Goal: Task Accomplishment & Management: Manage account settings

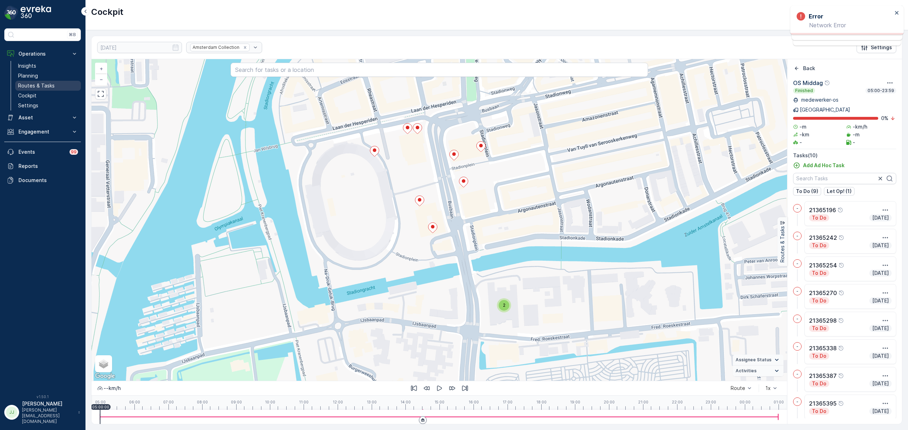
click at [54, 81] on link "Routes & Tasks" at bounding box center [48, 86] width 66 height 10
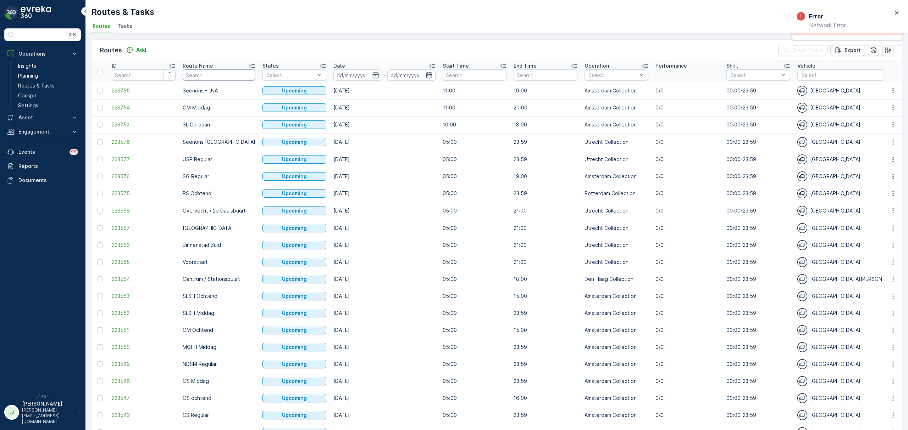
click at [221, 76] on input "text" at bounding box center [219, 74] width 73 height 11
type input "cs"
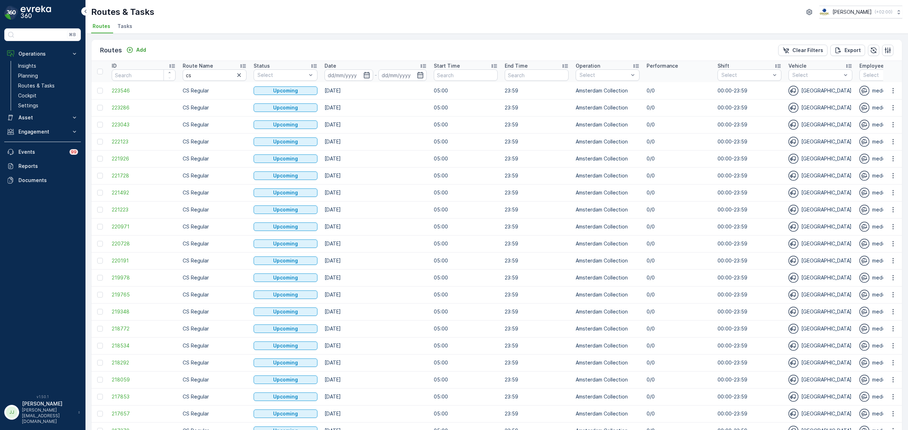
scroll to position [192, 0]
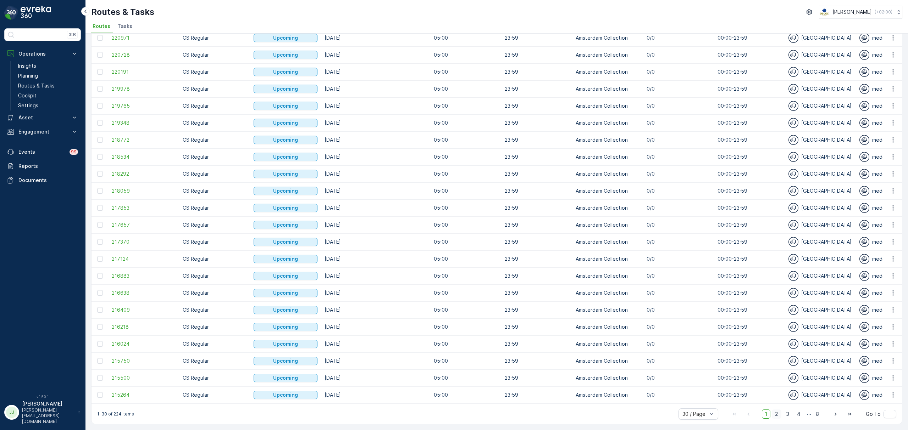
click at [775, 412] on span "2" at bounding box center [776, 414] width 10 height 9
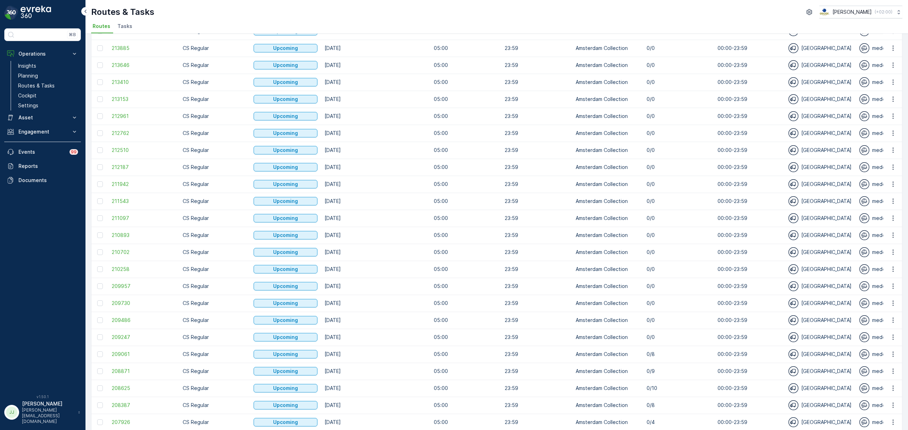
scroll to position [192, 0]
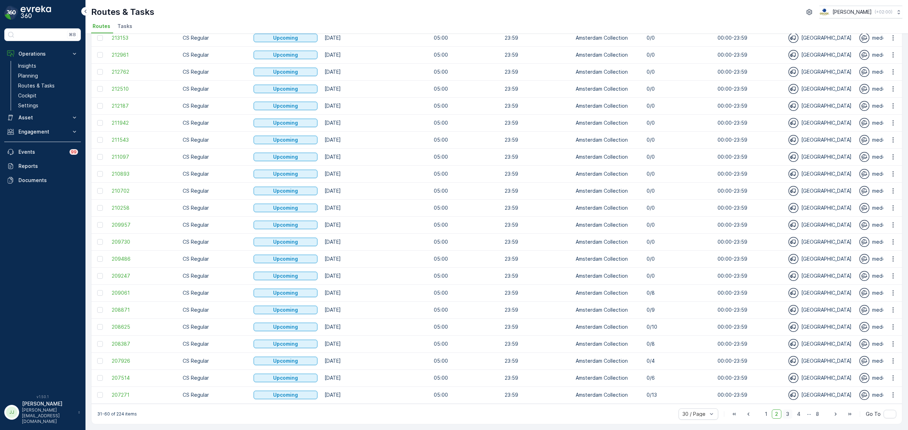
click at [789, 413] on span "3" at bounding box center [787, 414] width 10 height 9
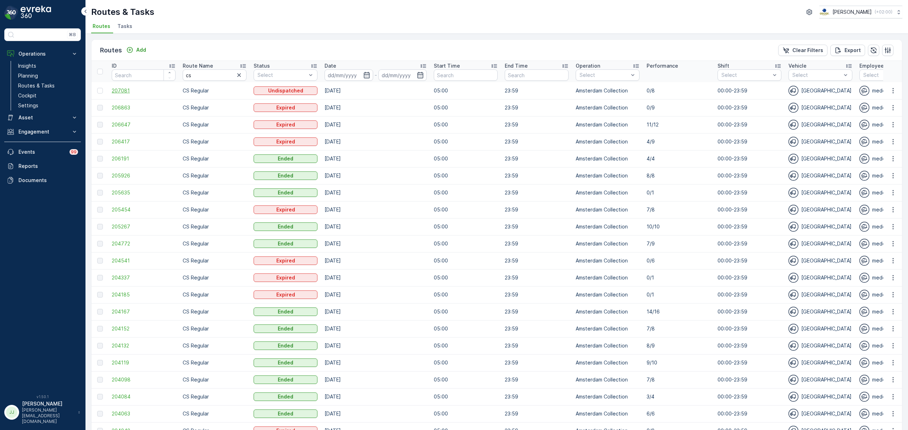
click at [124, 89] on span "207081" at bounding box center [144, 90] width 64 height 7
click at [127, 108] on span "206863" at bounding box center [144, 107] width 64 height 7
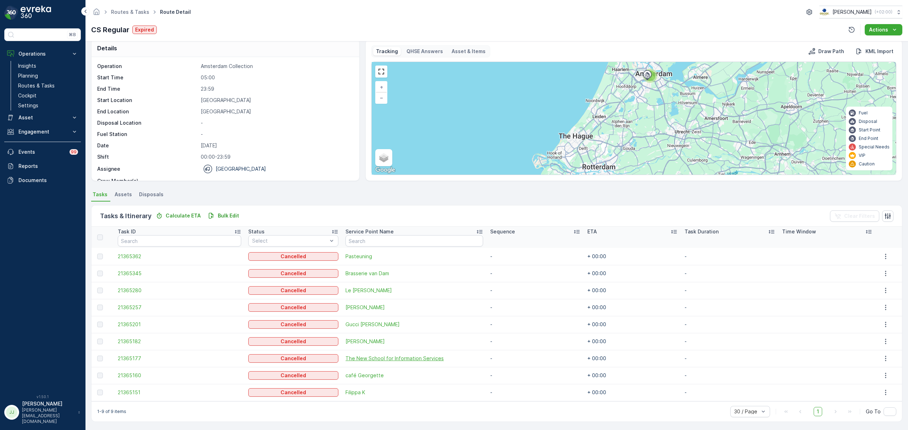
scroll to position [9, 0]
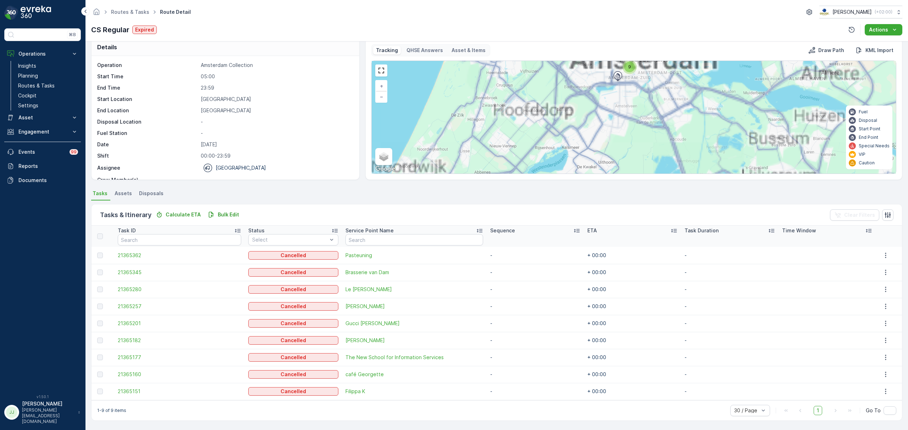
drag, startPoint x: 626, startPoint y: 105, endPoint x: 591, endPoint y: 155, distance: 60.7
click at [591, 155] on div "9 + − Satellite Roadmap Terrain Hybrid Leaflet Keyboard shortcuts Map Data Map …" at bounding box center [634, 117] width 524 height 113
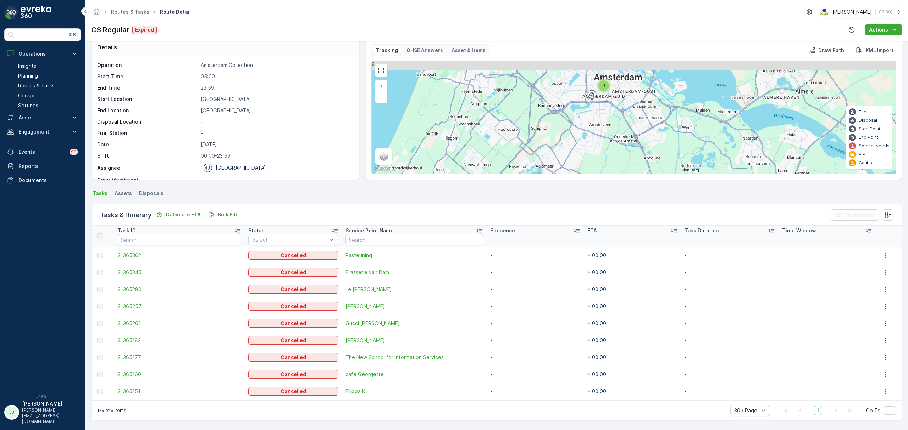
drag, startPoint x: 626, startPoint y: 116, endPoint x: 600, endPoint y: 135, distance: 32.2
click at [600, 135] on div "9 + − Satellite Roadmap Terrain Hybrid Leaflet Keyboard shortcuts Map Data Map …" at bounding box center [634, 117] width 524 height 113
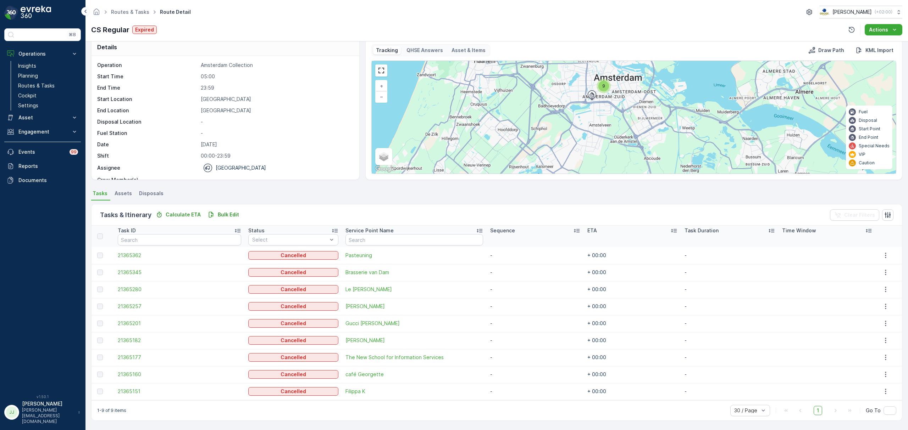
click at [605, 85] on div "9" at bounding box center [603, 86] width 11 height 11
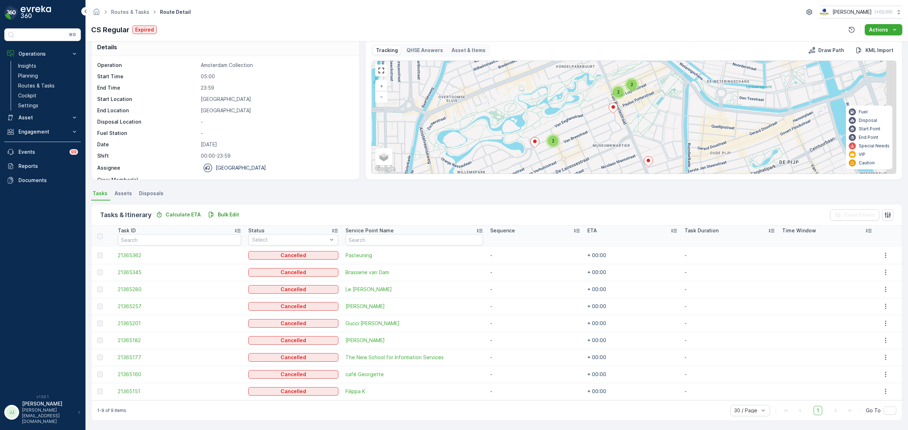
drag, startPoint x: 631, startPoint y: 103, endPoint x: 586, endPoint y: 113, distance: 46.5
click at [586, 113] on div "2 2 2 + − Satellite Roadmap Terrain Hybrid Leaflet Keyboard shortcuts Map Data …" at bounding box center [634, 117] width 524 height 113
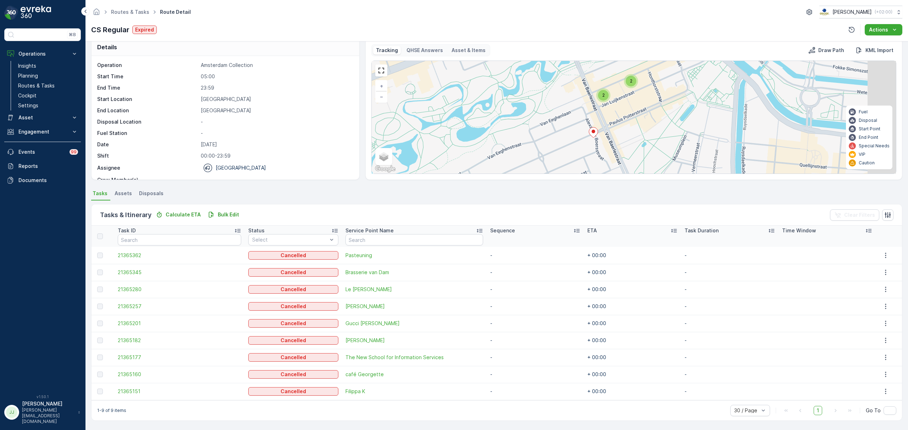
drag, startPoint x: 656, startPoint y: 84, endPoint x: 603, endPoint y: 113, distance: 59.7
click at [603, 113] on div "2 2 2 + − Satellite Roadmap Terrain Hybrid Leaflet Keyboard shortcuts Map Data …" at bounding box center [634, 117] width 524 height 113
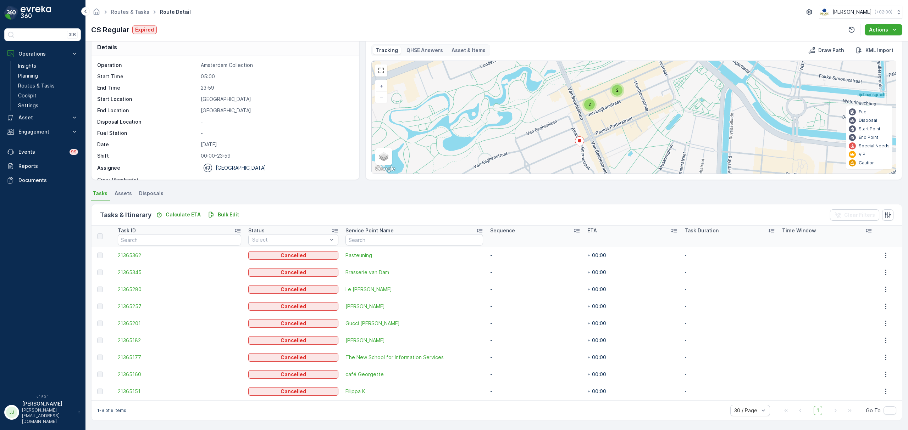
click at [616, 94] on div "2" at bounding box center [617, 90] width 11 height 11
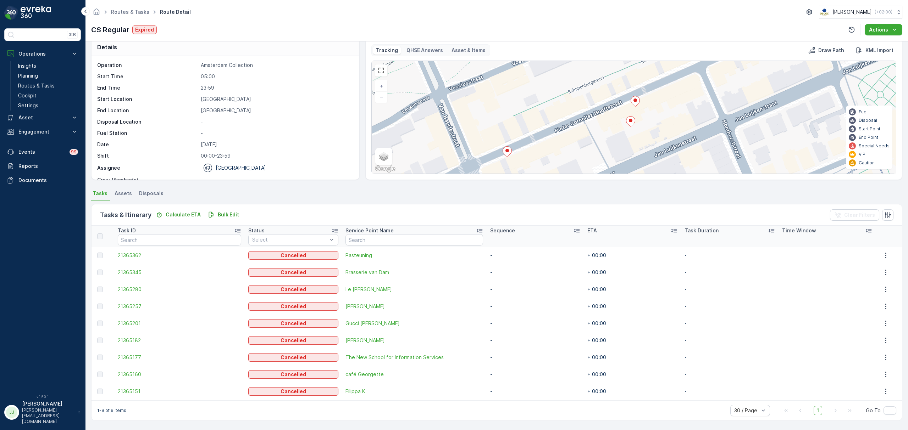
click at [630, 125] on icon at bounding box center [630, 122] width 9 height 10
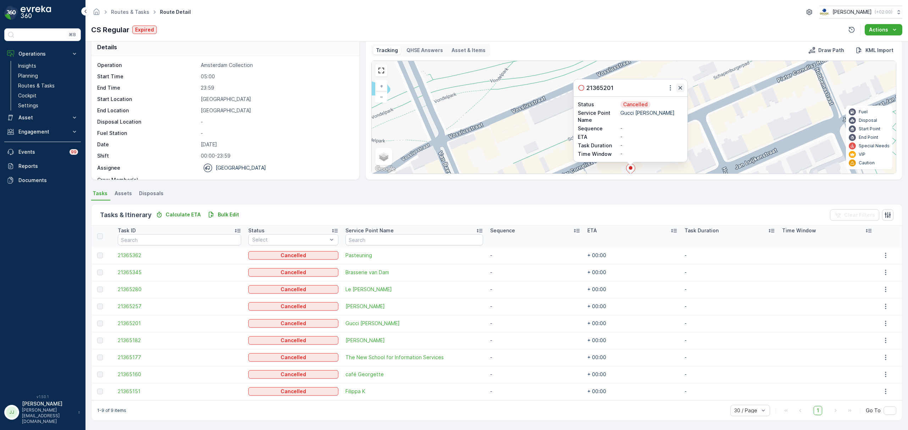
click at [679, 90] on icon "button" at bounding box center [679, 87] width 7 height 7
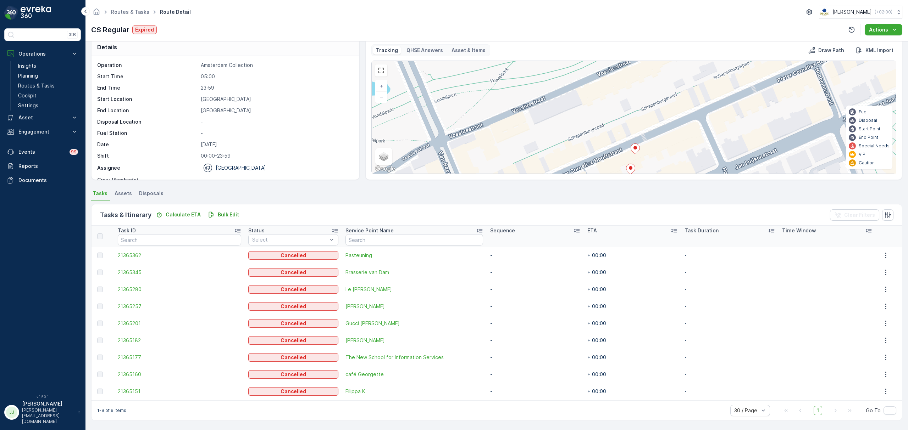
click at [632, 154] on icon at bounding box center [634, 149] width 9 height 11
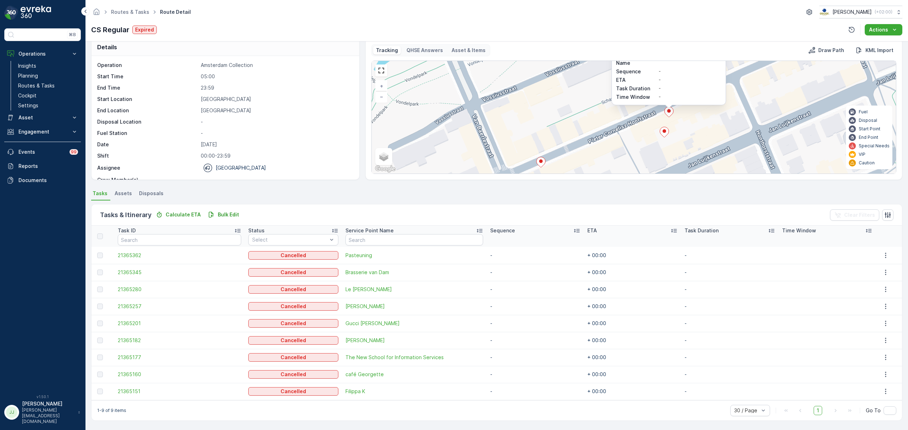
drag, startPoint x: 548, startPoint y: 135, endPoint x: 582, endPoint y: 78, distance: 66.5
click at [582, 78] on div "21365160 Status Cancelled Service Point Name café Georgette Sequence - ETA - Ta…" at bounding box center [634, 117] width 524 height 113
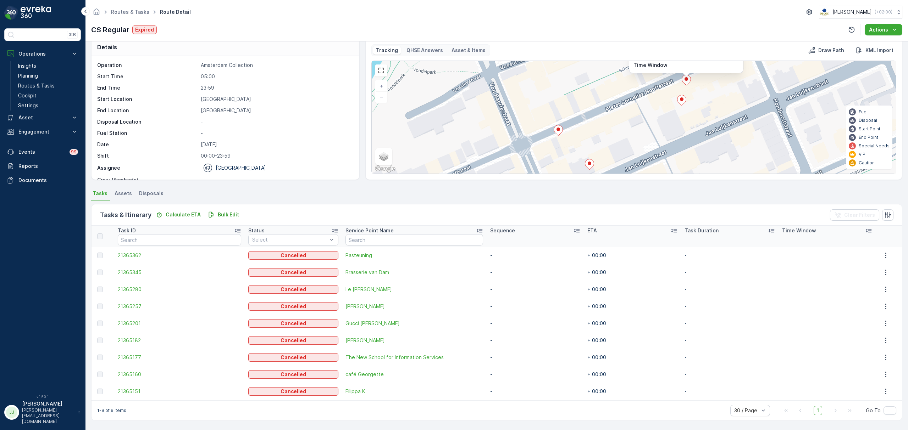
drag, startPoint x: 564, startPoint y: 118, endPoint x: 579, endPoint y: 94, distance: 27.4
click at [582, 85] on div "21365160 Status Cancelled Service Point Name café Georgette Sequence - ETA - Ta…" at bounding box center [634, 117] width 524 height 113
click at [558, 134] on icon at bounding box center [558, 130] width 9 height 10
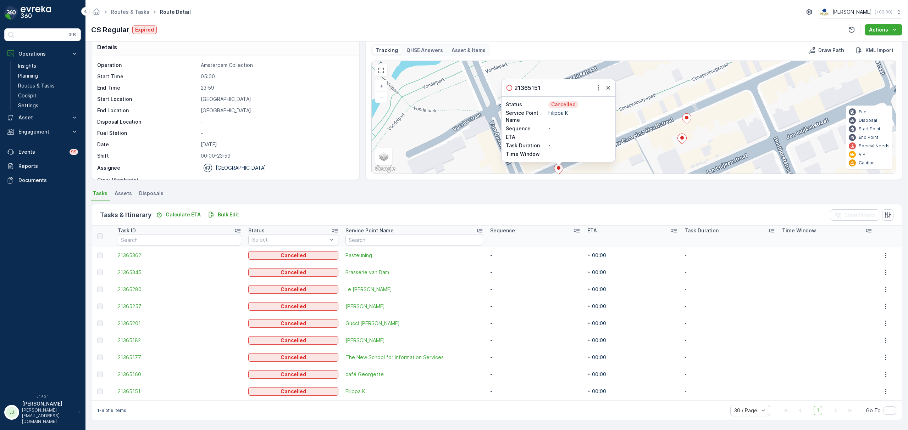
drag, startPoint x: 603, startPoint y: 87, endPoint x: 605, endPoint y: 93, distance: 5.8
click at [604, 87] on button "button" at bounding box center [608, 88] width 9 height 9
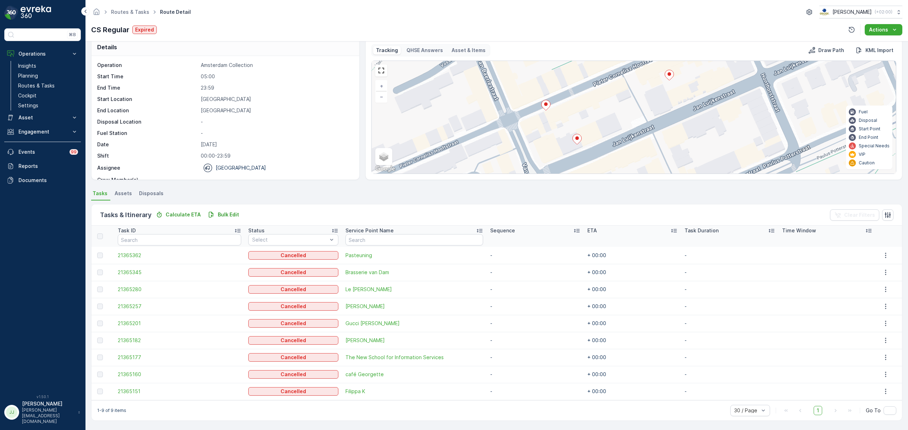
click at [592, 47] on div "Tracking QHSE Answers Asset & Items Draw Path KML Import + − Satellite Roadmap …" at bounding box center [633, 109] width 525 height 130
click at [576, 140] on icon at bounding box center [576, 139] width 9 height 11
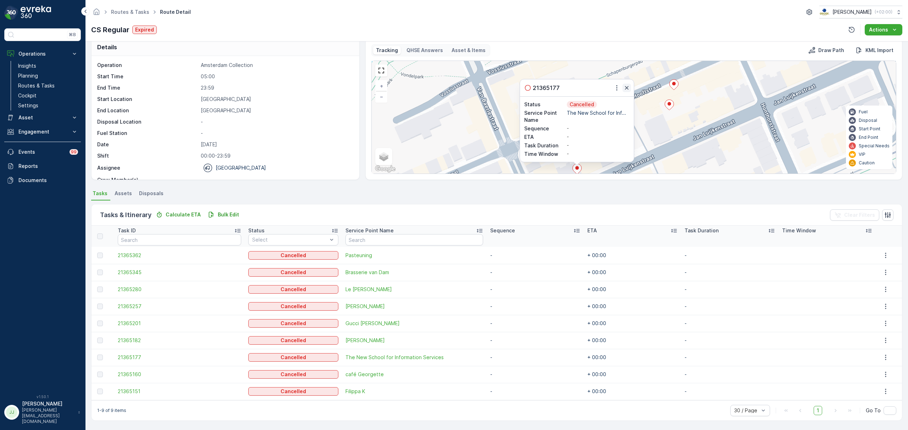
click at [629, 87] on icon "button" at bounding box center [626, 87] width 7 height 7
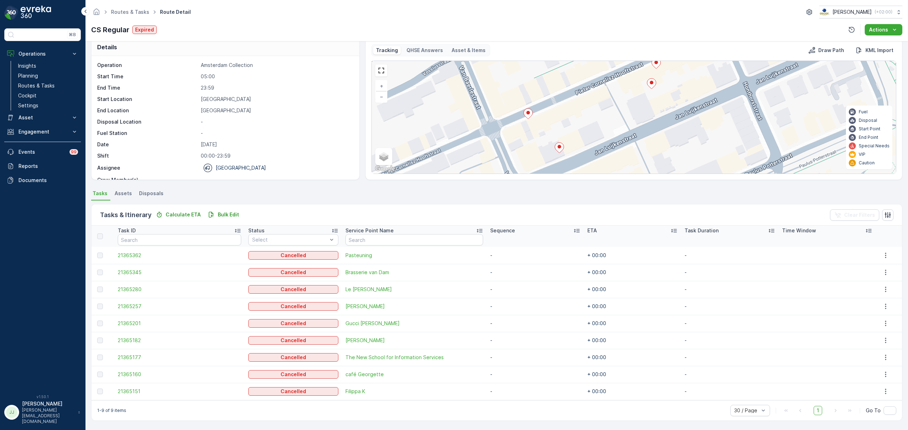
drag, startPoint x: 621, startPoint y: 95, endPoint x: 599, endPoint y: 79, distance: 27.4
click at [599, 79] on div "+ − Satellite Roadmap Terrain Hybrid Leaflet Keyboard shortcuts Map Data Map da…" at bounding box center [634, 117] width 524 height 113
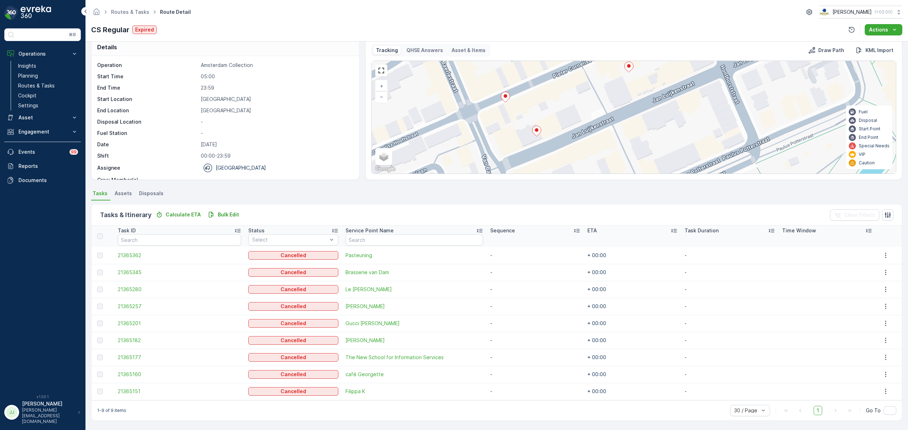
drag, startPoint x: 603, startPoint y: 116, endPoint x: 581, endPoint y: 94, distance: 30.3
click at [581, 94] on div "+ − Satellite Roadmap Terrain Hybrid Leaflet Keyboard shortcuts Map Data Map da…" at bounding box center [634, 117] width 524 height 113
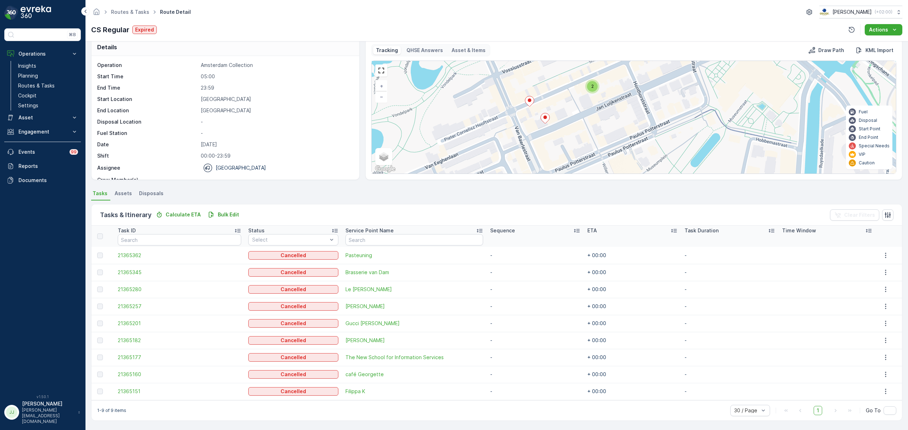
drag, startPoint x: 501, startPoint y: 118, endPoint x: 494, endPoint y: 94, distance: 25.3
click at [501, 83] on div "2 2 + − Satellite Roadmap Terrain Hybrid Leaflet Keyboard shortcuts Map Data Ma…" at bounding box center [634, 117] width 524 height 113
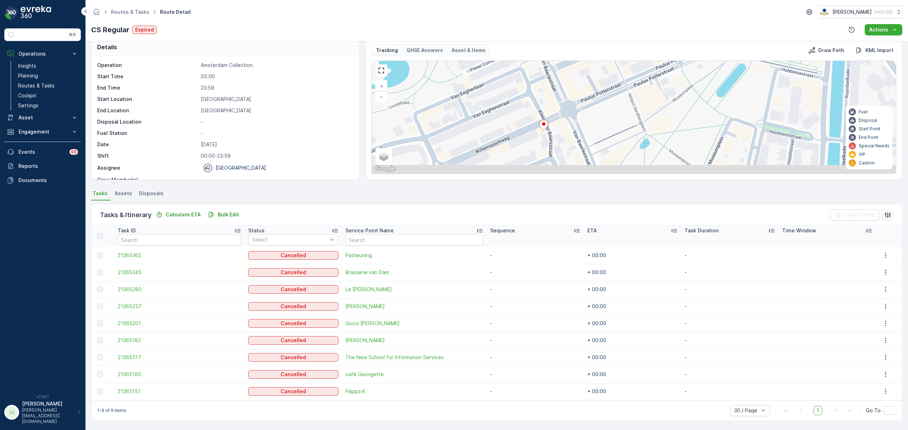
drag, startPoint x: 457, startPoint y: 117, endPoint x: 478, endPoint y: 90, distance: 34.3
click at [478, 90] on div "2 2 + − Satellite Roadmap Terrain Hybrid Leaflet Keyboard shortcuts Map Data Ma…" at bounding box center [634, 117] width 524 height 113
click at [545, 127] on icon at bounding box center [544, 123] width 9 height 10
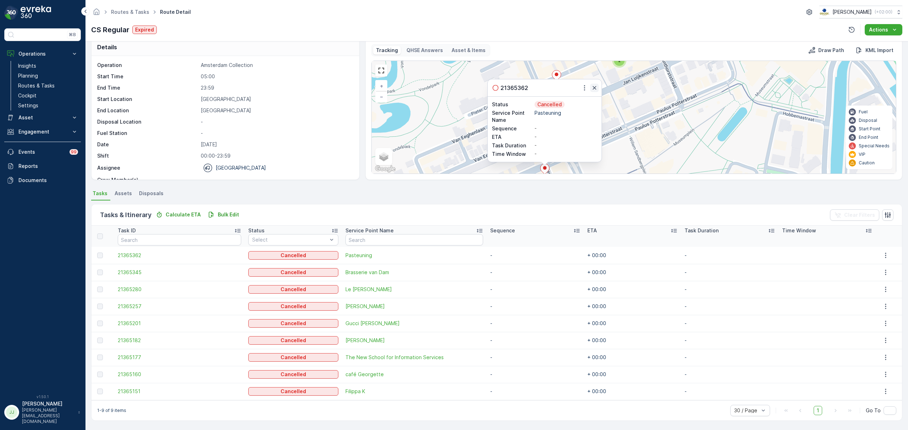
click at [590, 88] on button "button" at bounding box center [594, 88] width 9 height 9
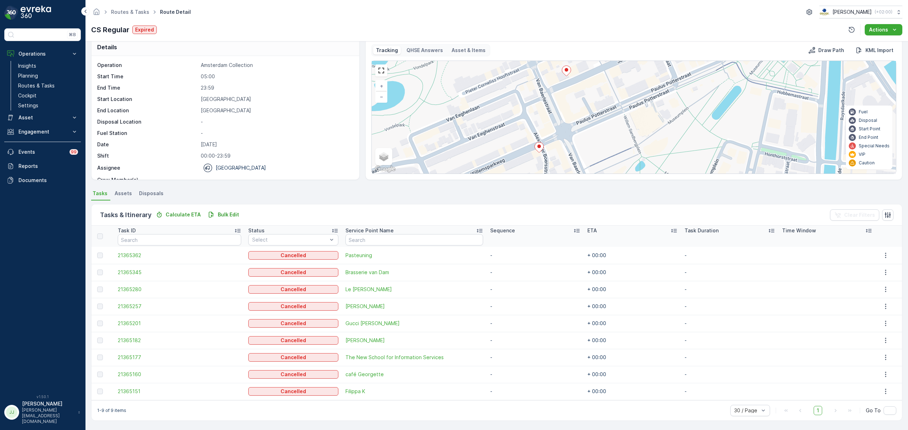
drag, startPoint x: 555, startPoint y: 132, endPoint x: 537, endPoint y: 92, distance: 44.0
click at [533, 65] on div "2 2 + − Satellite Roadmap Terrain Hybrid Leaflet Keyboard shortcuts Map Data Ma…" at bounding box center [634, 117] width 524 height 113
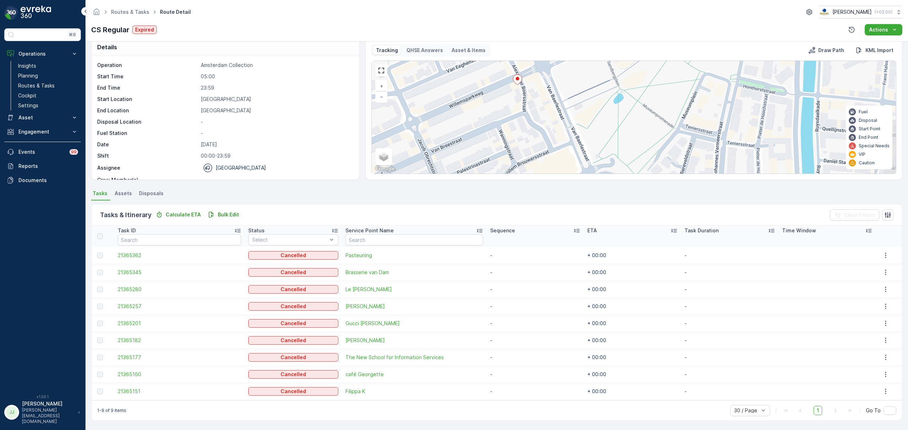
drag, startPoint x: 536, startPoint y: 112, endPoint x: 528, endPoint y: 94, distance: 19.8
click at [528, 94] on div "2 2 + − Satellite Roadmap Terrain Hybrid Leaflet Keyboard shortcuts Map Data Ma…" at bounding box center [634, 117] width 524 height 113
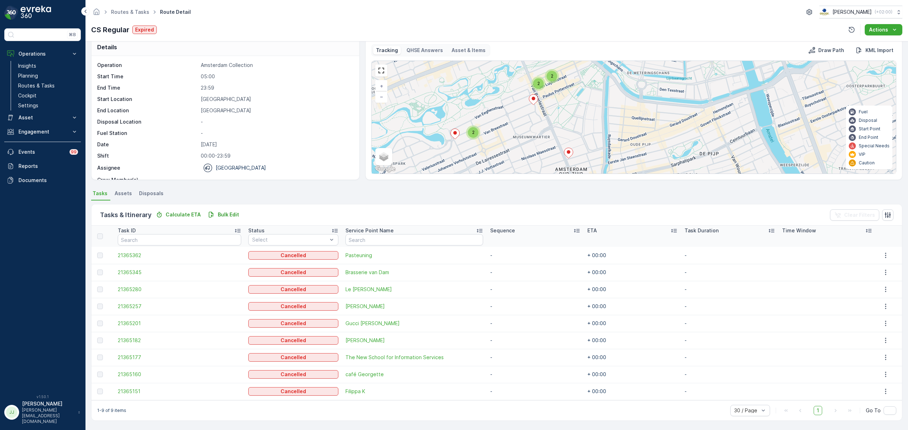
click at [569, 153] on ellipse at bounding box center [569, 152] width 4 height 4
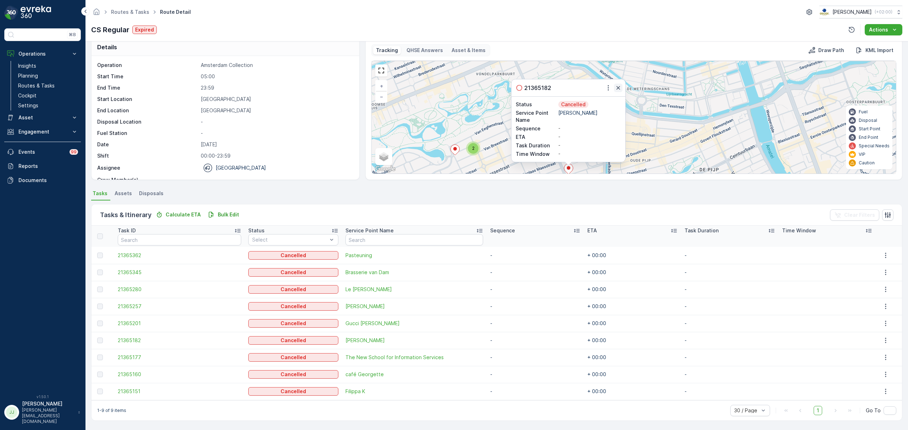
click at [616, 88] on icon "button" at bounding box center [617, 87] width 7 height 7
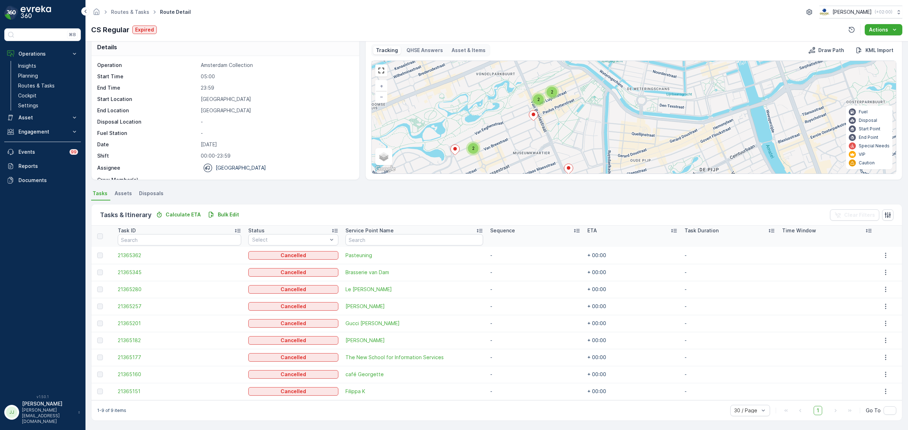
drag, startPoint x: 467, startPoint y: 155, endPoint x: 490, endPoint y: 124, distance: 38.4
click at [490, 124] on div "2 2 2 + − Satellite Roadmap Terrain Hybrid Leaflet Keyboard shortcuts Map Data …" at bounding box center [634, 117] width 524 height 113
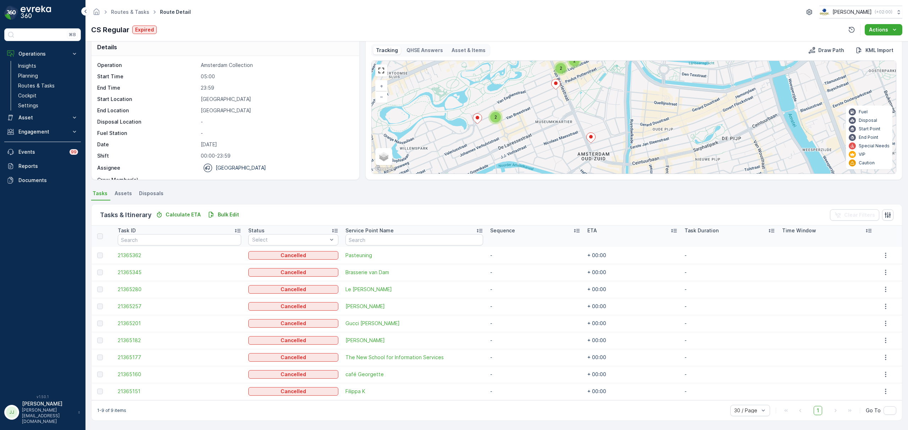
click at [494, 116] on span "2" at bounding box center [495, 117] width 2 height 5
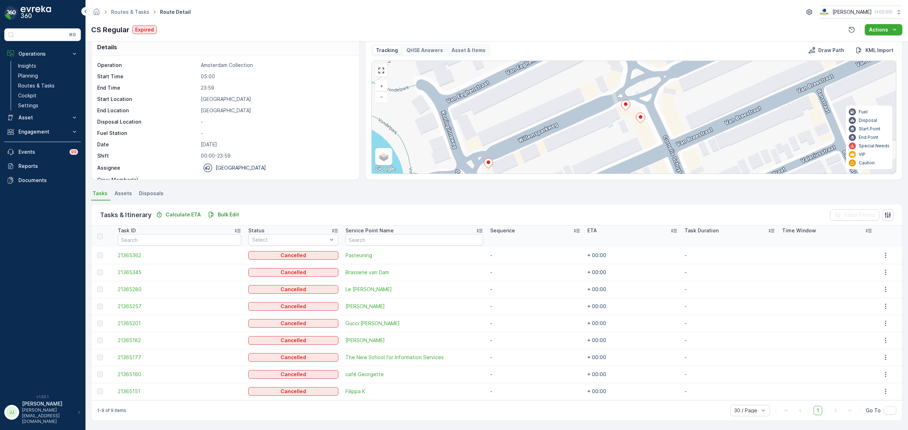
click at [488, 164] on ellipse at bounding box center [488, 163] width 4 height 4
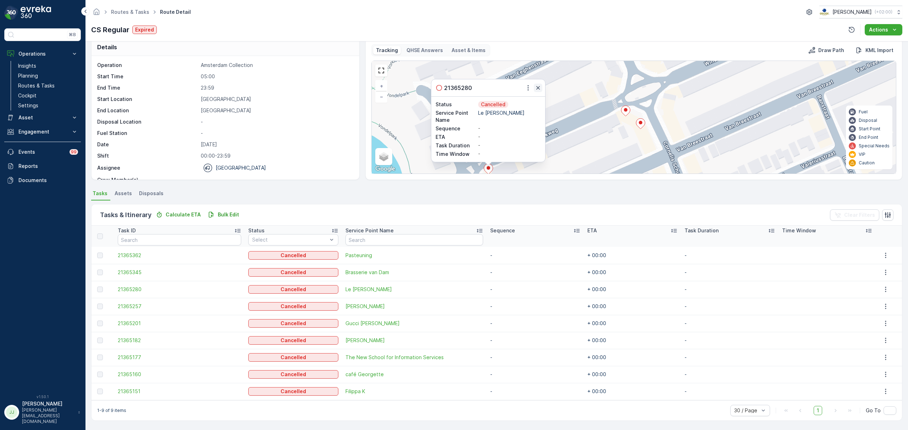
click at [537, 90] on icon "button" at bounding box center [537, 87] width 7 height 7
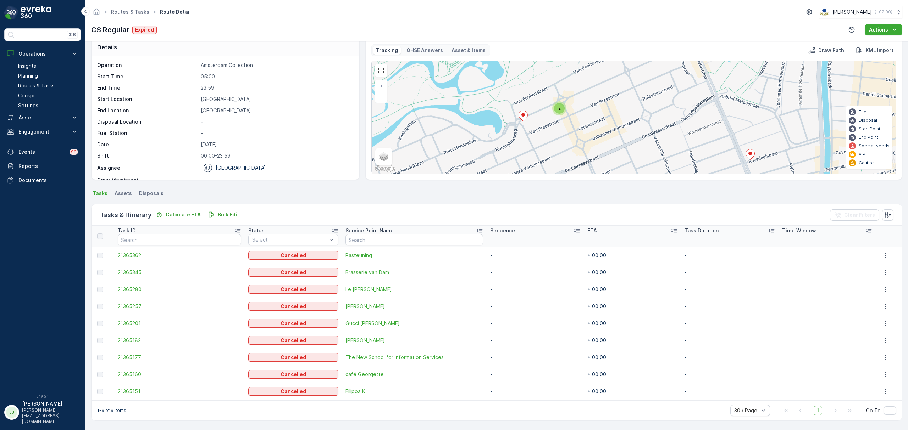
drag, startPoint x: 558, startPoint y: 131, endPoint x: 544, endPoint y: 93, distance: 40.6
click at [544, 93] on div "2 2 2 + − Satellite Roadmap Terrain Hybrid Leaflet Keyboard shortcuts Map Data …" at bounding box center [634, 117] width 524 height 113
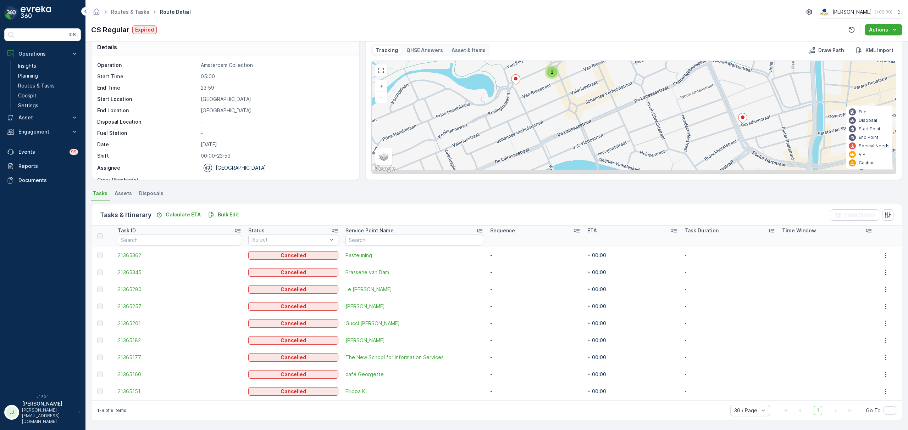
drag, startPoint x: 532, startPoint y: 131, endPoint x: 545, endPoint y: 97, distance: 36.0
click at [545, 97] on div "2 2 2 + − Satellite Roadmap Terrain Hybrid Leaflet Keyboard shortcuts Map Data …" at bounding box center [634, 117] width 524 height 113
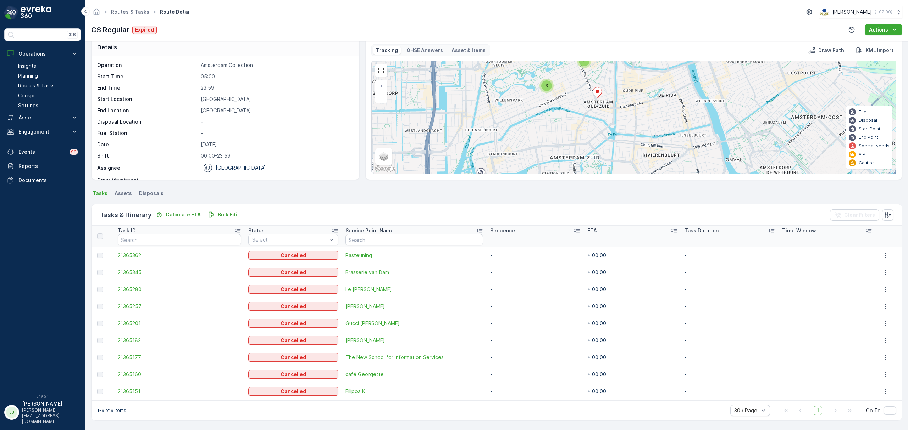
click at [545, 87] on span "3" at bounding box center [546, 85] width 3 height 5
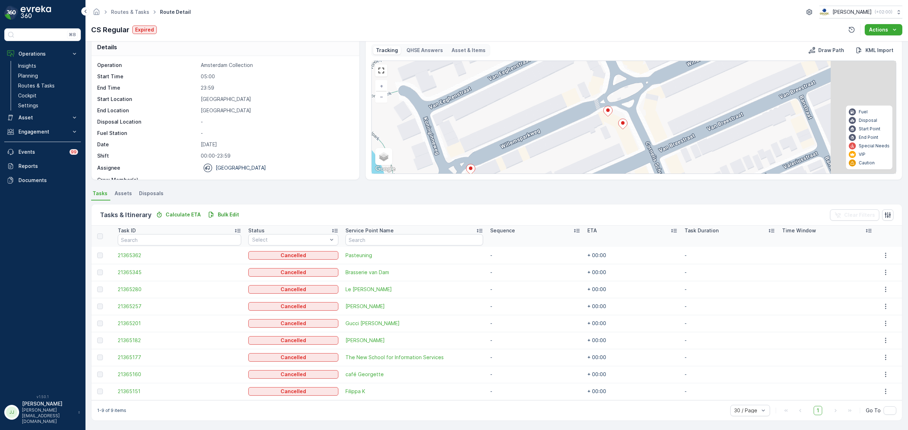
drag, startPoint x: 616, startPoint y: 98, endPoint x: 530, endPoint y: 127, distance: 91.2
click at [530, 127] on div "+ − Satellite Roadmap Terrain Hybrid Leaflet Keyboard shortcuts Map Data Map da…" at bounding box center [634, 117] width 524 height 113
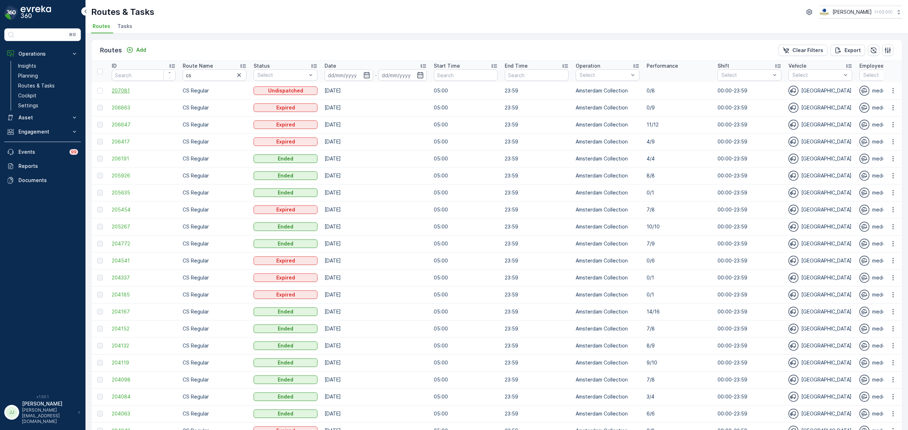
click at [129, 90] on span "207081" at bounding box center [144, 90] width 64 height 7
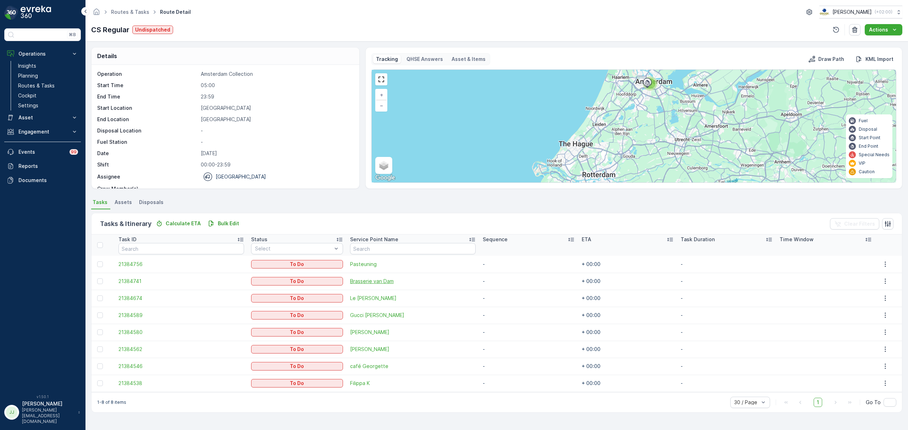
click at [355, 279] on span "Brasserie van Dam" at bounding box center [413, 281] width 126 height 7
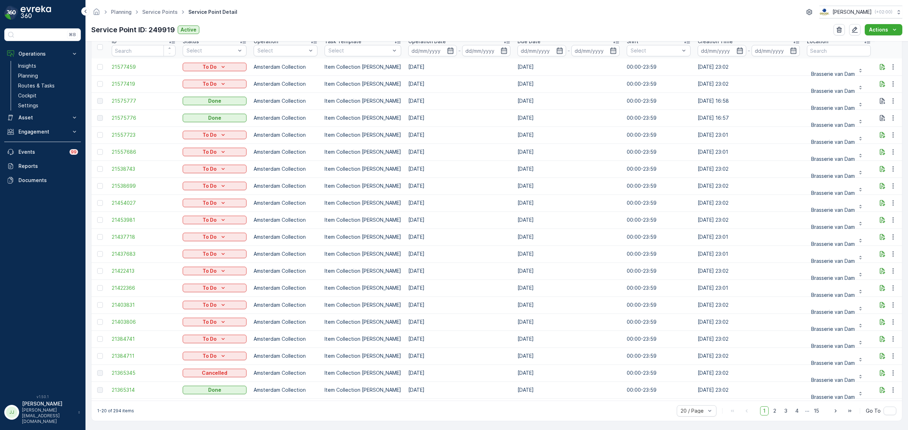
scroll to position [236, 0]
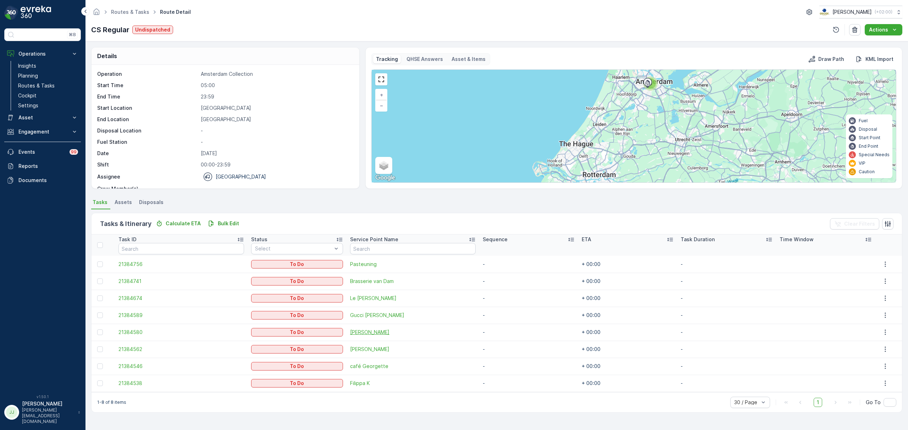
click at [373, 333] on span "Batoni Khinkali" at bounding box center [413, 332] width 126 height 7
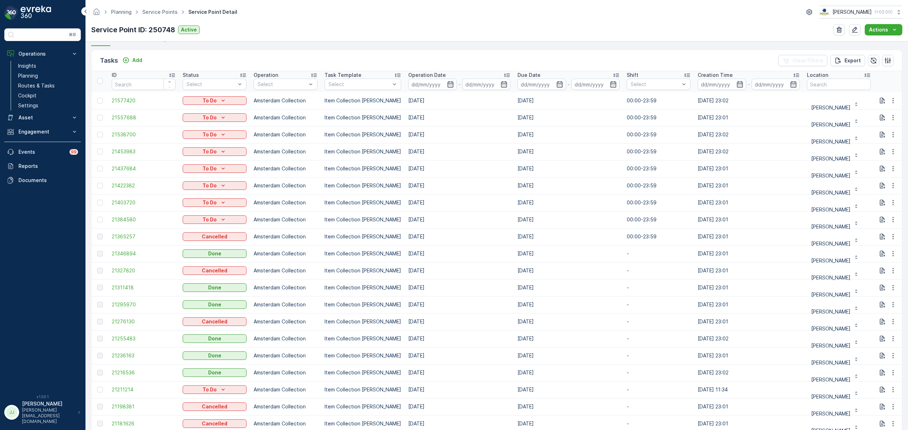
scroll to position [236, 0]
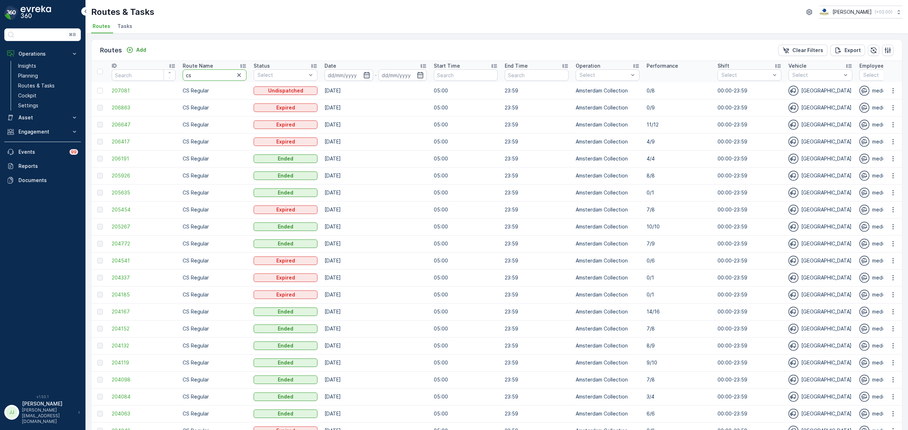
drag, startPoint x: 194, startPoint y: 76, endPoint x: 152, endPoint y: 76, distance: 41.8
click at [153, 76] on tr "ID Route Name cs Status Select Date - Start Time End Time Operation Select Perf…" at bounding box center [816, 71] width 1450 height 21
type input "mqfh"
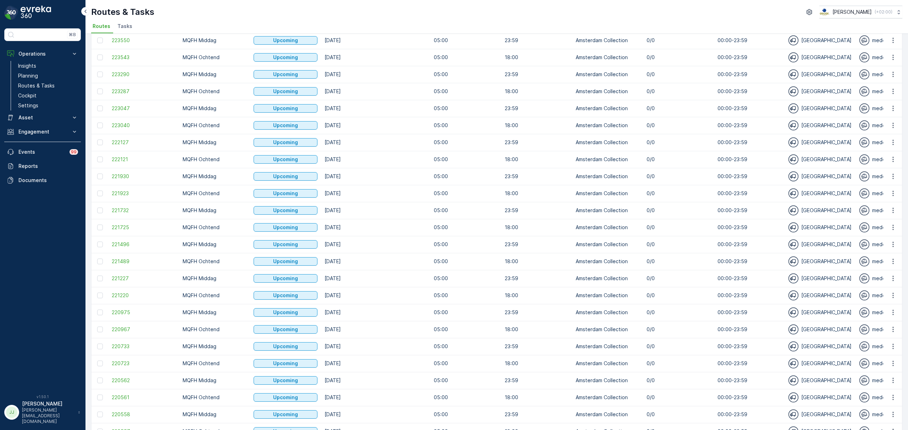
scroll to position [192, 0]
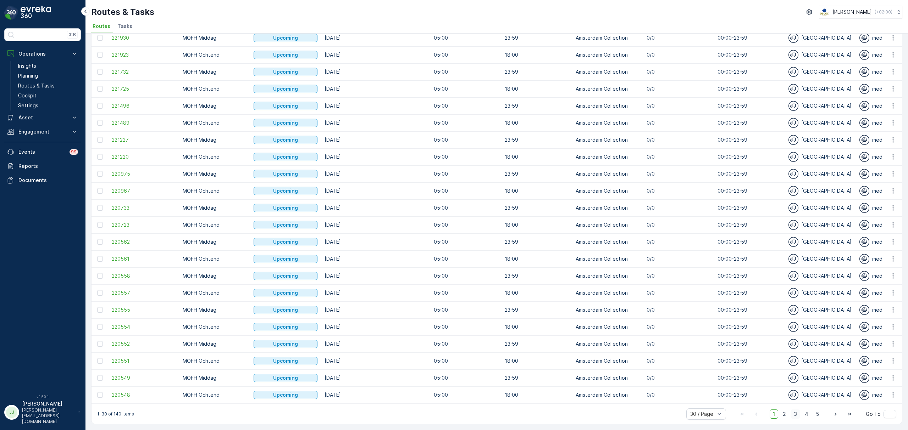
click at [795, 417] on span "3" at bounding box center [795, 414] width 10 height 9
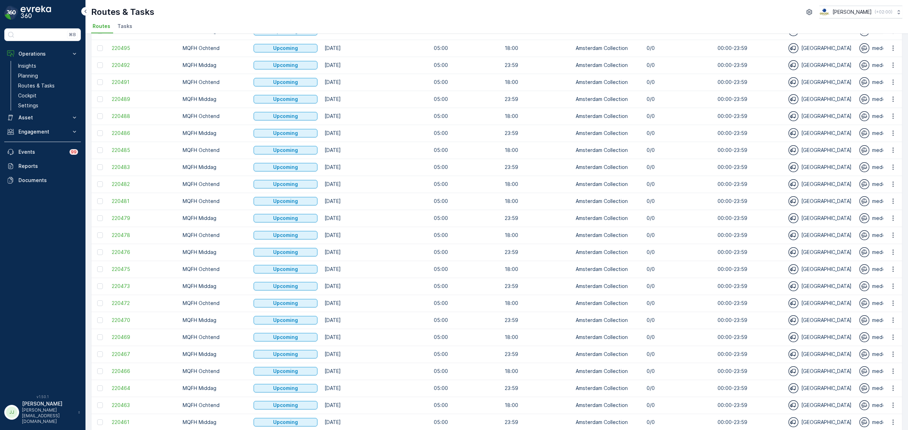
scroll to position [192, 0]
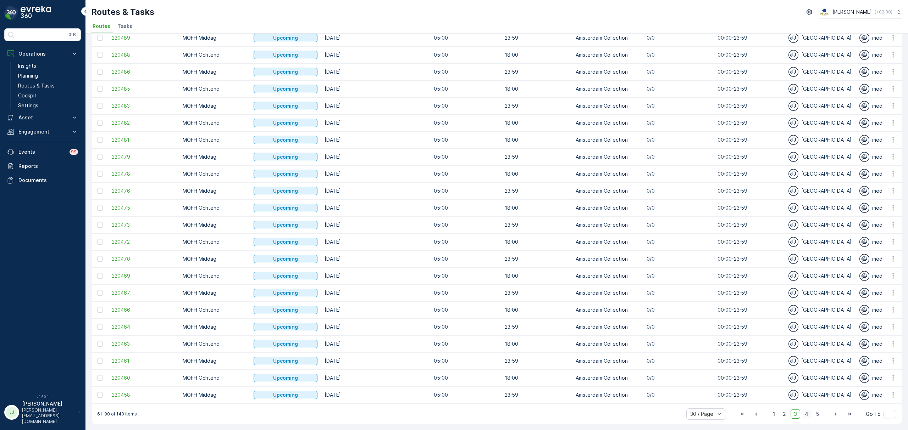
click at [803, 413] on span "4" at bounding box center [806, 414] width 10 height 9
click at [818, 414] on span "5" at bounding box center [817, 414] width 9 height 9
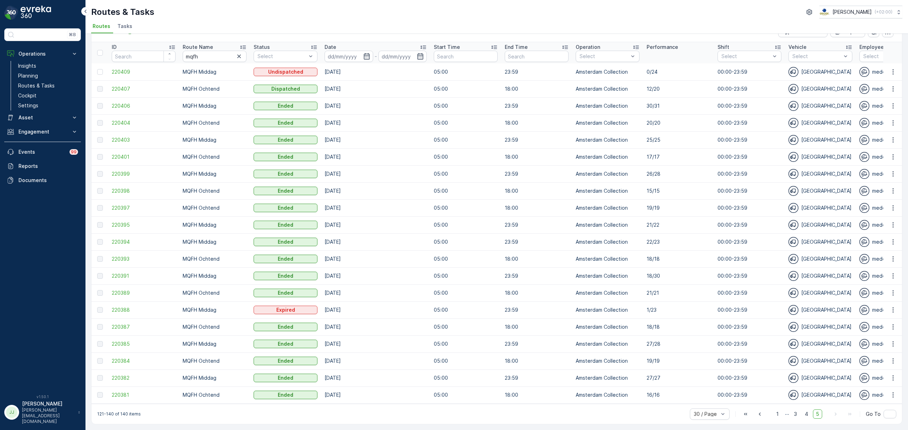
scroll to position [22, 0]
drag, startPoint x: 26, startPoint y: 74, endPoint x: 30, endPoint y: 72, distance: 4.3
click at [26, 74] on p "Planning" at bounding box center [28, 75] width 20 height 7
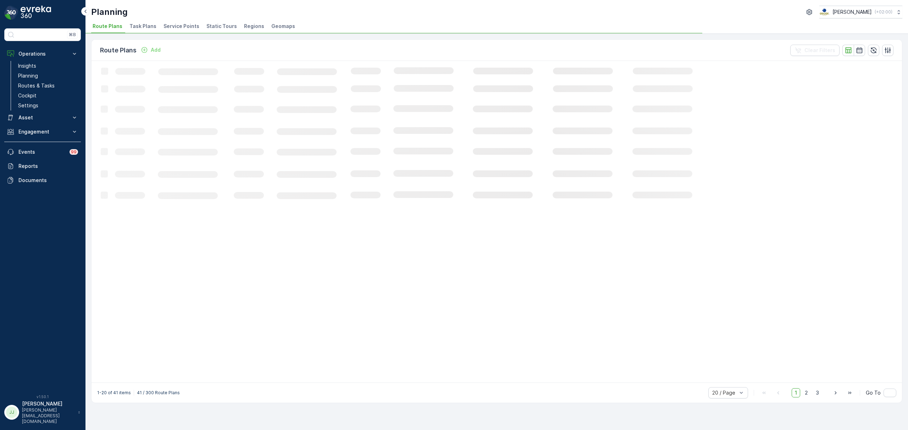
click at [140, 23] on span "Task Plans" at bounding box center [142, 26] width 27 height 7
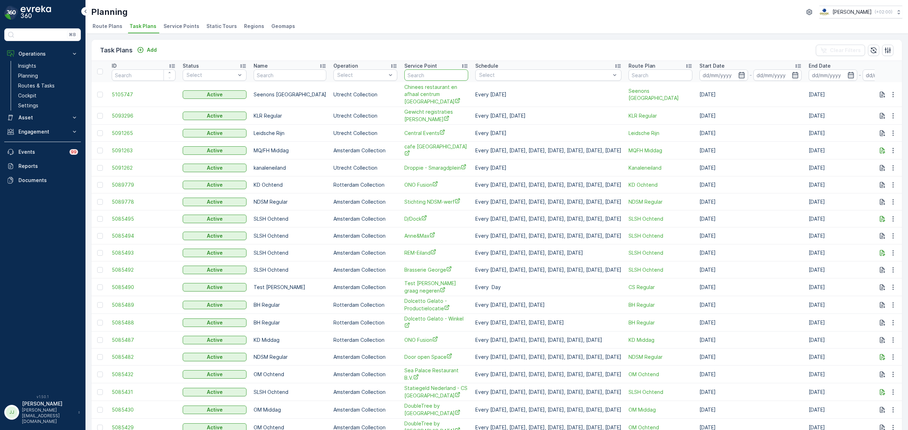
click at [405, 74] on input "text" at bounding box center [436, 74] width 64 height 11
type input "arnold"
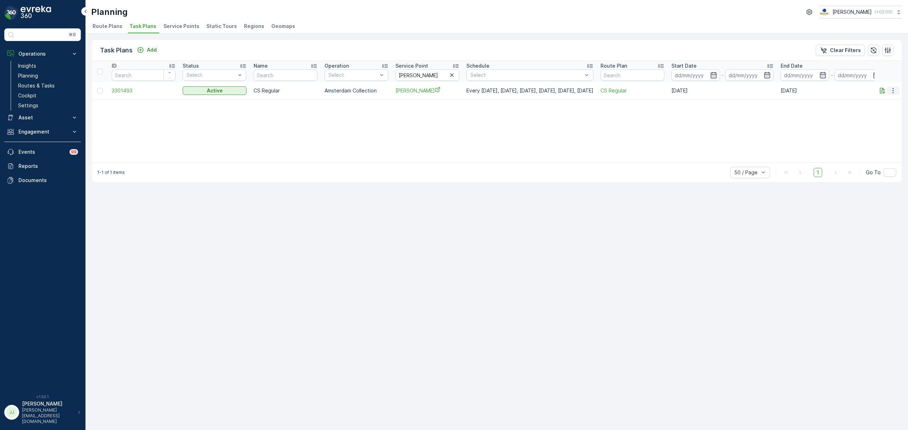
click at [895, 91] on icon "button" at bounding box center [892, 90] width 7 height 7
click at [890, 111] on span "Edit Task Plan" at bounding box center [880, 111] width 33 height 7
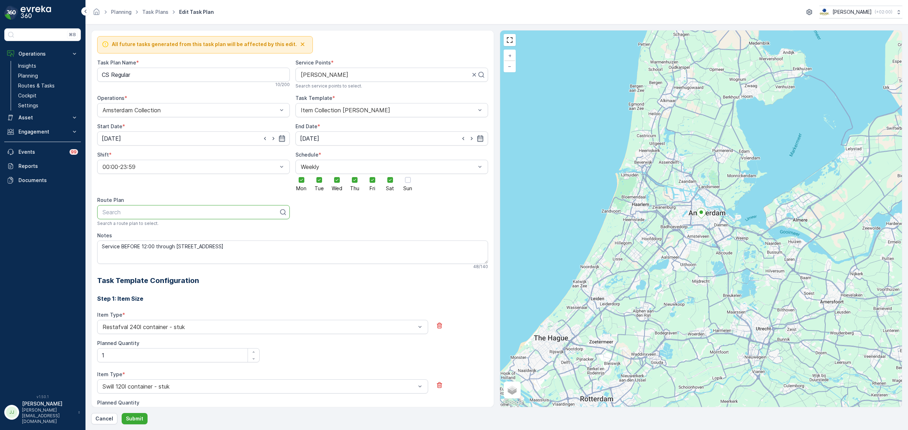
click at [253, 215] on div at bounding box center [191, 212] width 178 height 6
type input "mq"
click at [153, 228] on div "MQFH Ochtend" at bounding box center [193, 230] width 184 height 6
click at [141, 71] on Name "CS Regular" at bounding box center [193, 75] width 193 height 14
drag, startPoint x: 141, startPoint y: 71, endPoint x: 89, endPoint y: 66, distance: 52.0
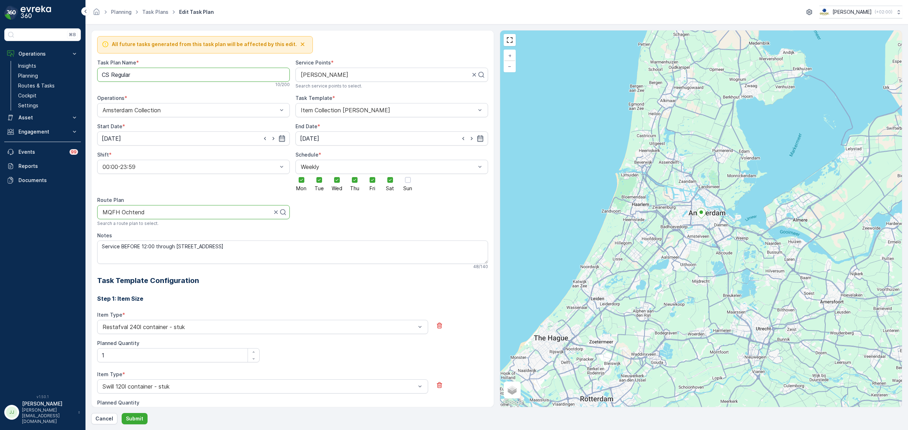
click at [89, 66] on form "All future tasks generated from this task plan will be affected by this edit. T…" at bounding box center [496, 227] width 822 height 406
type Name "MQFH Ochtend"
click at [138, 415] on button "Submit" at bounding box center [135, 418] width 26 height 11
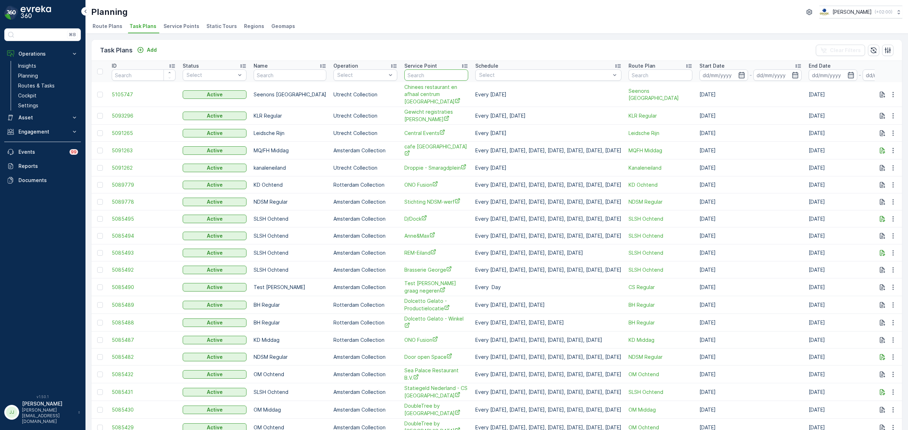
click at [420, 74] on input "text" at bounding box center [436, 74] width 64 height 11
type input "wills"
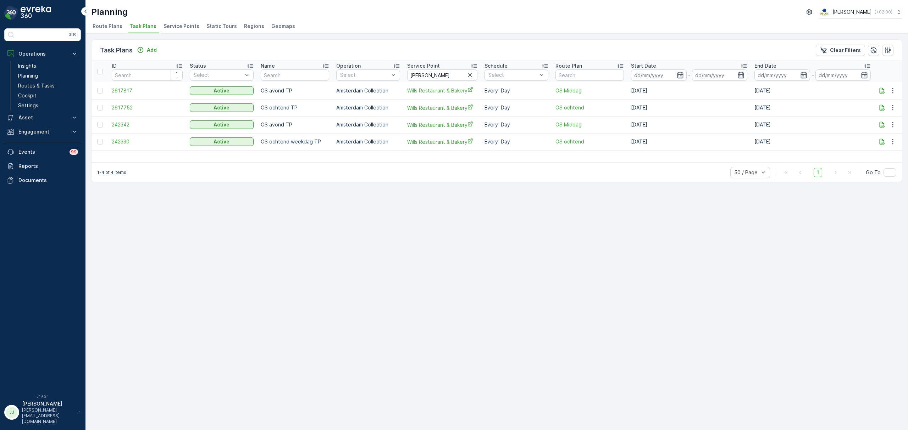
click at [520, 160] on div "ID Status Select Name Operation Select Service Point wills Schedule Select Rout…" at bounding box center [496, 111] width 810 height 101
drag, startPoint x: 453, startPoint y: 77, endPoint x: 396, endPoint y: 74, distance: 57.2
click at [396, 74] on tr "ID Status Select Name Operation Select Service Point wills Schedule Select Rout…" at bounding box center [496, 71] width 810 height 21
click at [44, 93] on link "Cockpit" at bounding box center [48, 96] width 66 height 10
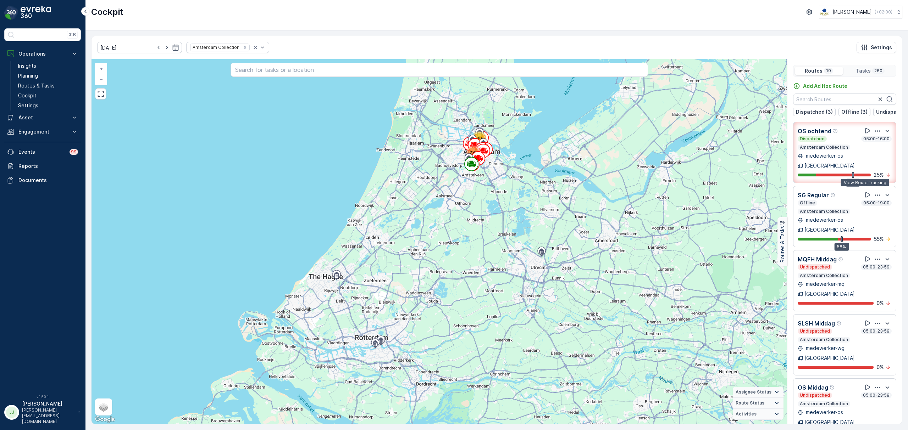
click at [864, 191] on icon at bounding box center [867, 194] width 7 height 7
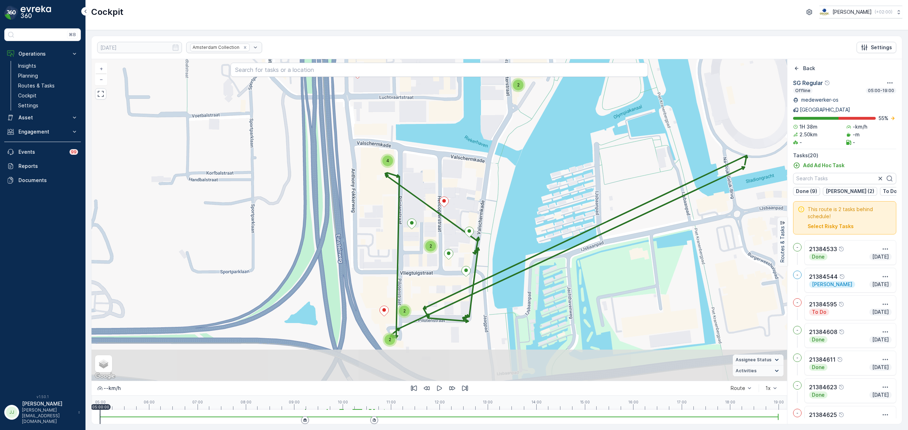
drag, startPoint x: 442, startPoint y: 218, endPoint x: 442, endPoint y: 176, distance: 42.2
click at [442, 176] on div "2 4 2 2 2 + − Satellite Roadmap Terrain Hybrid Leaflet Keyboard shortcuts Map D…" at bounding box center [438, 220] width 695 height 322
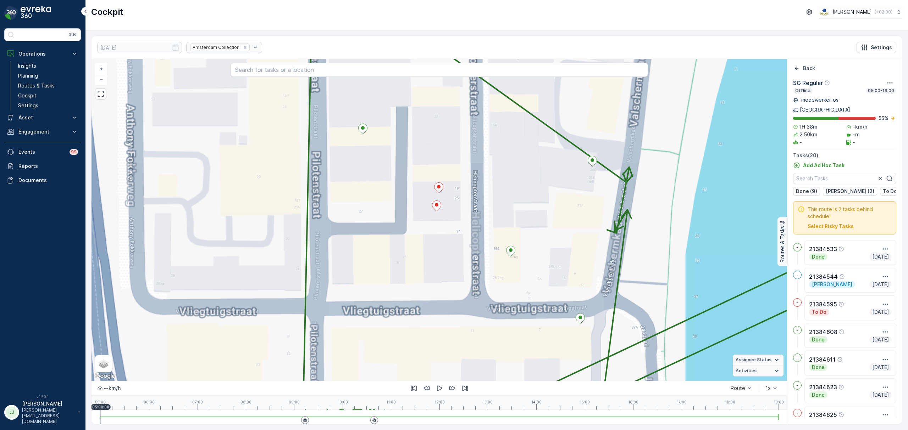
drag, startPoint x: 418, startPoint y: 277, endPoint x: 412, endPoint y: 171, distance: 106.6
click at [412, 171] on div "2 4 2 2 2 3 + − Satellite Roadmap Terrain Hybrid Leaflet Keyboard shortcuts Map…" at bounding box center [438, 220] width 695 height 322
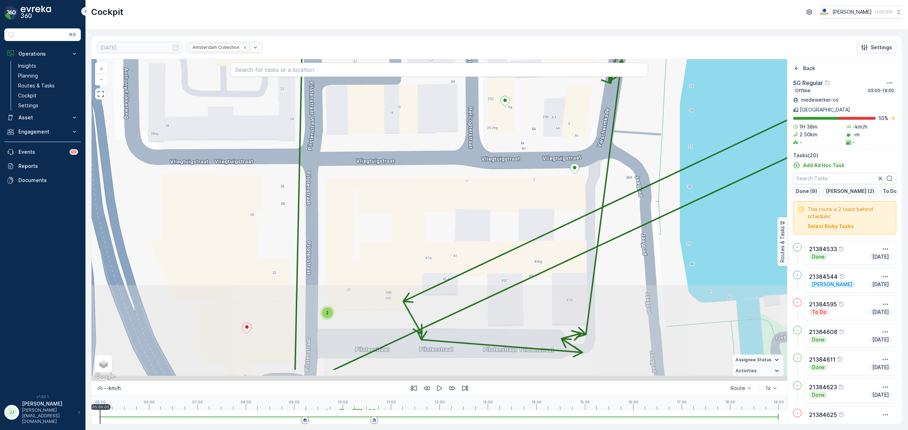
drag, startPoint x: 423, startPoint y: 198, endPoint x: 424, endPoint y: 144, distance: 53.9
click at [423, 145] on div "2 2 2 3 + − Satellite Roadmap Terrain Hybrid Leaflet Keyboard shortcuts Map Dat…" at bounding box center [438, 220] width 695 height 322
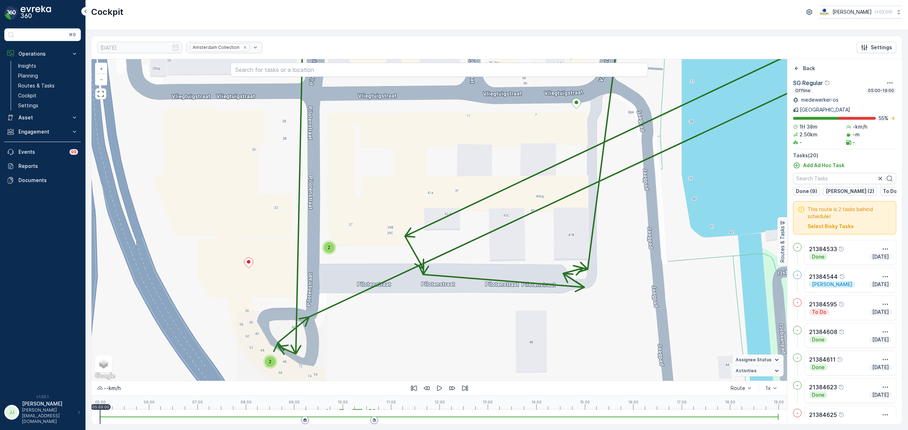
drag, startPoint x: 411, startPoint y: 188, endPoint x: 420, endPoint y: 139, distance: 49.8
click at [420, 136] on div "2 2 2 3 + − Satellite Roadmap Terrain Hybrid Leaflet Keyboard shortcuts Map Dat…" at bounding box center [438, 220] width 695 height 322
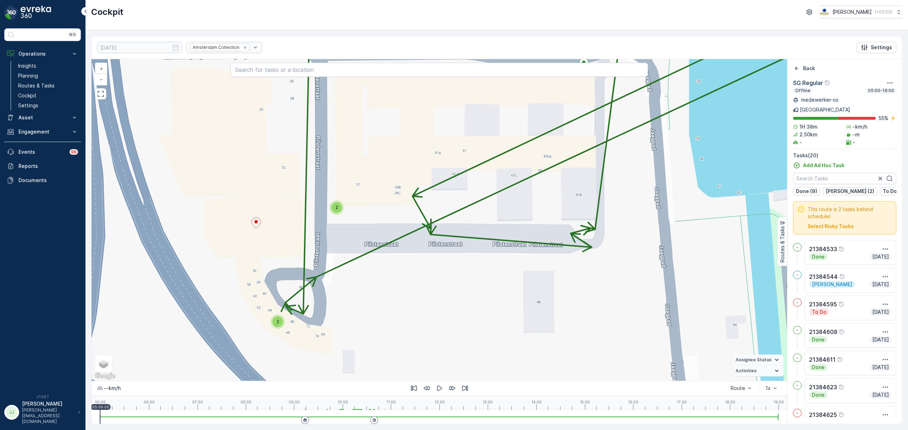
click at [341, 207] on div "2" at bounding box center [336, 207] width 11 height 11
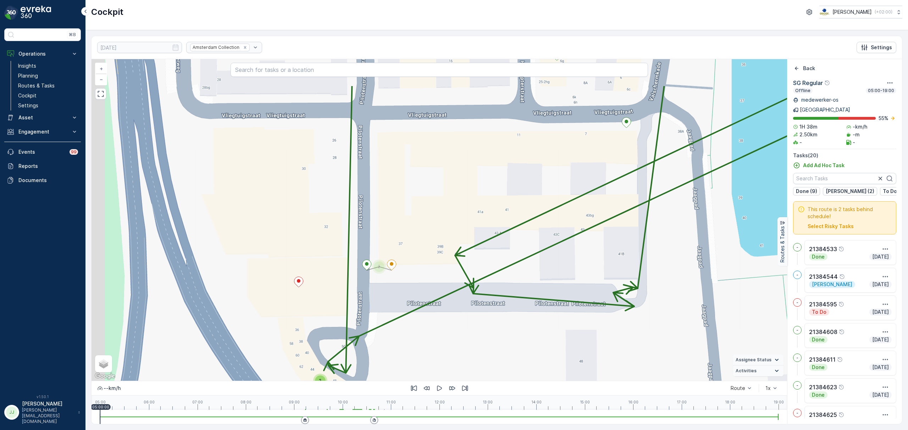
drag, startPoint x: 402, startPoint y: 214, endPoint x: 405, endPoint y: 220, distance: 6.5
click at [405, 220] on div "2 2 2 3 + − Satellite Roadmap Terrain Hybrid Leaflet Keyboard shortcuts Map Dat…" at bounding box center [438, 220] width 695 height 322
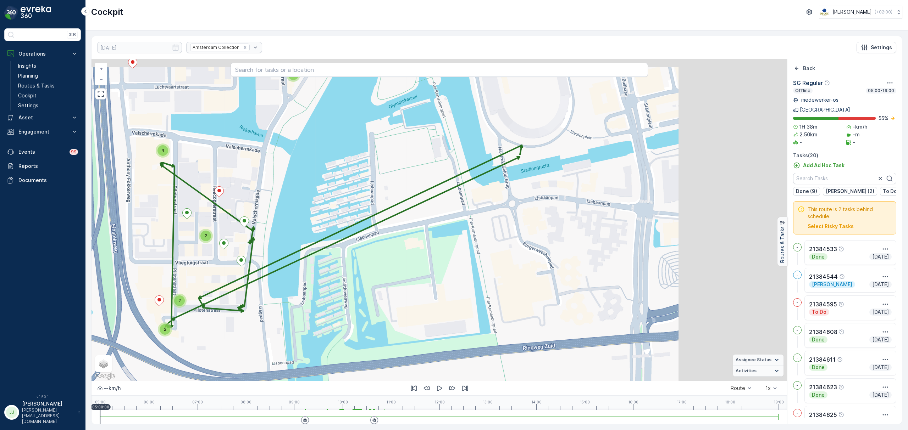
drag, startPoint x: 450, startPoint y: 257, endPoint x: 464, endPoint y: 243, distance: 20.6
click at [443, 260] on div "2 2 2 2 4 + − Satellite Roadmap Terrain Hybrid Leaflet Keyboard shortcuts Map D…" at bounding box center [438, 220] width 695 height 322
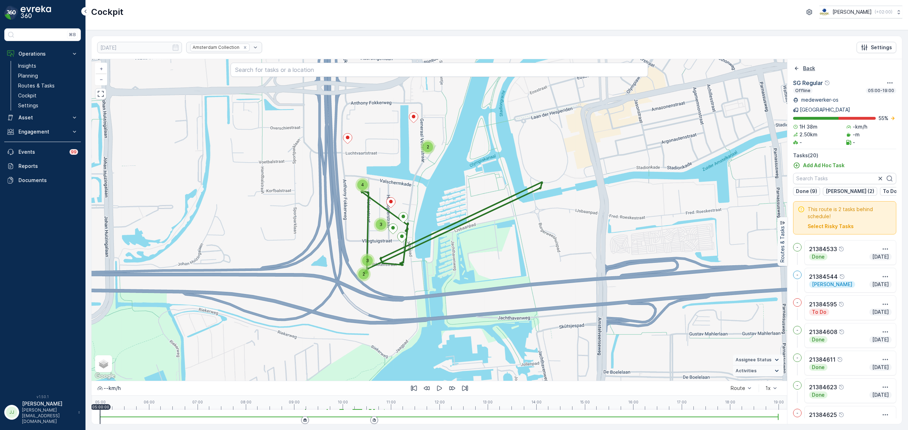
click at [800, 70] on div "Back" at bounding box center [804, 68] width 22 height 7
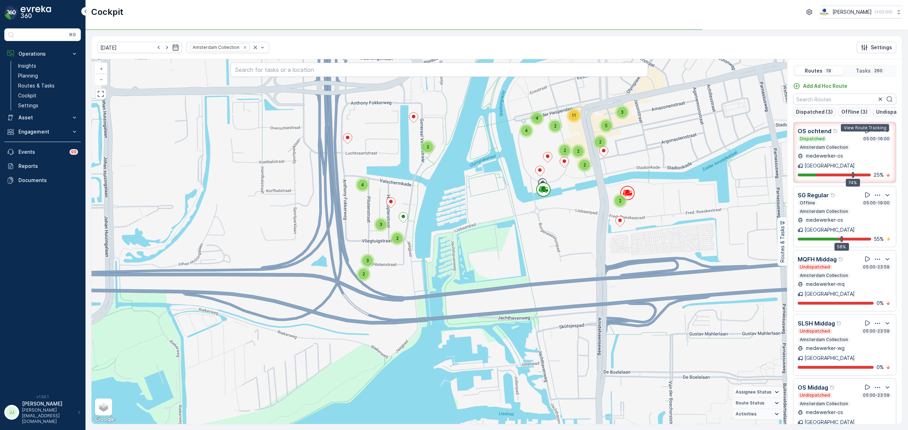
click at [864, 134] on icon at bounding box center [867, 130] width 7 height 7
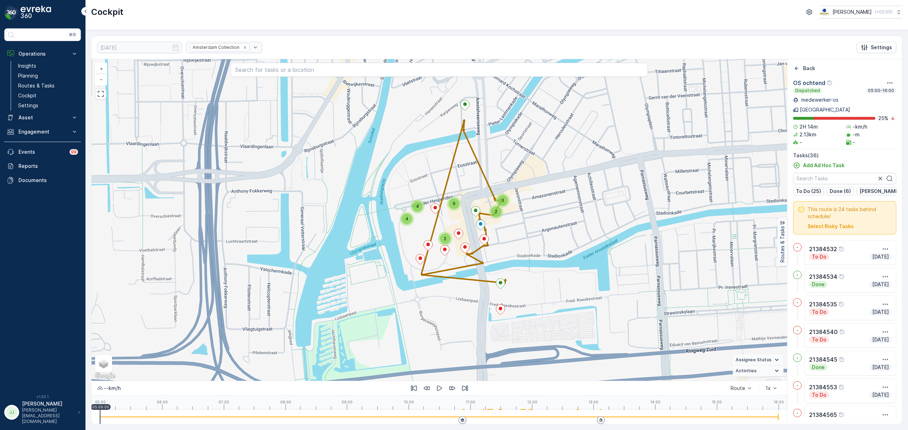
drag, startPoint x: 548, startPoint y: 241, endPoint x: 564, endPoint y: 238, distance: 16.4
click at [564, 238] on div "2 4 3 4 2 9 + − Satellite Roadmap Terrain Hybrid Leaflet Keyboard shortcuts Map…" at bounding box center [438, 220] width 695 height 322
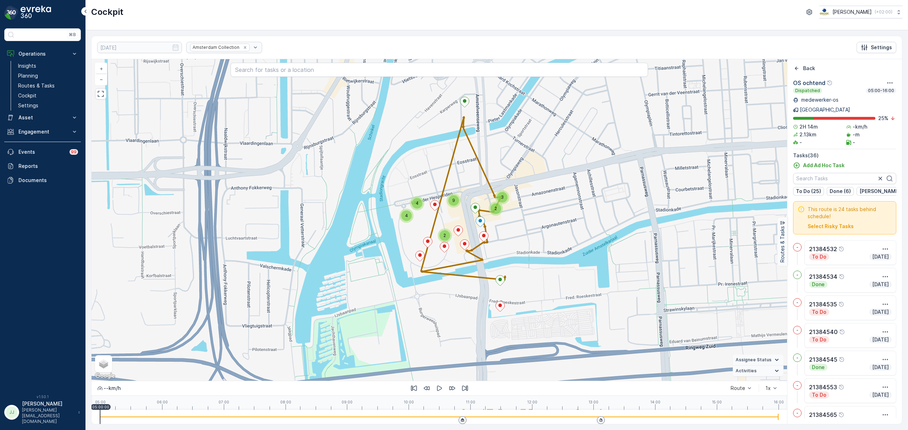
drag, startPoint x: 424, startPoint y: 238, endPoint x: 375, endPoint y: 239, distance: 48.9
click at [375, 239] on div "2 4 3 4 2 9 + − Satellite Roadmap Terrain Hybrid Leaflet Keyboard shortcuts Map…" at bounding box center [438, 220] width 695 height 322
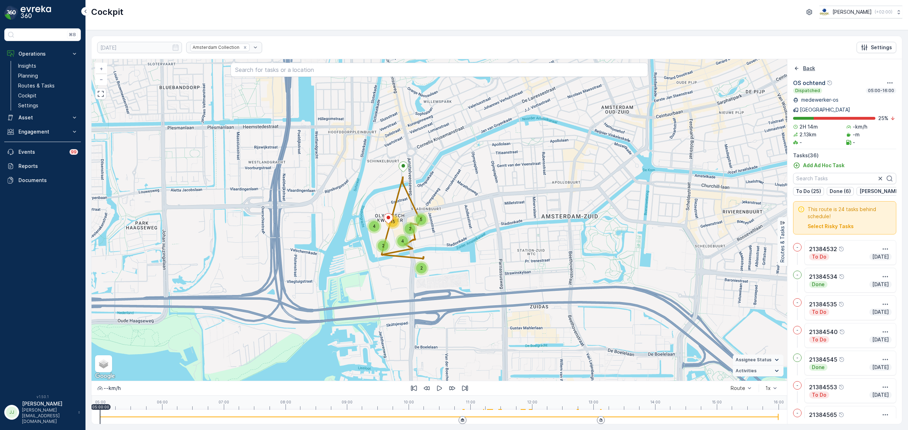
click at [800, 69] on div "Back" at bounding box center [804, 68] width 22 height 7
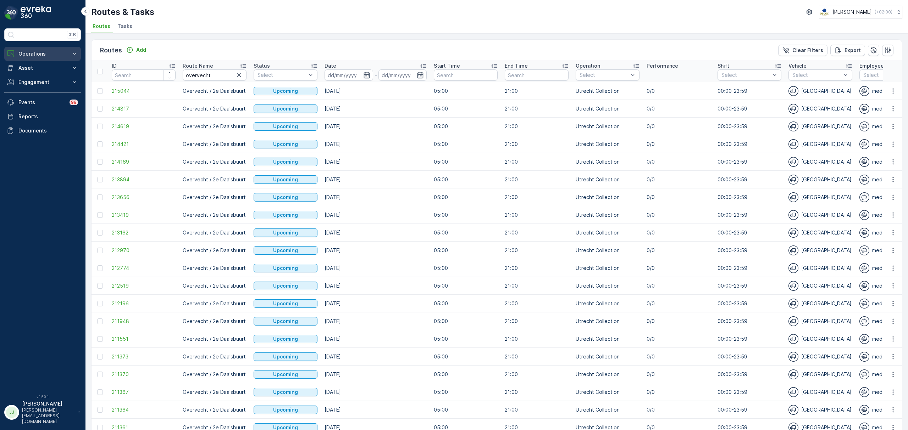
click at [43, 54] on p "Operations" at bounding box center [42, 53] width 48 height 7
click at [40, 95] on link "Cockpit" at bounding box center [48, 96] width 66 height 10
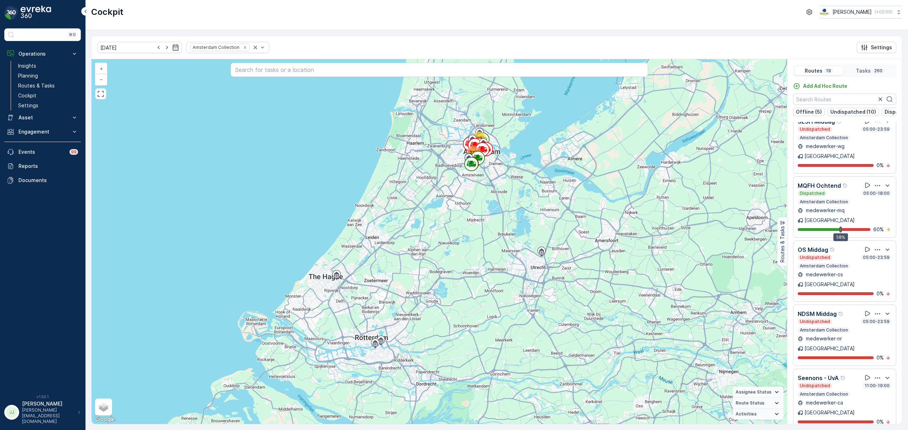
scroll to position [142, 0]
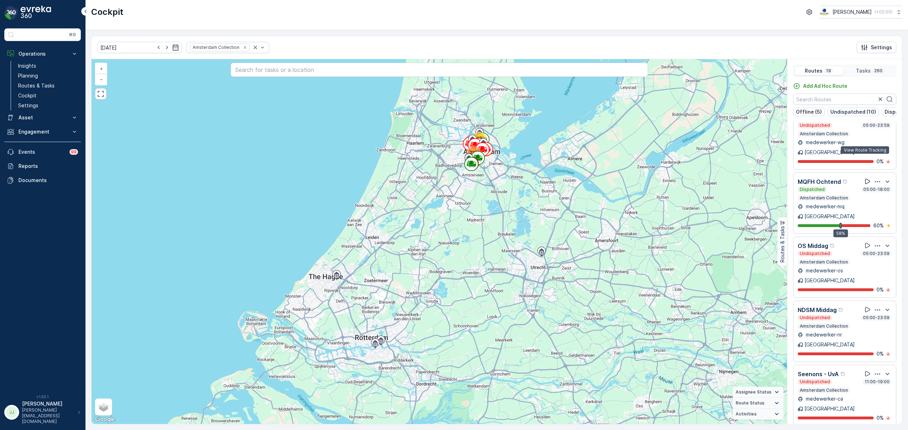
click at [866, 178] on icon at bounding box center [867, 181] width 7 height 7
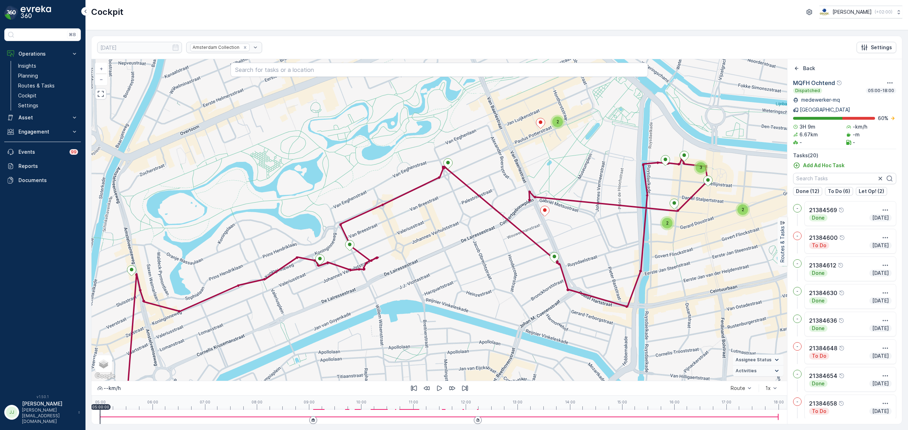
drag, startPoint x: 454, startPoint y: 267, endPoint x: 452, endPoint y: 225, distance: 42.6
click at [452, 225] on div "2 3 2 2 + − Satellite Roadmap Terrain Hybrid Leaflet Keyboard shortcuts Map Dat…" at bounding box center [438, 220] width 695 height 322
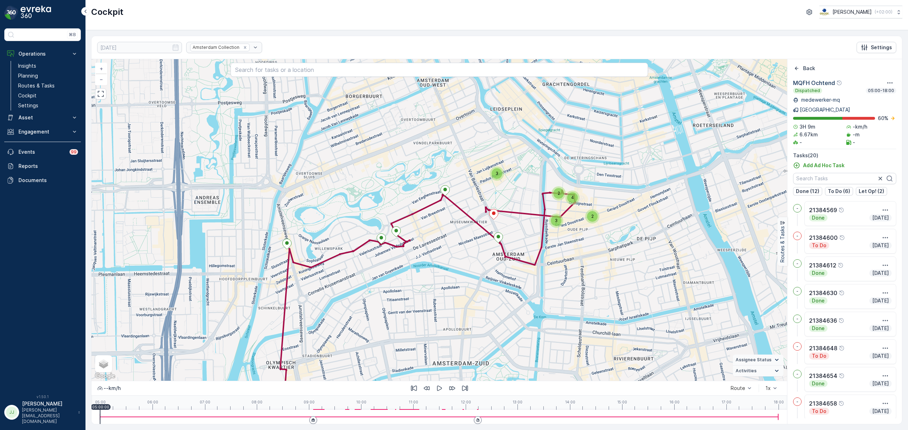
drag, startPoint x: 438, startPoint y: 255, endPoint x: 445, endPoint y: 235, distance: 20.7
click at [445, 235] on div "3 2 2 4 3 + − Satellite Roadmap Terrain Hybrid Leaflet Keyboard shortcuts Map D…" at bounding box center [438, 220] width 695 height 322
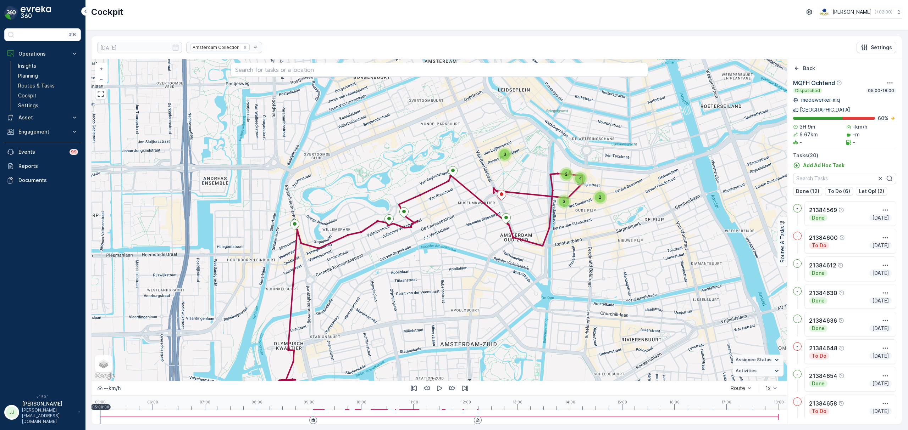
click at [471, 208] on div "3 2 2 4 3 + − Satellite Roadmap Terrain Hybrid Leaflet Keyboard shortcuts Map D…" at bounding box center [438, 220] width 695 height 322
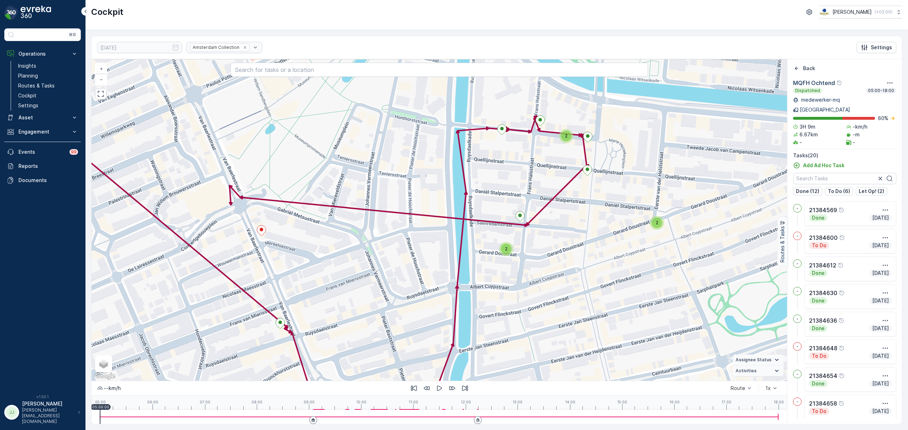
drag, startPoint x: 590, startPoint y: 201, endPoint x: 551, endPoint y: 248, distance: 61.4
click at [551, 248] on div "2 2 2 2 + − Satellite Roadmap Terrain Hybrid Leaflet Keyboard shortcuts Map Dat…" at bounding box center [438, 220] width 695 height 322
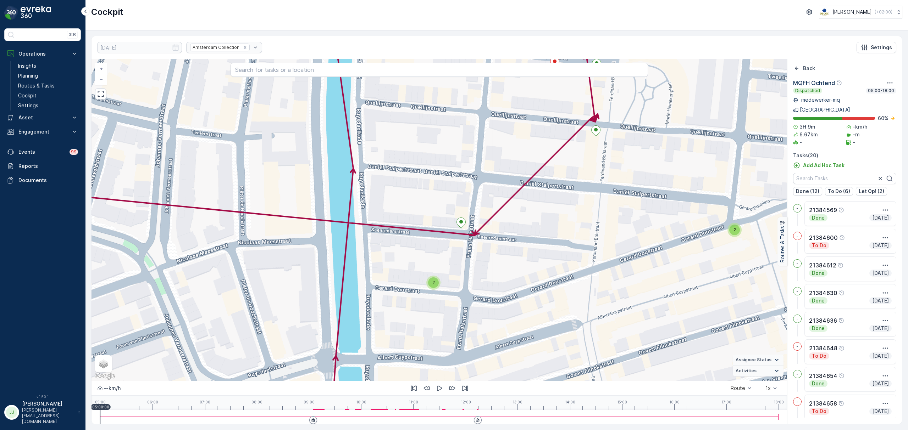
click at [433, 285] on span "2" at bounding box center [433, 282] width 2 height 5
drag, startPoint x: 492, startPoint y: 287, endPoint x: 467, endPoint y: 290, distance: 25.3
click at [467, 290] on div "2 2 2 + − Satellite Roadmap Terrain Hybrid Leaflet Keyboard shortcuts Map Data …" at bounding box center [438, 220] width 695 height 322
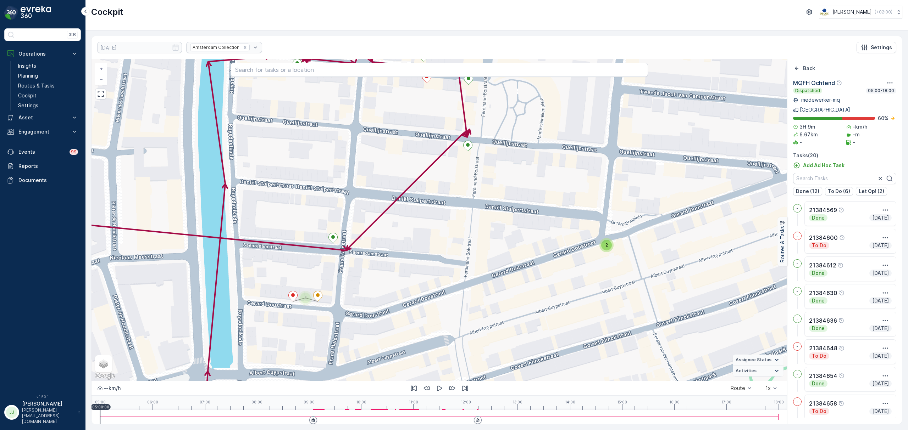
click at [606, 247] on span "2" at bounding box center [606, 245] width 2 height 5
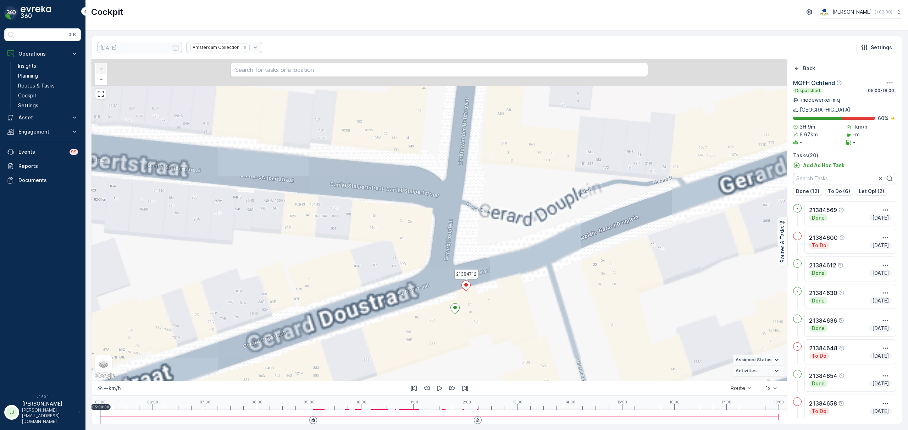
drag, startPoint x: 446, startPoint y: 210, endPoint x: 426, endPoint y: 283, distance: 75.3
click at [470, 293] on div at bounding box center [465, 287] width 9 height 12
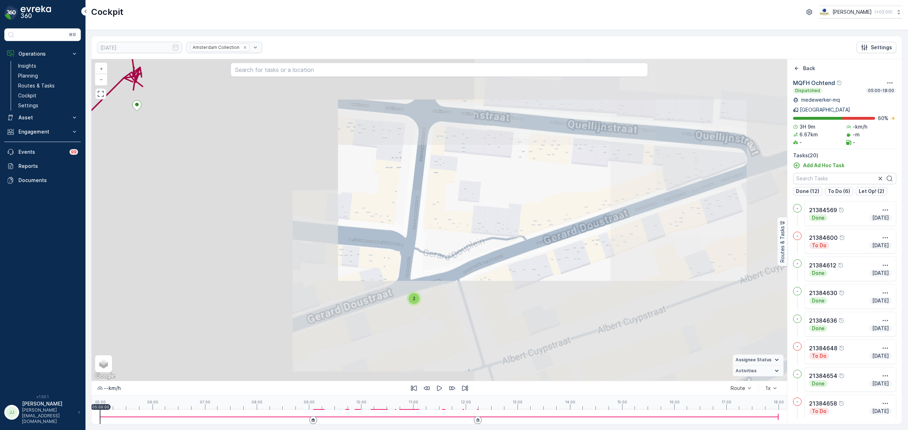
drag, startPoint x: 283, startPoint y: 225, endPoint x: 509, endPoint y: 253, distance: 227.9
click at [521, 259] on div "2 2 2 21384712 + − Satellite Roadmap Terrain Hybrid Leaflet Keyboard shortcuts …" at bounding box center [438, 220] width 695 height 322
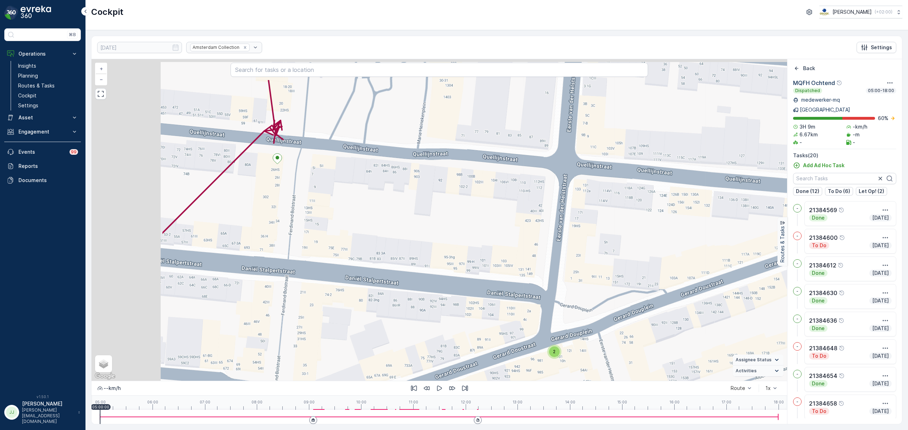
drag, startPoint x: 433, startPoint y: 259, endPoint x: 383, endPoint y: 229, distance: 58.5
click at [509, 279] on div "2 2 2 + − Satellite Roadmap Terrain Hybrid Leaflet Keyboard shortcuts Map Data …" at bounding box center [438, 220] width 695 height 322
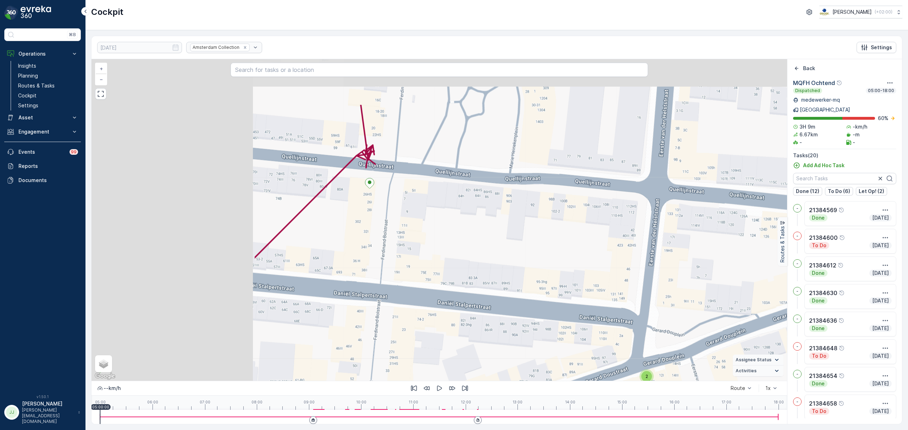
drag, startPoint x: 362, startPoint y: 224, endPoint x: 564, endPoint y: 298, distance: 215.7
click at [578, 312] on div "2 2 2 + − Satellite Roadmap Terrain Hybrid Leaflet Keyboard shortcuts Map Data …" at bounding box center [438, 220] width 695 height 322
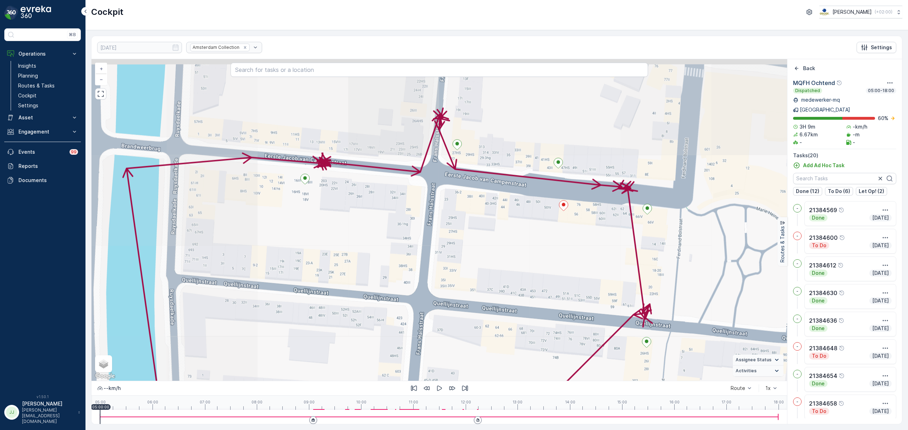
drag, startPoint x: 458, startPoint y: 231, endPoint x: 531, endPoint y: 308, distance: 105.8
click at [531, 308] on div "2 2 2 + − Satellite Roadmap Terrain Hybrid Leaflet Keyboard shortcuts Map Data …" at bounding box center [438, 220] width 695 height 322
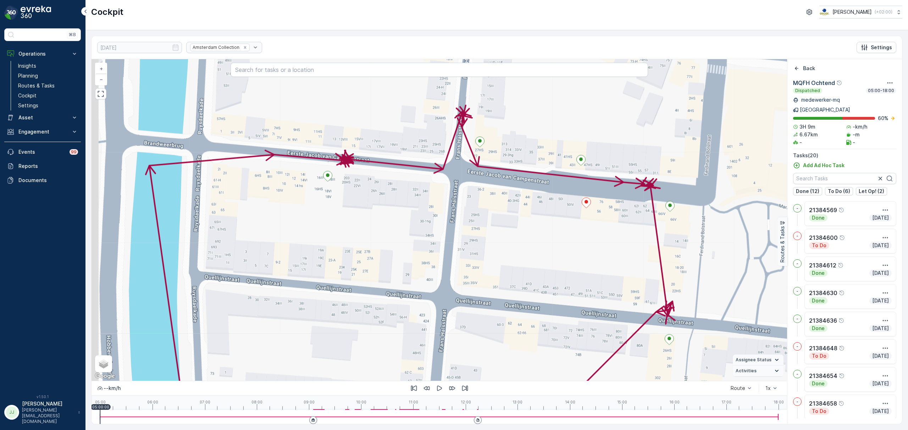
drag, startPoint x: 550, startPoint y: 226, endPoint x: 577, endPoint y: 178, distance: 55.2
click at [577, 178] on div "2 2 2 21384658 + − Satellite Roadmap Terrain Hybrid Leaflet Keyboard shortcuts …" at bounding box center [438, 220] width 695 height 322
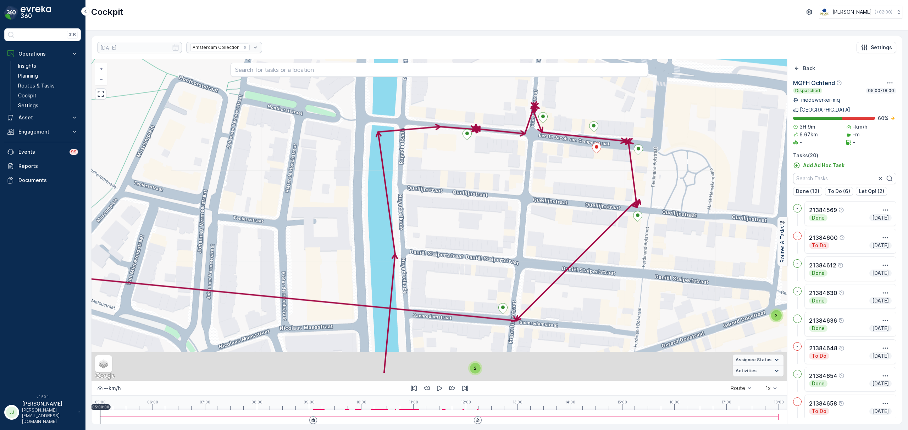
drag, startPoint x: 507, startPoint y: 258, endPoint x: 542, endPoint y: 210, distance: 59.6
click at [542, 205] on div "2 2 2 + − Satellite Roadmap Terrain Hybrid Leaflet Keyboard shortcuts Map Data …" at bounding box center [438, 220] width 695 height 322
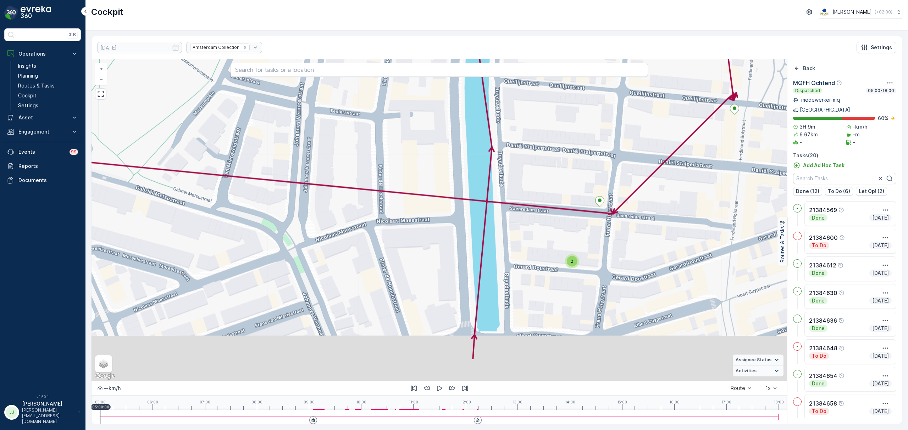
drag, startPoint x: 481, startPoint y: 284, endPoint x: 544, endPoint y: 230, distance: 83.0
click at [544, 230] on div "2 2 2 + − Satellite Roadmap Terrain Hybrid Leaflet Keyboard shortcuts Map Data …" at bounding box center [438, 220] width 695 height 322
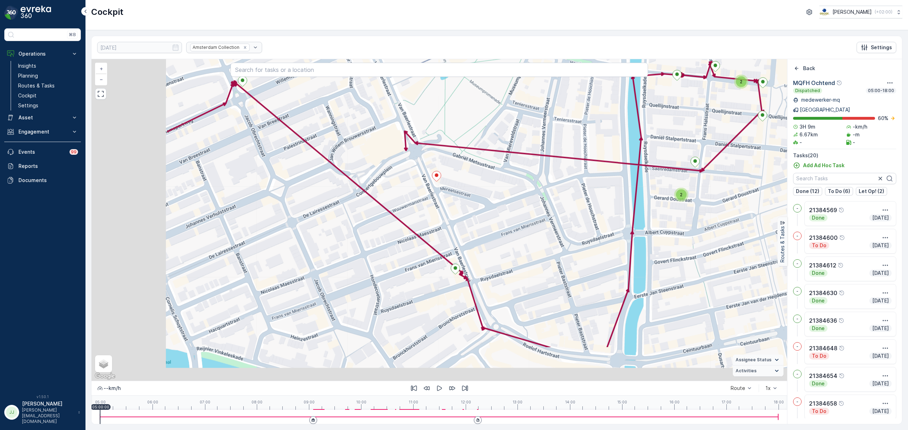
drag, startPoint x: 342, startPoint y: 275, endPoint x: 487, endPoint y: 210, distance: 159.0
click at [487, 210] on div "2 2 2 2 + − Satellite Roadmap Terrain Hybrid Leaflet Keyboard shortcuts Map Dat…" at bounding box center [438, 220] width 695 height 322
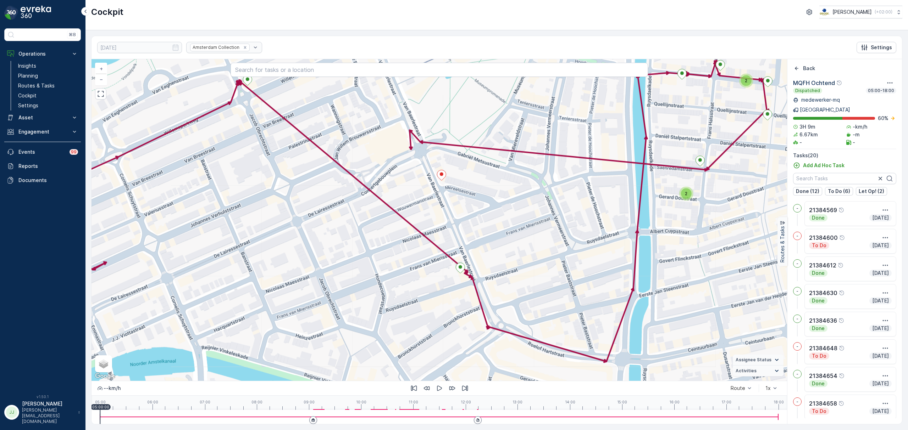
drag, startPoint x: 396, startPoint y: 250, endPoint x: 516, endPoint y: 197, distance: 130.8
click at [532, 186] on div "2 2 2 2 + − Satellite Roadmap Terrain Hybrid Leaflet Keyboard shortcuts Map Dat…" at bounding box center [438, 220] width 695 height 322
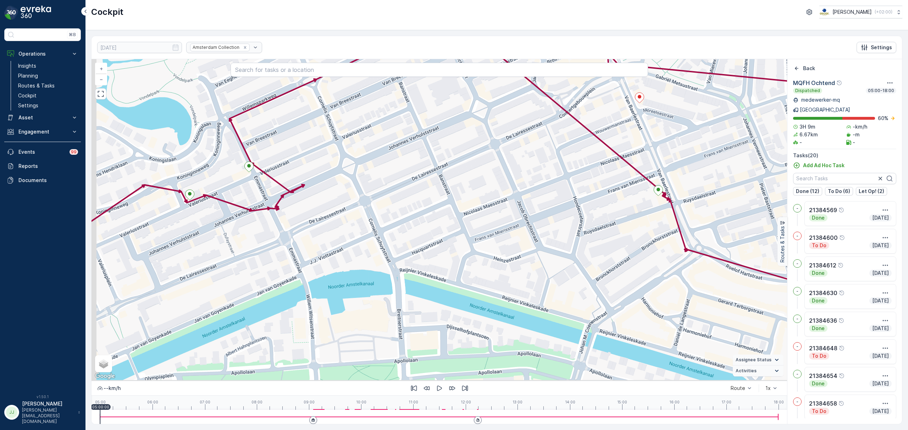
drag, startPoint x: 425, startPoint y: 246, endPoint x: 503, endPoint y: 231, distance: 79.4
click at [503, 231] on div "2 2 2 2 + − Satellite Roadmap Terrain Hybrid Leaflet Keyboard shortcuts Map Dat…" at bounding box center [438, 220] width 695 height 322
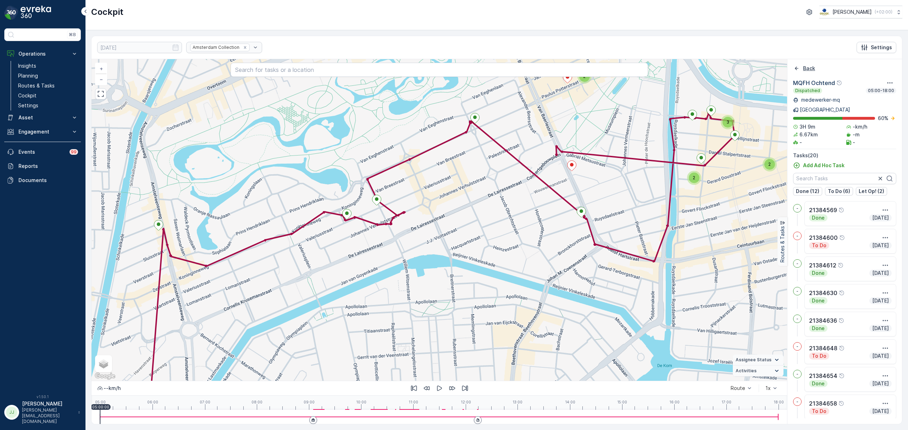
click at [795, 72] on icon "Back" at bounding box center [796, 68] width 7 height 7
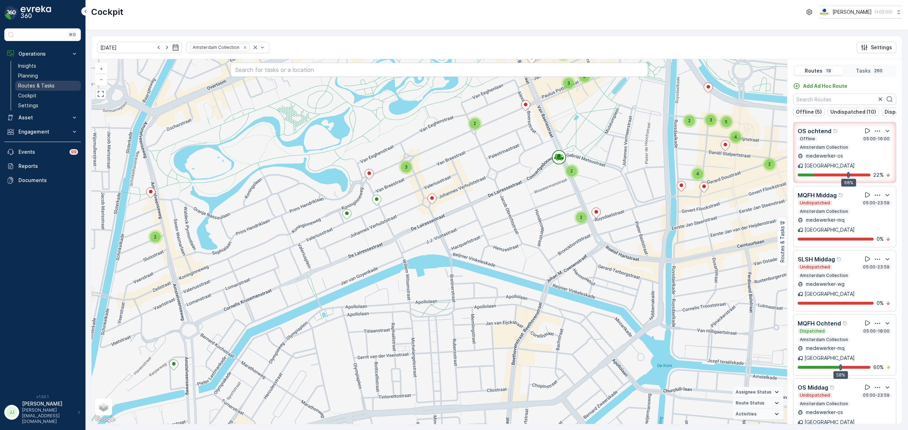
click at [35, 87] on p "Routes & Tasks" at bounding box center [36, 85] width 37 height 7
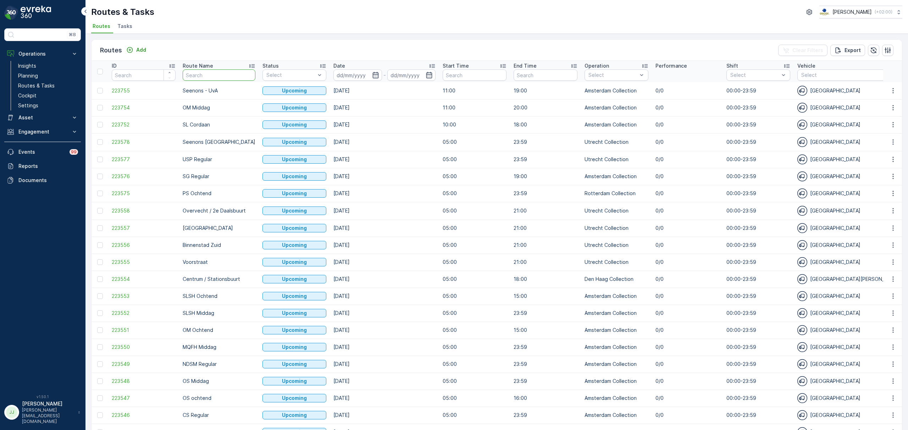
click at [212, 78] on input "text" at bounding box center [219, 74] width 73 height 11
click at [119, 22] on li "Tasks" at bounding box center [125, 27] width 19 height 12
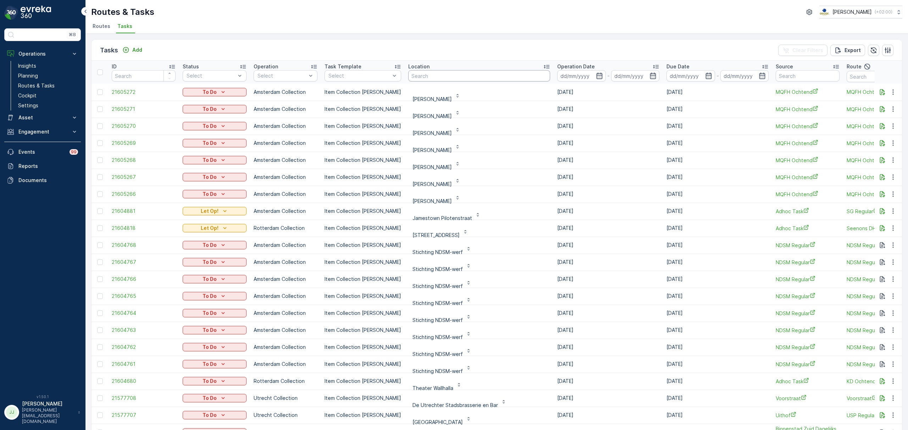
click at [413, 75] on input "text" at bounding box center [479, 75] width 142 height 11
type input "arnold"
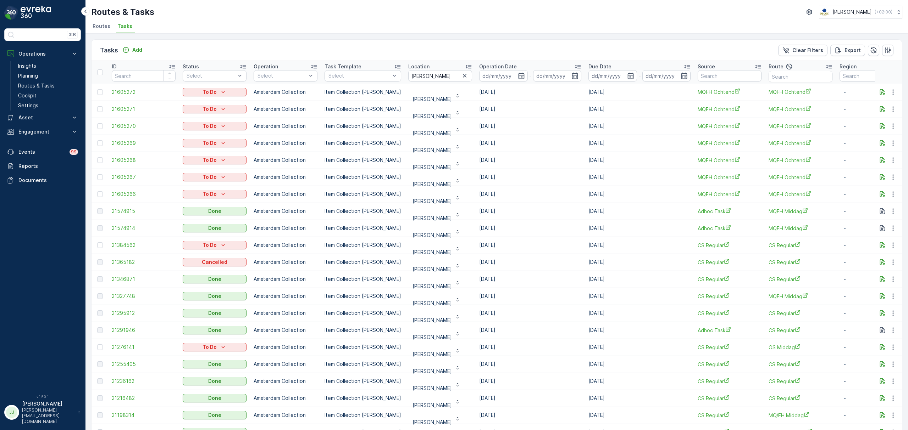
click at [788, 189] on td "MQFH Ochtend" at bounding box center [800, 194] width 71 height 17
click at [788, 191] on span "MQFH Ochtend" at bounding box center [800, 194] width 64 height 7
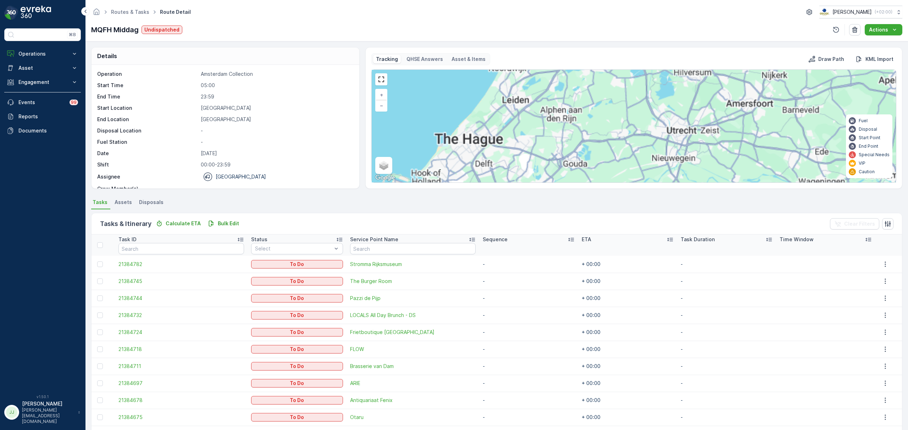
drag, startPoint x: 646, startPoint y: 118, endPoint x: 627, endPoint y: 147, distance: 34.6
click at [627, 147] on div "24 + − Satellite Roadmap Terrain Hybrid Leaflet Keyboard shortcuts Map Data Map…" at bounding box center [634, 126] width 524 height 113
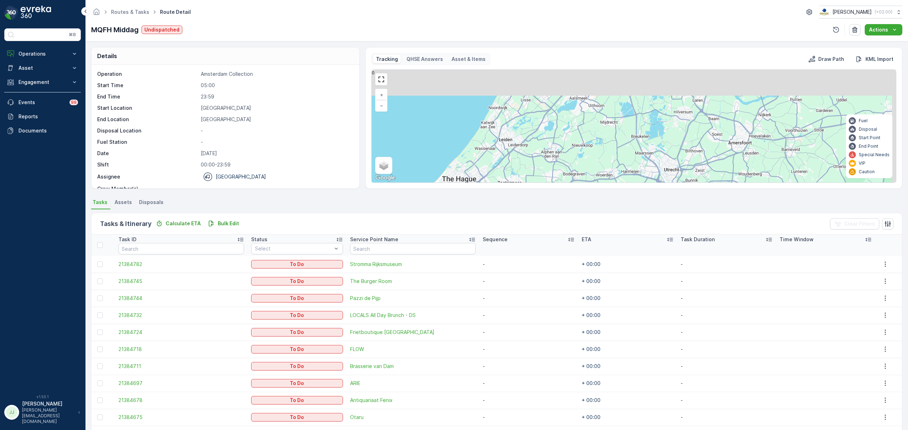
drag, startPoint x: 610, startPoint y: 138, endPoint x: 597, endPoint y: 169, distance: 34.0
click at [597, 169] on div "24 + − Satellite Roadmap Terrain Hybrid Leaflet Keyboard shortcuts Map Data Map…" at bounding box center [634, 126] width 524 height 113
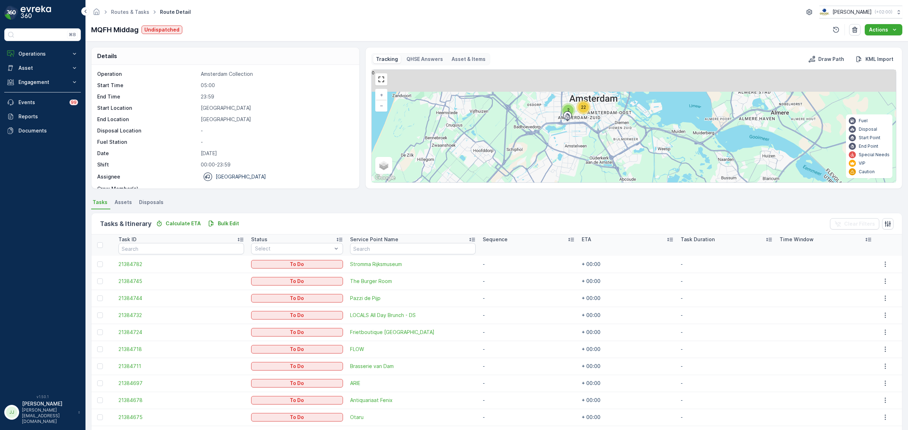
drag, startPoint x: 583, startPoint y: 115, endPoint x: 572, endPoint y: 146, distance: 33.5
click at [572, 146] on div "2 22 + − Satellite Roadmap Terrain Hybrid Leaflet Keyboard shortcuts Map Data M…" at bounding box center [634, 126] width 524 height 113
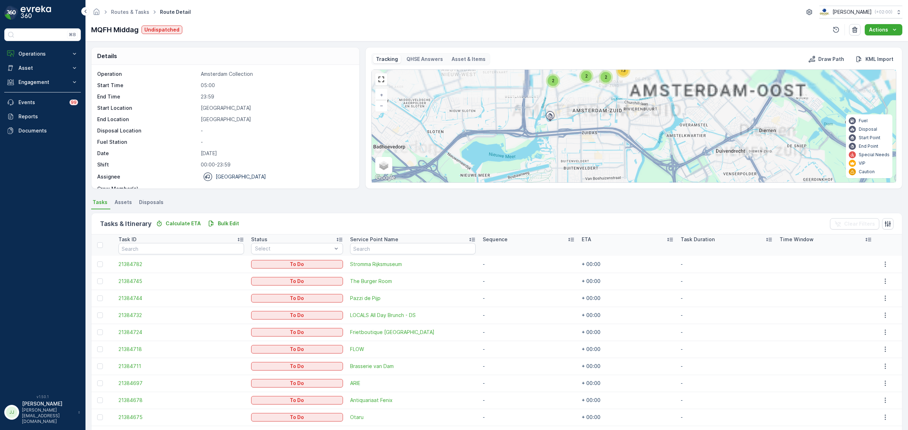
drag, startPoint x: 562, startPoint y: 112, endPoint x: 557, endPoint y: 140, distance: 27.9
click at [561, 155] on div "2 2 5 2 13 + − Satellite Roadmap Terrain Hybrid Leaflet Keyboard shortcuts Map …" at bounding box center [634, 126] width 524 height 113
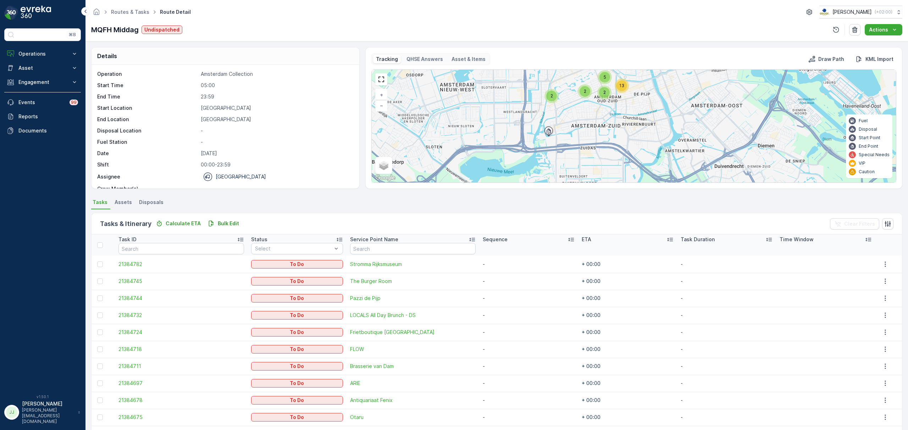
click at [549, 91] on div "2" at bounding box center [551, 96] width 11 height 11
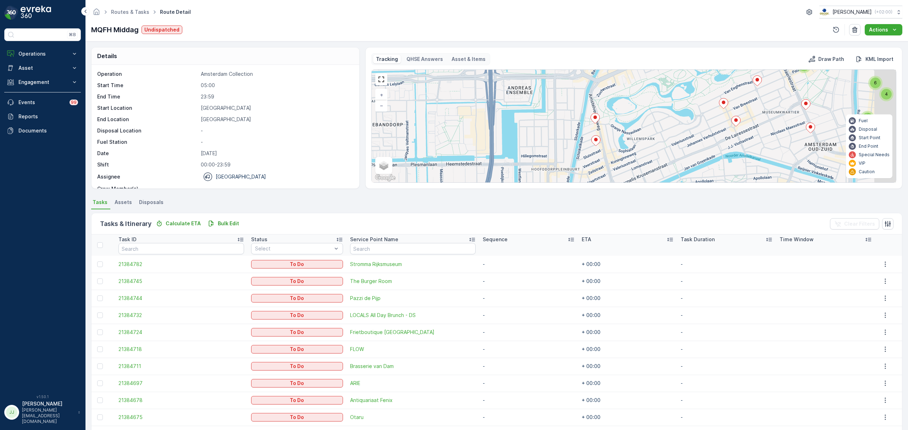
drag, startPoint x: 725, startPoint y: 129, endPoint x: 682, endPoint y: 139, distance: 44.3
click at [678, 145] on div "2 3 4 6 + − Satellite Roadmap Terrain Hybrid Leaflet Keyboard shortcuts Map Dat…" at bounding box center [634, 126] width 524 height 113
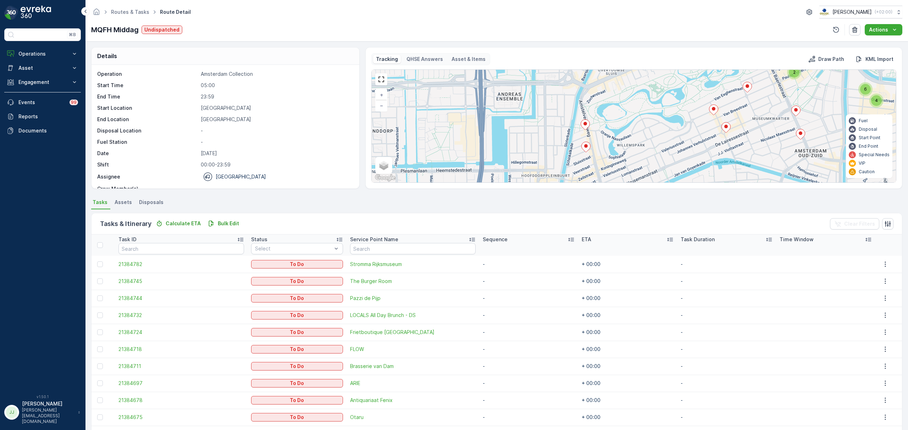
click at [712, 111] on ellipse at bounding box center [714, 109] width 4 height 4
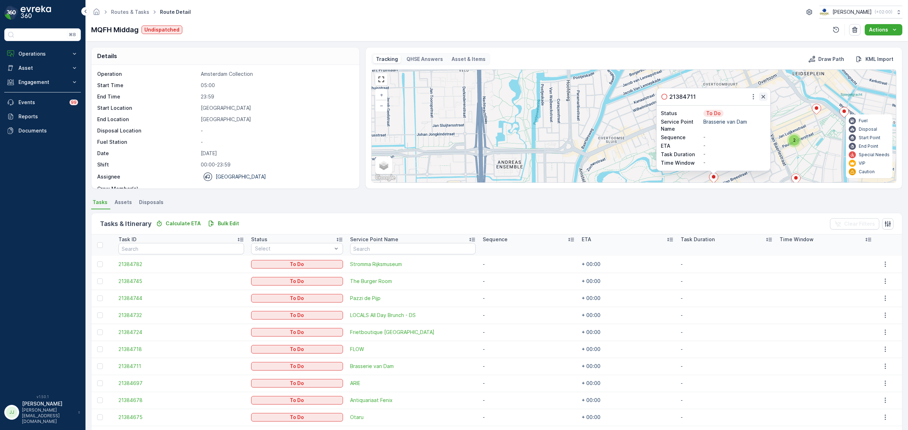
click at [764, 97] on icon "button" at bounding box center [762, 96] width 7 height 7
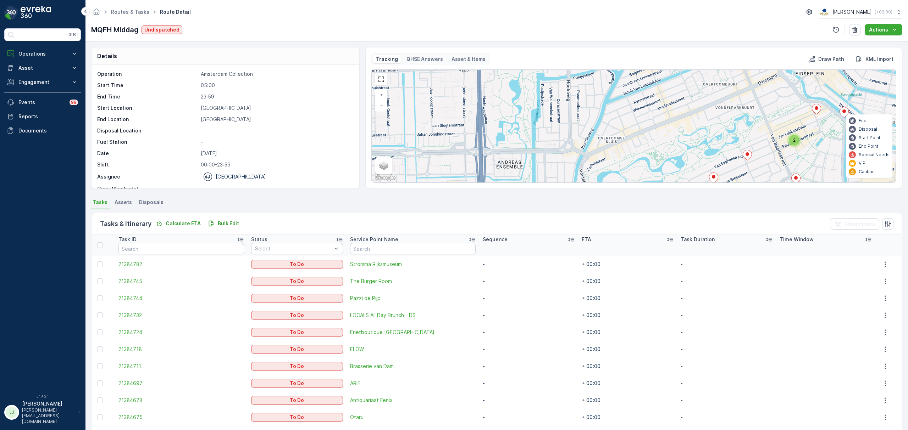
drag, startPoint x: 745, startPoint y: 145, endPoint x: 693, endPoint y: 92, distance: 74.0
click at [693, 92] on div "2 3 4 6 + − Satellite Roadmap Terrain Hybrid Leaflet Keyboard shortcuts Map Dat…" at bounding box center [634, 126] width 524 height 113
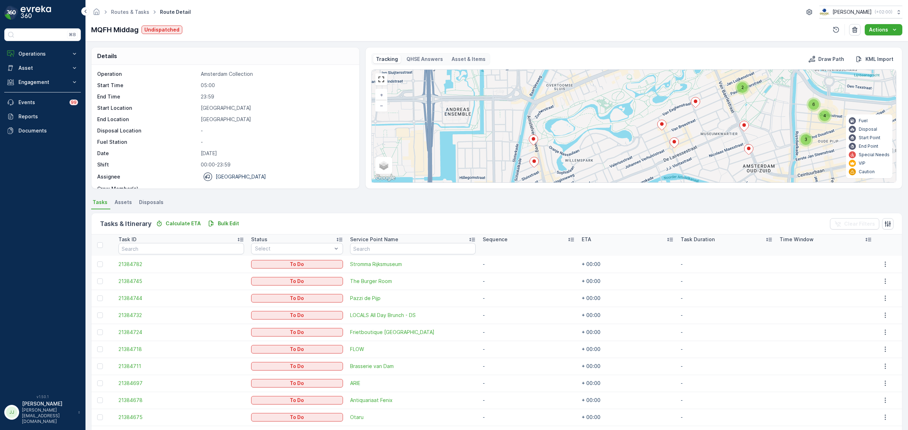
click at [676, 148] on icon at bounding box center [673, 143] width 9 height 11
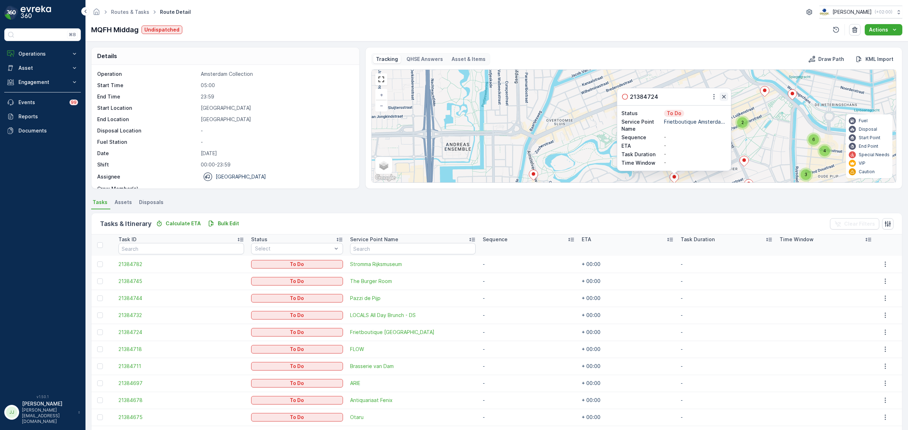
click at [725, 98] on icon "button" at bounding box center [724, 97] width 4 height 4
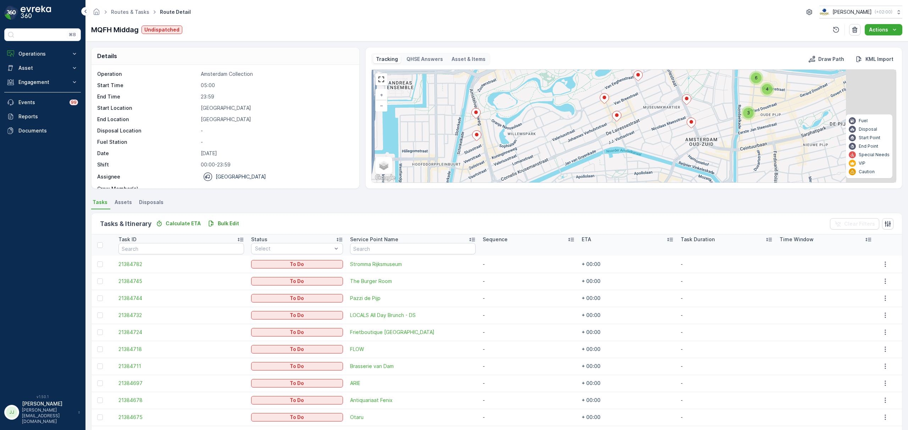
drag, startPoint x: 627, startPoint y: 141, endPoint x: 583, endPoint y: 94, distance: 64.2
click at [568, 79] on div "2 3 4 6 + − Satellite Roadmap Terrain Hybrid Leaflet Keyboard shortcuts Map Dat…" at bounding box center [634, 126] width 524 height 113
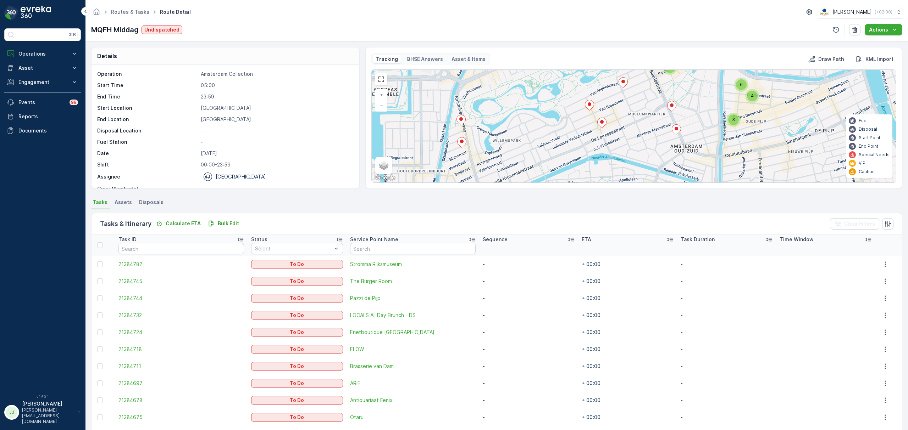
drag, startPoint x: 625, startPoint y: 134, endPoint x: 621, endPoint y: 138, distance: 5.8
click at [621, 138] on div "2 3 4 6 + − Satellite Roadmap Terrain Hybrid Leaflet Keyboard shortcuts Map Dat…" at bounding box center [634, 126] width 524 height 113
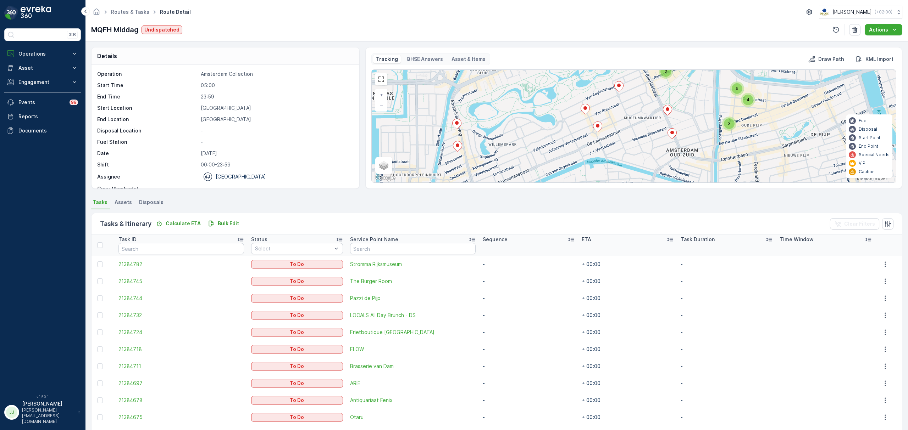
click at [619, 87] on ellipse at bounding box center [619, 86] width 4 height 4
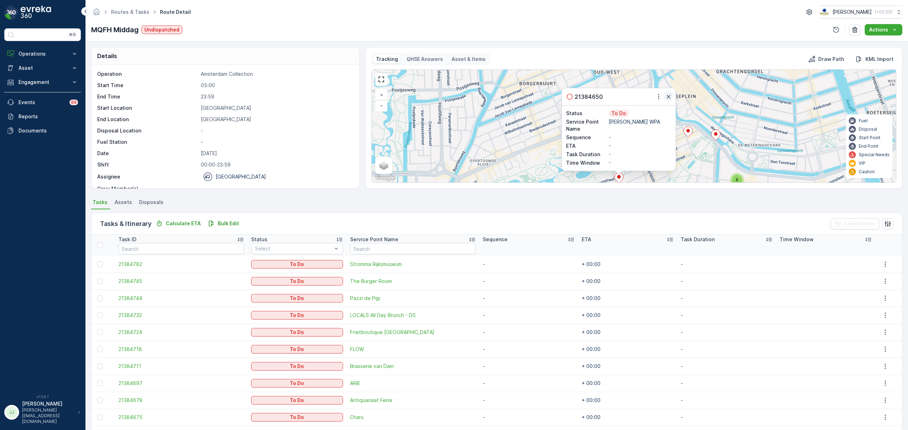
click at [666, 95] on icon "button" at bounding box center [668, 96] width 7 height 7
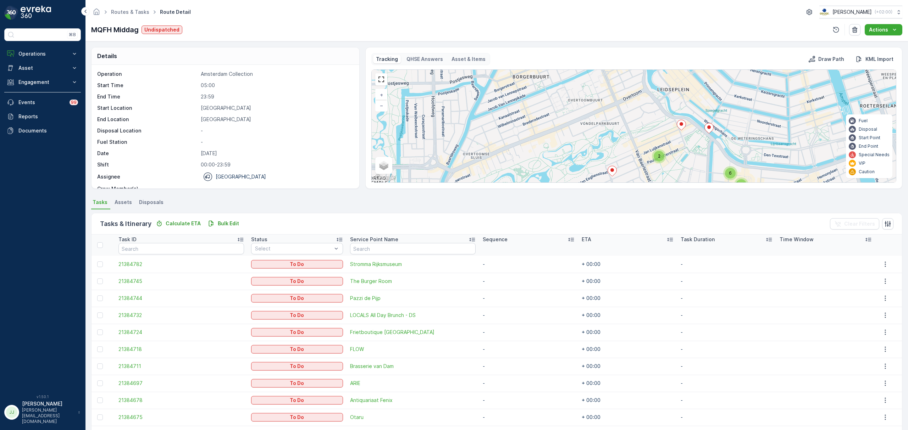
drag, startPoint x: 650, startPoint y: 124, endPoint x: 612, endPoint y: 102, distance: 44.0
click at [602, 77] on div "2 3 4 6 + − Satellite Roadmap Terrain Hybrid Leaflet Keyboard shortcuts Map Dat…" at bounding box center [634, 126] width 524 height 113
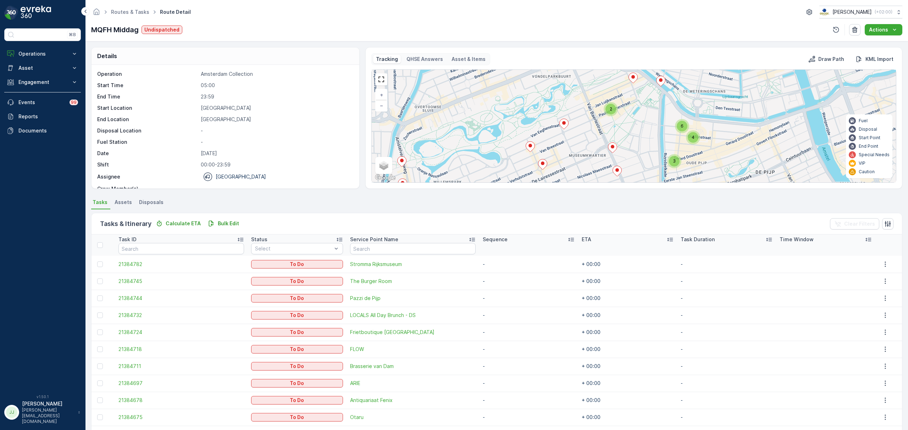
click at [615, 146] on icon at bounding box center [612, 148] width 9 height 10
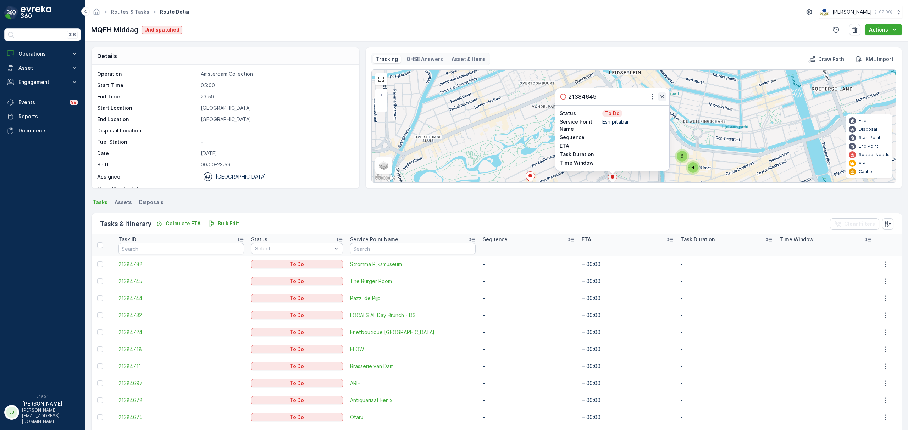
click at [662, 99] on icon "button" at bounding box center [661, 96] width 7 height 7
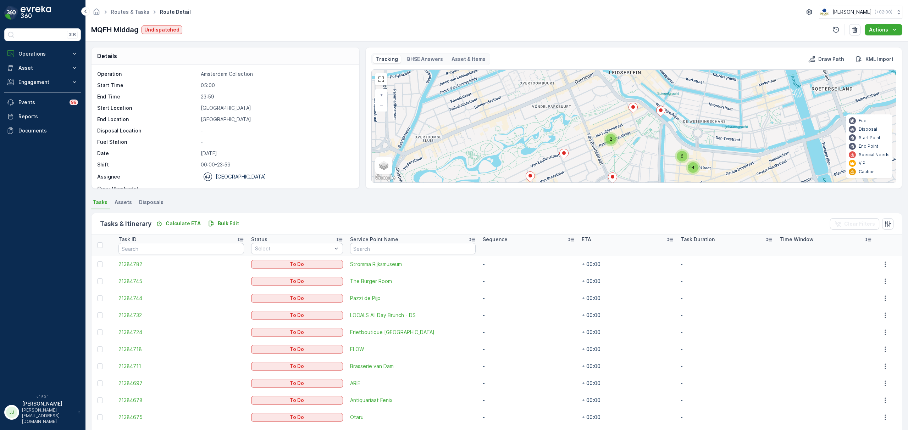
drag, startPoint x: 654, startPoint y: 147, endPoint x: 633, endPoint y: 100, distance: 51.4
click at [634, 95] on div "2 3 4 6 + − Satellite Roadmap Terrain Hybrid Leaflet Keyboard shortcuts Map Dat…" at bounding box center [634, 126] width 524 height 113
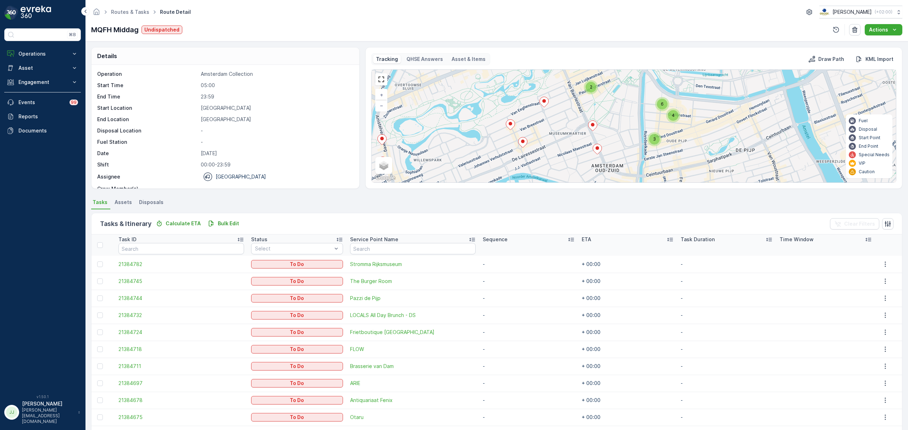
click at [599, 150] on icon at bounding box center [597, 149] width 9 height 10
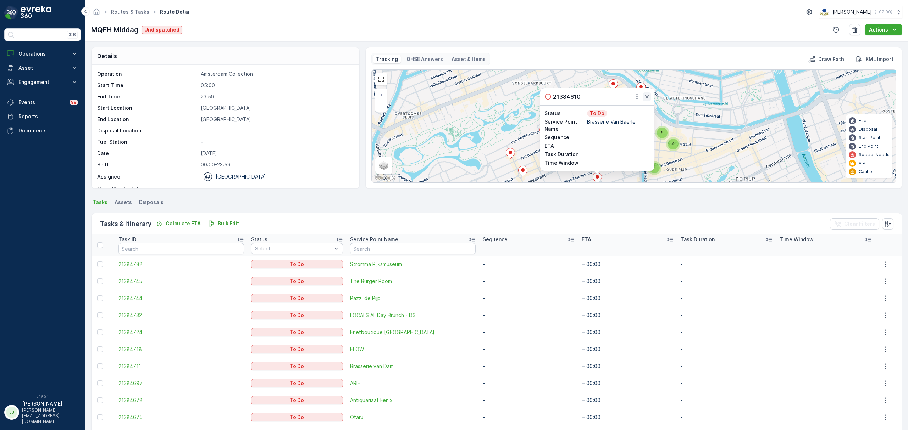
click at [643, 96] on icon "button" at bounding box center [646, 96] width 7 height 7
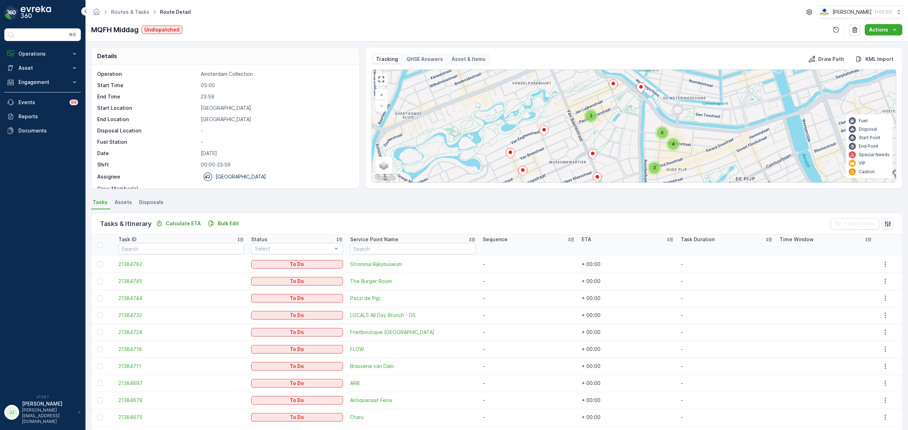
click at [596, 116] on div "2" at bounding box center [591, 116] width 14 height 14
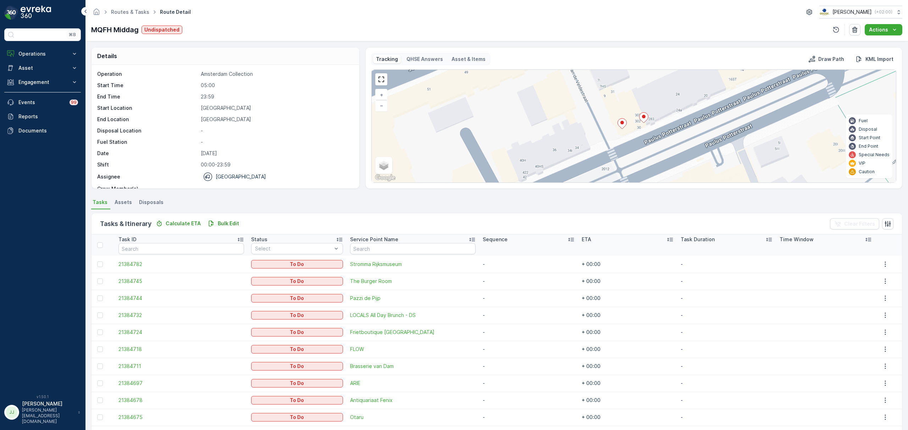
click at [623, 126] on icon at bounding box center [622, 124] width 9 height 10
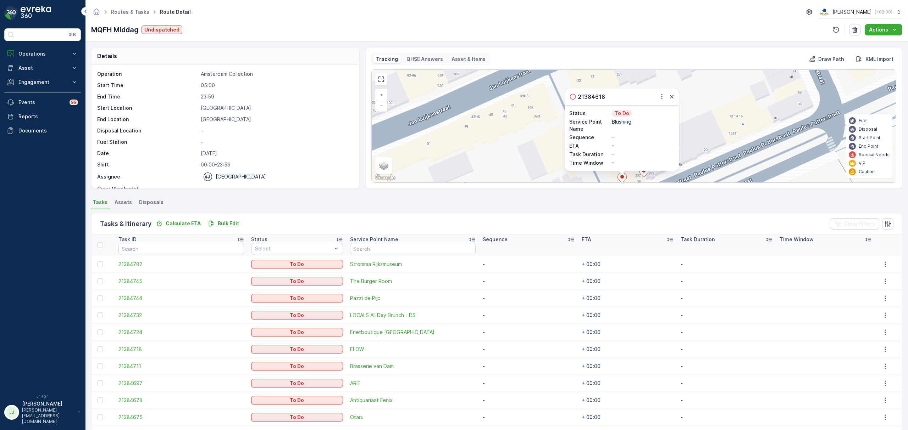
drag, startPoint x: 356, startPoint y: 117, endPoint x: 351, endPoint y: 135, distance: 19.3
click at [351, 135] on div "Operation Amsterdam Collection Start Time 05:00 End Time 23:59 Start Location H…" at bounding box center [225, 127] width 268 height 124
click at [342, 41] on div "Routes & Tasks Route Detail Oscar Circulair ( +02:00 ) MQFH Middag Undispatched…" at bounding box center [496, 20] width 822 height 41
drag, startPoint x: 357, startPoint y: 123, endPoint x: 347, endPoint y: 161, distance: 38.9
click at [347, 161] on div "Operation Amsterdam Collection Start Time 05:00 End Time 23:59 Start Location H…" at bounding box center [225, 127] width 268 height 124
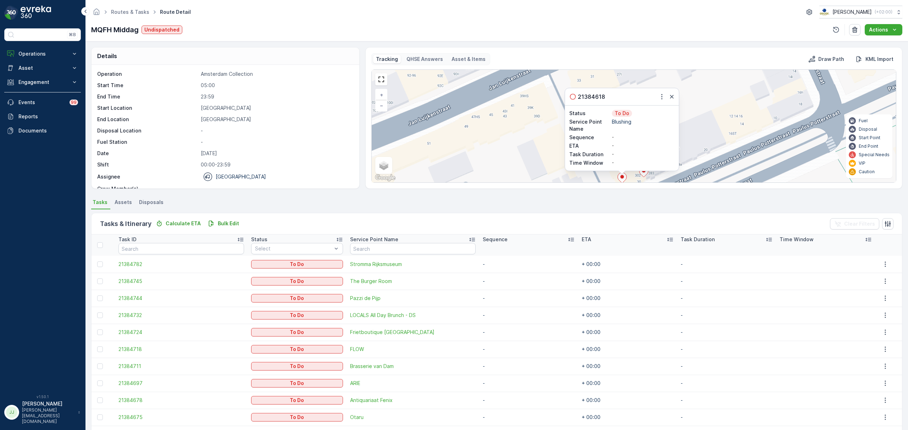
scroll to position [23, 0]
click at [342, 47] on div "Details Operation Amsterdam Collection Start Time 05:00 End Time 23:59 Start Lo…" at bounding box center [225, 118] width 268 height 142
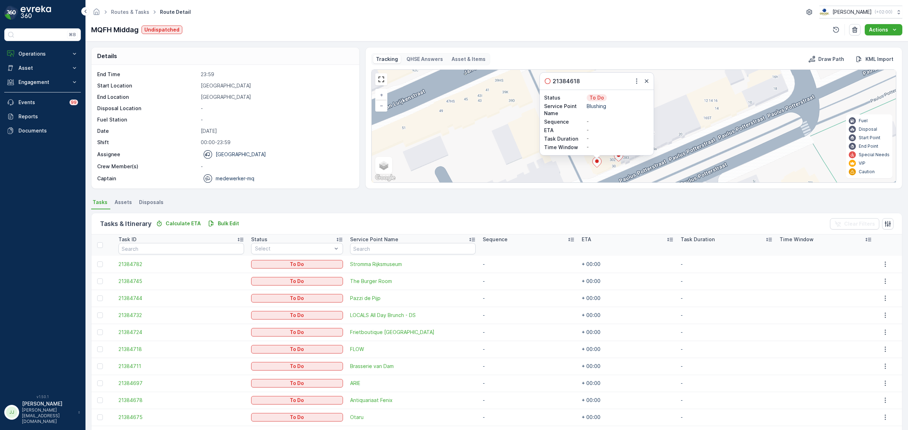
drag, startPoint x: 539, startPoint y: 134, endPoint x: 512, endPoint y: 118, distance: 30.8
click at [512, 118] on div "21384618 Status To Do Service Point Name Blushing Sequence - ETA - Task Duratio…" at bounding box center [634, 126] width 524 height 113
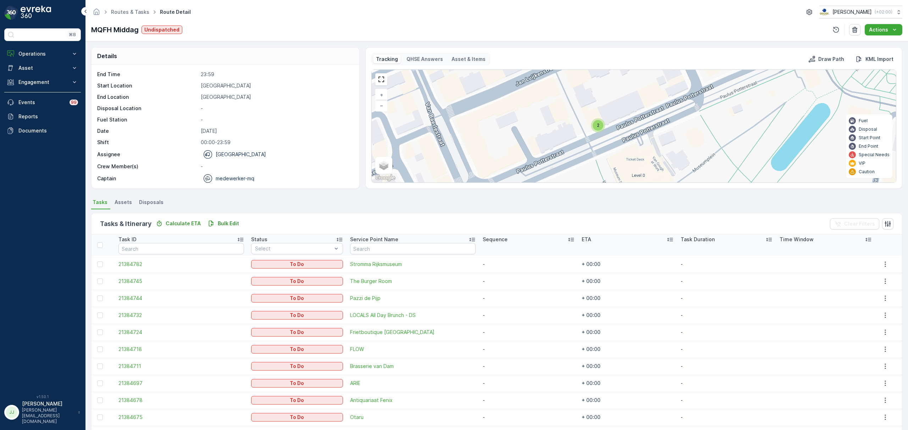
drag, startPoint x: 548, startPoint y: 140, endPoint x: 589, endPoint y: 124, distance: 44.1
click at [589, 124] on div "2 + − Satellite Roadmap Terrain Hybrid Leaflet Keyboard shortcuts Map Data Map …" at bounding box center [634, 126] width 524 height 113
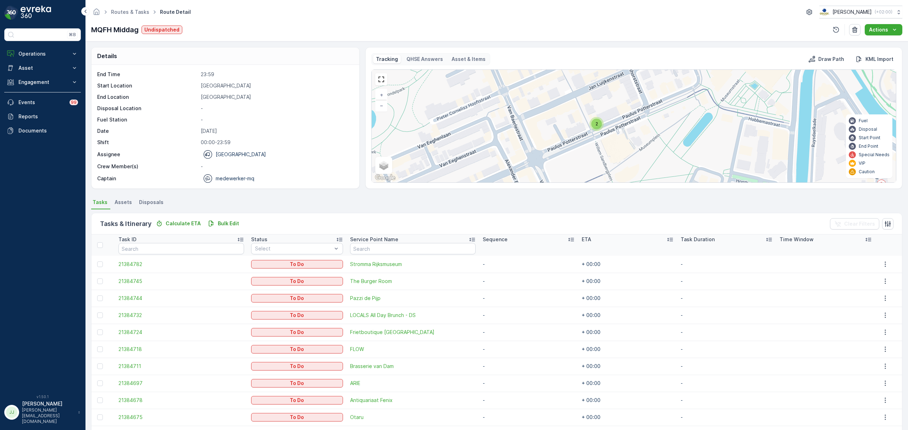
drag, startPoint x: 523, startPoint y: 149, endPoint x: 588, endPoint y: 135, distance: 66.7
click at [588, 135] on div "2 3 2 + − Satellite Roadmap Terrain Hybrid Leaflet Keyboard shortcuts Map Data …" at bounding box center [634, 126] width 524 height 113
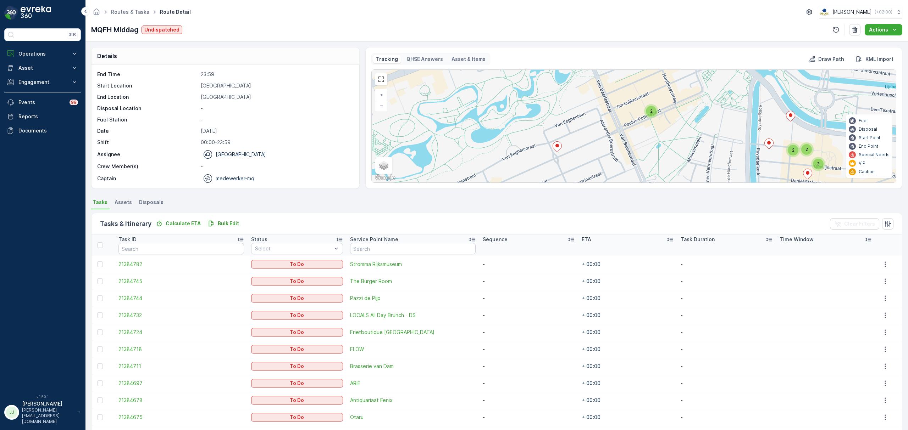
drag, startPoint x: 516, startPoint y: 153, endPoint x: 557, endPoint y: 129, distance: 46.9
click at [557, 129] on div "2 3 2 2 + − Satellite Roadmap Terrain Hybrid Leaflet Keyboard shortcuts Map Dat…" at bounding box center [634, 126] width 524 height 113
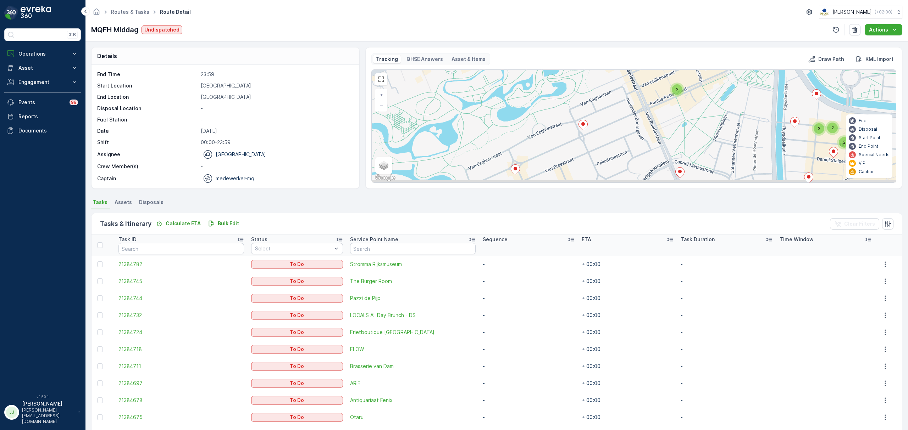
drag, startPoint x: 498, startPoint y: 163, endPoint x: 534, endPoint y: 135, distance: 45.4
click at [534, 135] on div "2 3 2 2 + − Satellite Roadmap Terrain Hybrid Leaflet Keyboard shortcuts Map Dat…" at bounding box center [634, 126] width 524 height 113
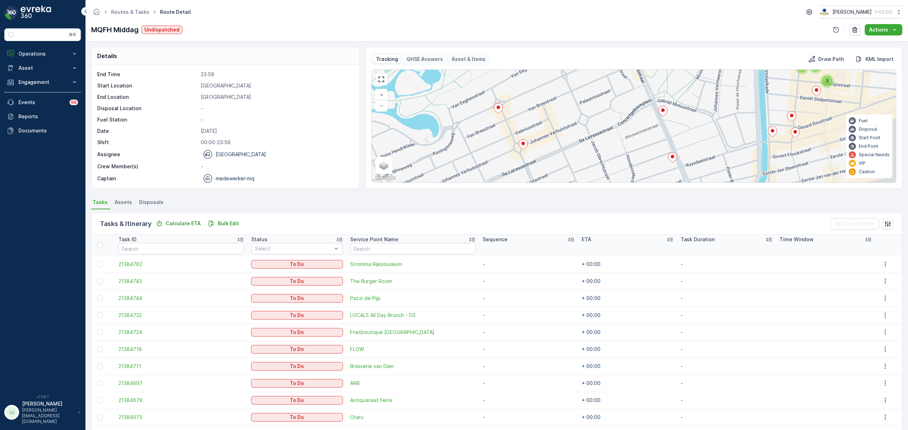
drag, startPoint x: 519, startPoint y: 144, endPoint x: 472, endPoint y: 101, distance: 64.5
click at [472, 101] on div "2 3 2 2 + − Satellite Roadmap Terrain Hybrid Leaflet Keyboard shortcuts Map Dat…" at bounding box center [634, 126] width 524 height 113
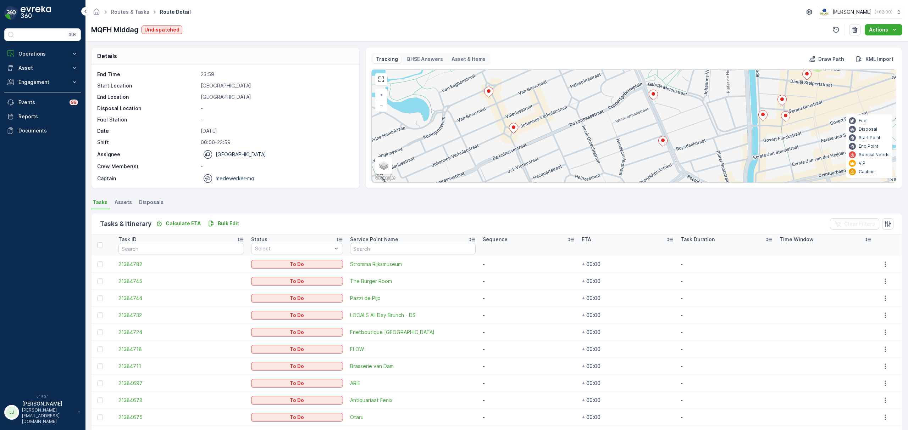
drag, startPoint x: 458, startPoint y: 130, endPoint x: 457, endPoint y: 116, distance: 14.3
click at [457, 116] on div "2 3 2 2 + − Satellite Roadmap Terrain Hybrid Leaflet Keyboard shortcuts Map Dat…" at bounding box center [634, 126] width 524 height 113
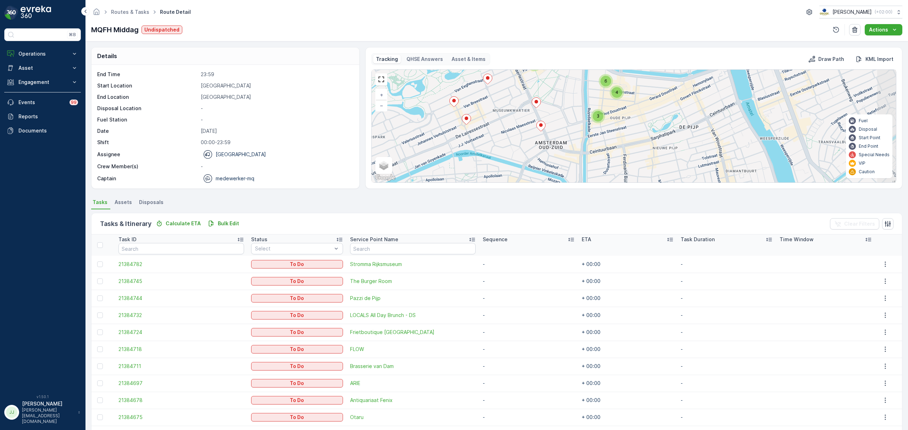
drag, startPoint x: 463, startPoint y: 126, endPoint x: 444, endPoint y: 127, distance: 19.2
click at [444, 127] on div "2 3 4 6 + − Satellite Roadmap Terrain Hybrid Leaflet Keyboard shortcuts Map Dat…" at bounding box center [634, 126] width 524 height 113
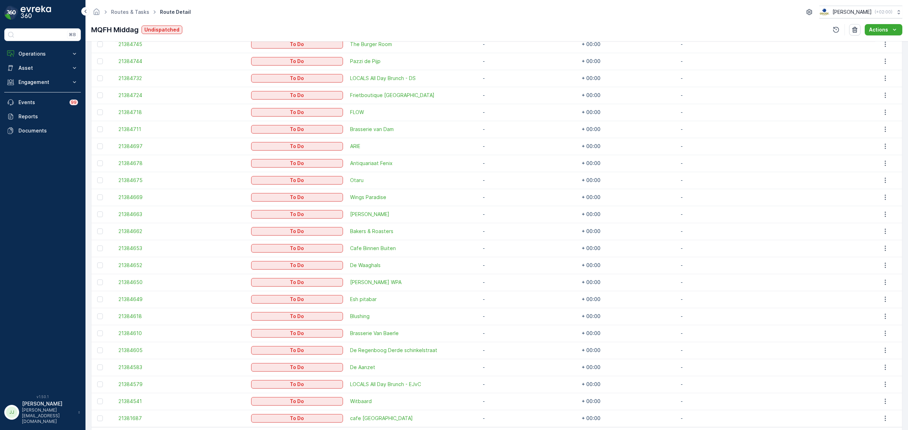
scroll to position [0, 0]
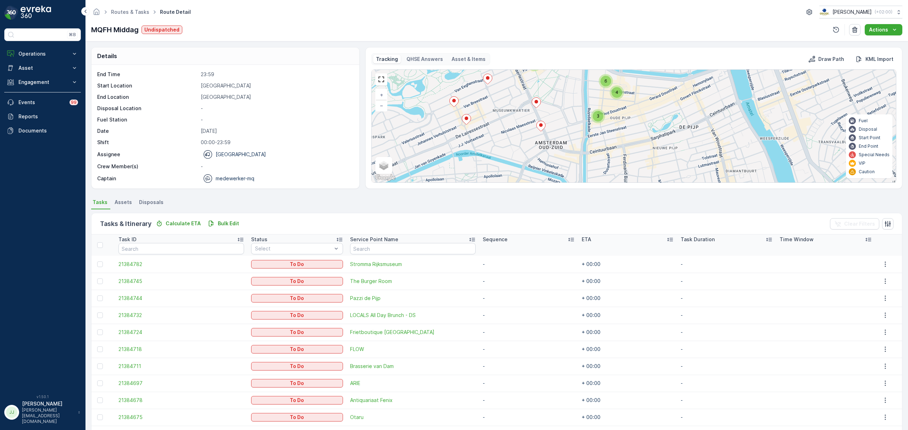
drag, startPoint x: 666, startPoint y: 118, endPoint x: 556, endPoint y: 113, distance: 109.7
click at [556, 113] on div "2 3 4 6 + − Satellite Roadmap Terrain Hybrid Leaflet Keyboard shortcuts Map Dat…" at bounding box center [634, 126] width 524 height 113
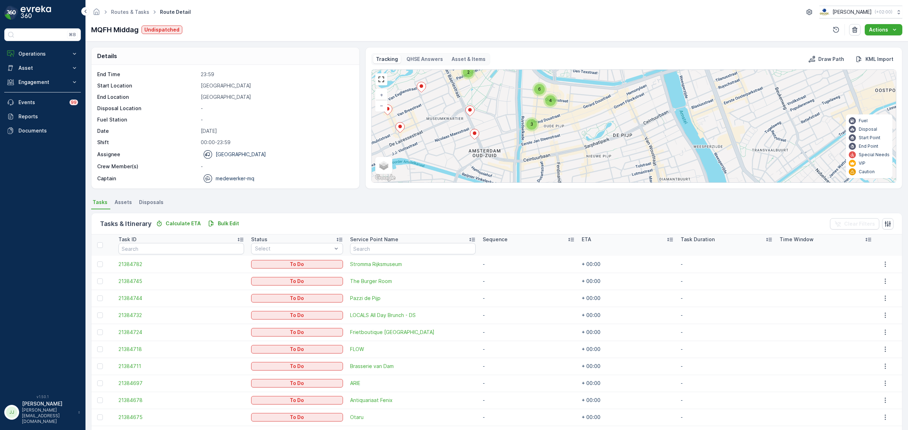
drag, startPoint x: 572, startPoint y: 155, endPoint x: 592, endPoint y: 161, distance: 21.0
click at [592, 161] on div "2 3 4 6 + − Satellite Roadmap Terrain Hybrid Leaflet Keyboard shortcuts Map Dat…" at bounding box center [634, 126] width 524 height 113
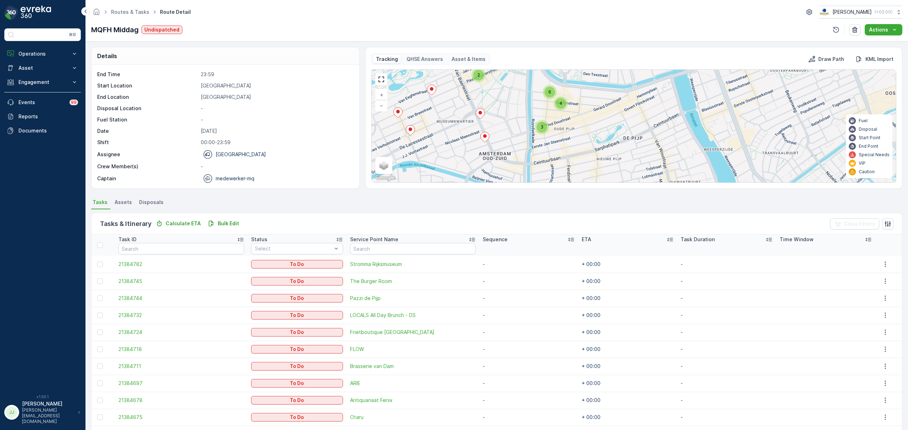
click at [552, 99] on div "6" at bounding box center [549, 92] width 14 height 14
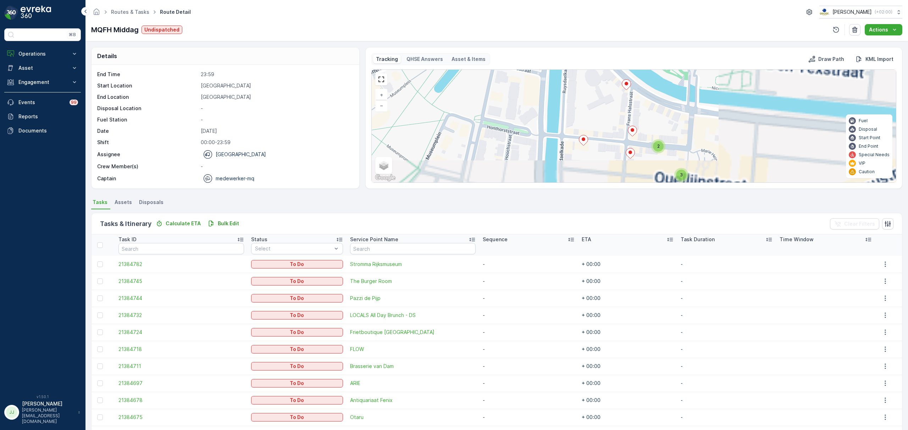
drag, startPoint x: 634, startPoint y: 154, endPoint x: 590, endPoint y: 140, distance: 45.9
click at [590, 140] on div "2 3 2 + − Satellite Roadmap Terrain Hybrid Leaflet Keyboard shortcuts Map Data …" at bounding box center [634, 126] width 524 height 113
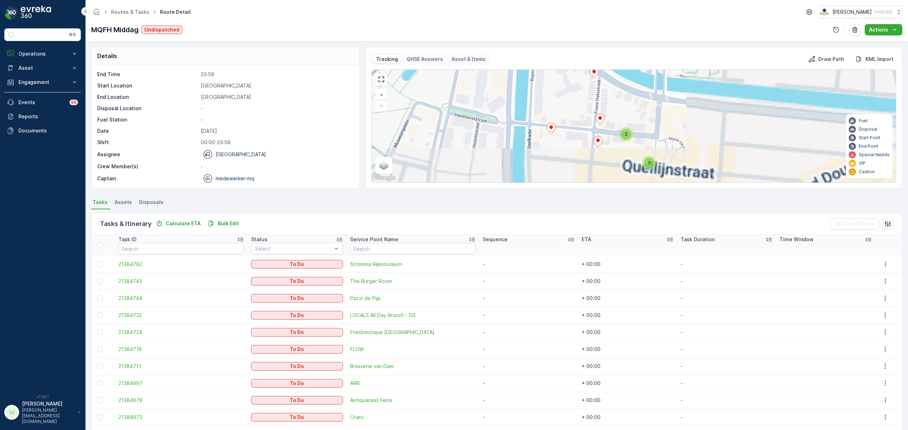
click at [592, 74] on icon at bounding box center [593, 72] width 9 height 11
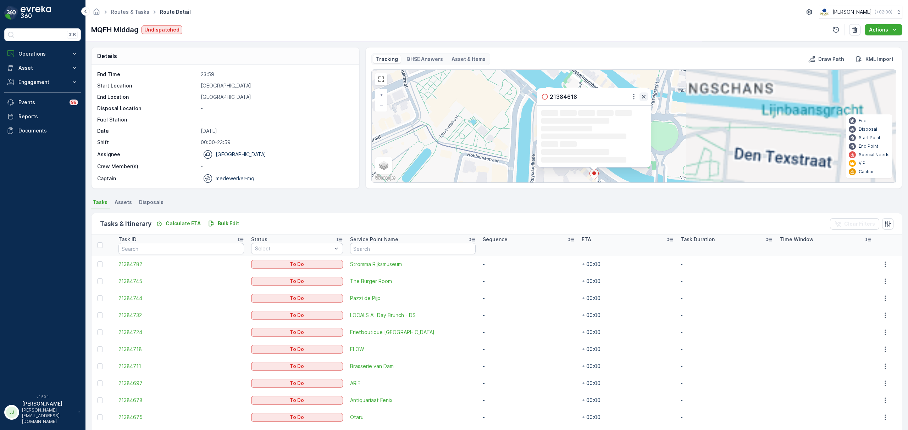
click at [643, 95] on icon "button" at bounding box center [643, 96] width 7 height 7
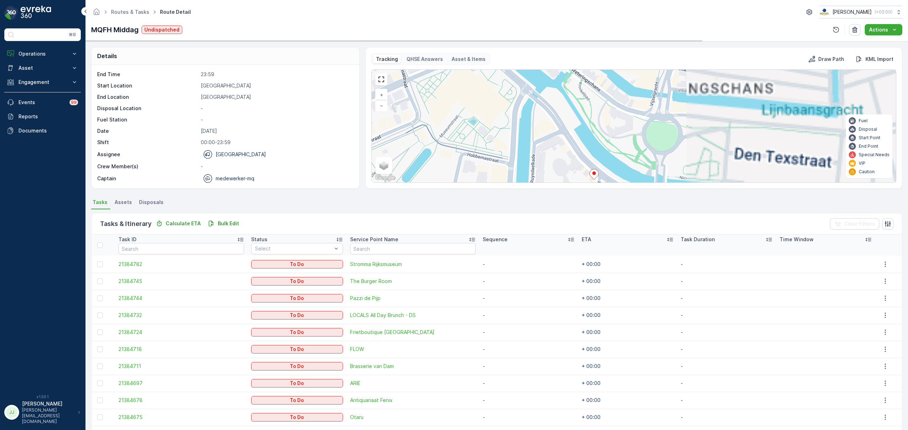
drag, startPoint x: 629, startPoint y: 132, endPoint x: 617, endPoint y: 94, distance: 39.4
click at [617, 94] on div "2 3 2 + − Satellite Roadmap Terrain Hybrid Leaflet Keyboard shortcuts Map Data …" at bounding box center [634, 126] width 524 height 113
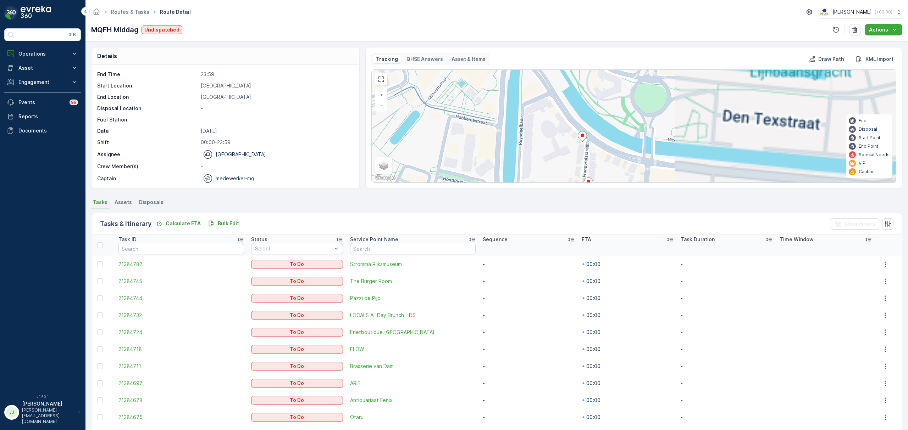
click at [589, 121] on div "2 3 2 + − Satellite Roadmap Terrain Hybrid Leaflet Keyboard shortcuts Map Data …" at bounding box center [634, 126] width 524 height 113
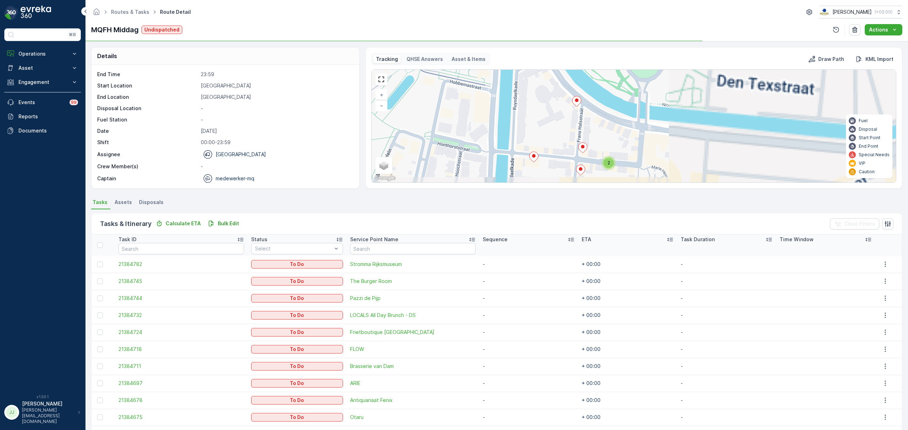
click at [582, 150] on icon at bounding box center [582, 148] width 9 height 10
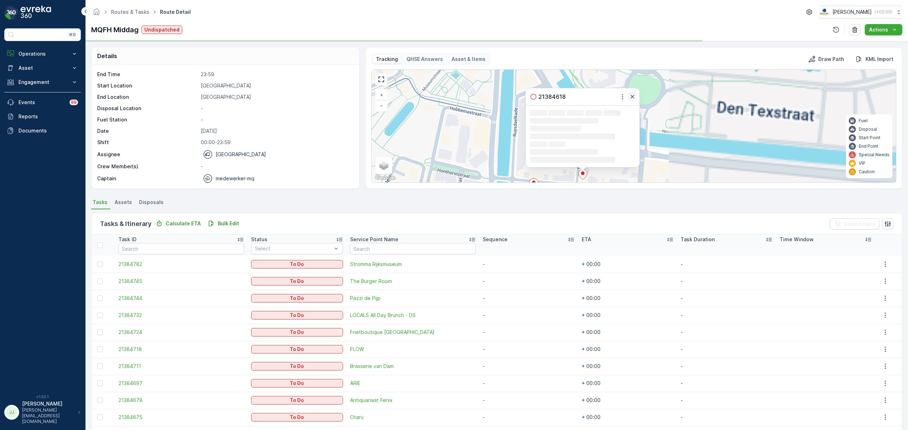
click at [635, 96] on icon "button" at bounding box center [632, 96] width 7 height 7
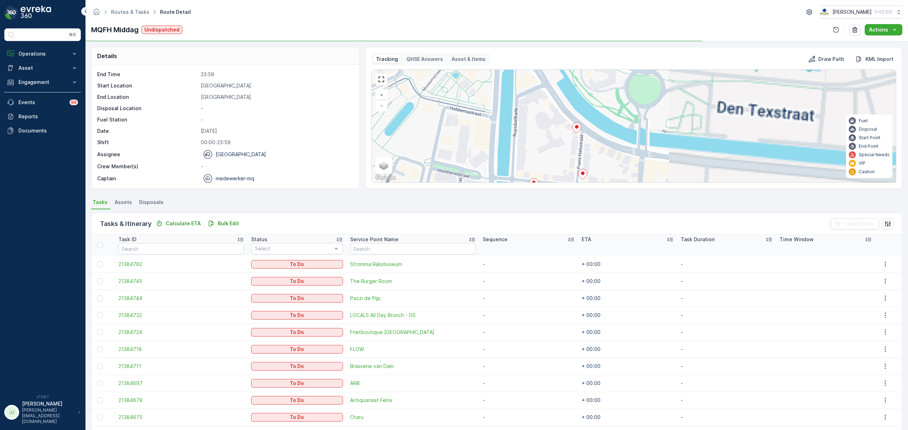
drag, startPoint x: 625, startPoint y: 141, endPoint x: 613, endPoint y: 84, distance: 57.5
click at [613, 84] on div "2 3 2 21384618 Loading... Loading... Loading... Loading... Loading... Loading..…" at bounding box center [634, 126] width 524 height 113
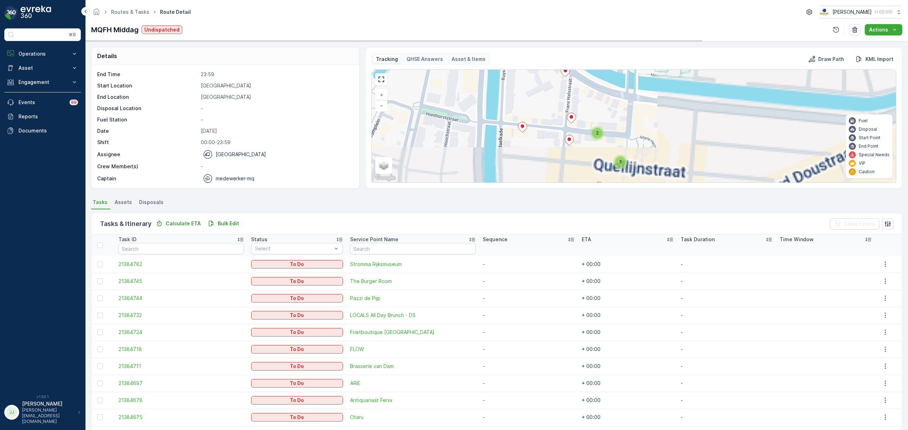
click at [595, 134] on div "2" at bounding box center [597, 133] width 11 height 11
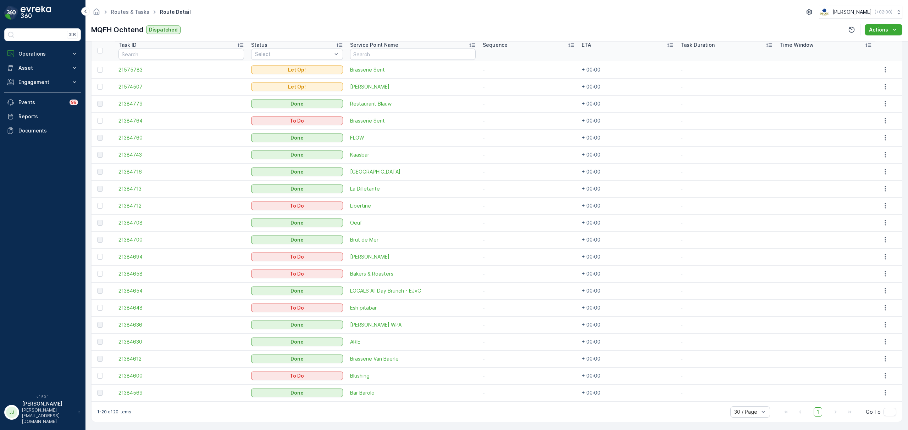
scroll to position [195, 0]
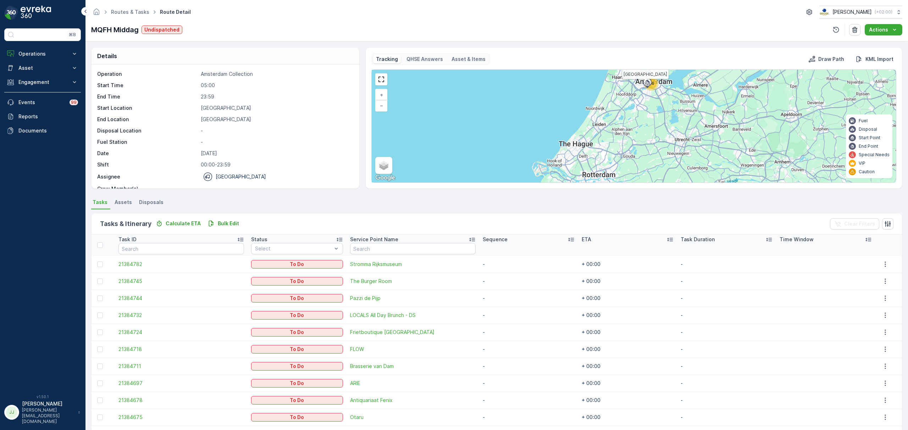
click at [654, 84] on div at bounding box center [647, 84] width 13 height 14
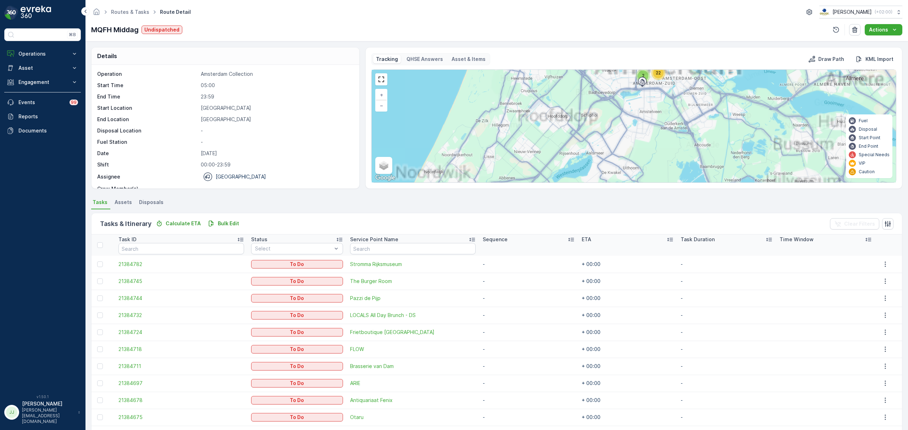
drag, startPoint x: 643, startPoint y: 119, endPoint x: 583, endPoint y: 153, distance: 68.9
click at [583, 153] on div "24 2 22 + − Satellite Roadmap Terrain Hybrid Leaflet Keyboard shortcuts Map Dat…" at bounding box center [634, 126] width 524 height 113
drag, startPoint x: 664, startPoint y: 93, endPoint x: 554, endPoint y: 122, distance: 114.0
click at [554, 122] on div "2 22 + − Satellite Roadmap Terrain Hybrid Leaflet Keyboard shortcuts Map Data M…" at bounding box center [634, 126] width 524 height 113
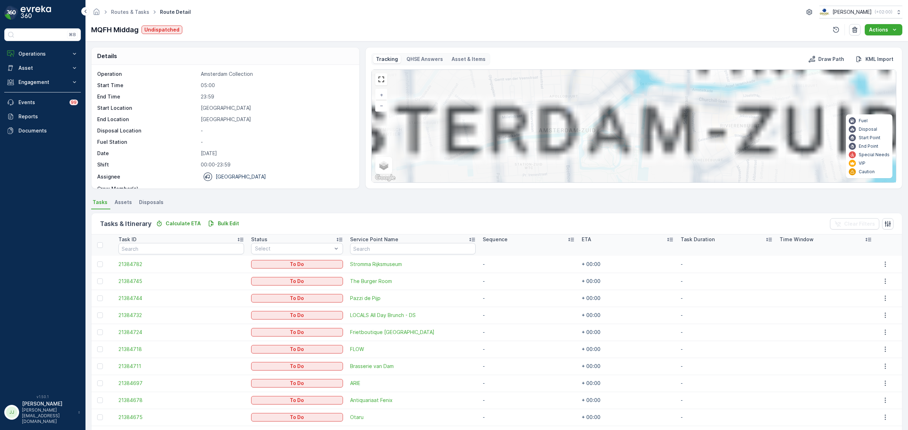
drag, startPoint x: 546, startPoint y: 91, endPoint x: 493, endPoint y: 163, distance: 89.5
click at [493, 163] on div "2 2 2 2 10 2 3 4 6 + − Satellite Roadmap Terrain Hybrid Leaflet Keyboard shortc…" at bounding box center [634, 126] width 524 height 113
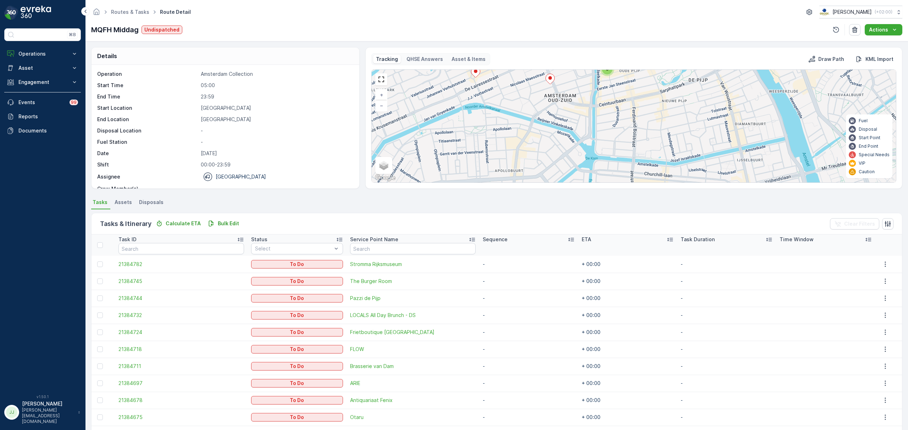
drag, startPoint x: 554, startPoint y: 114, endPoint x: 515, endPoint y: 182, distance: 78.8
click at [515, 182] on div "2 3 4 6 + − Satellite Roadmap Terrain Hybrid Leaflet Keyboard shortcuts Map Dat…" at bounding box center [634, 126] width 524 height 113
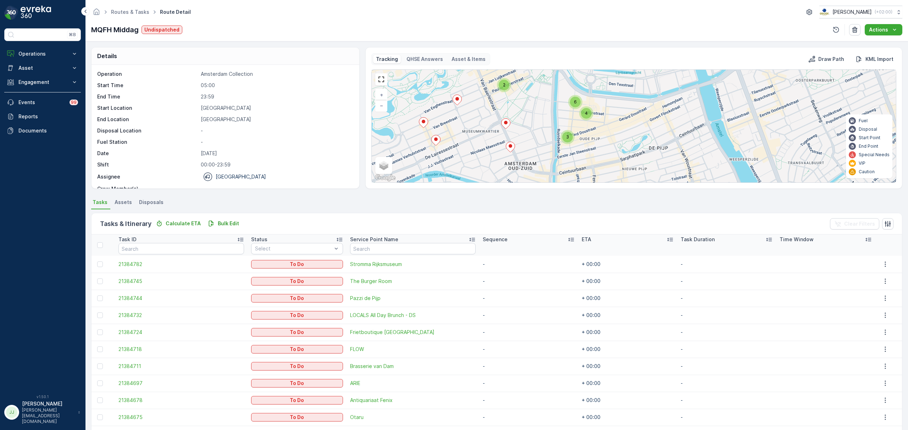
click at [585, 111] on div "4" at bounding box center [586, 113] width 11 height 11
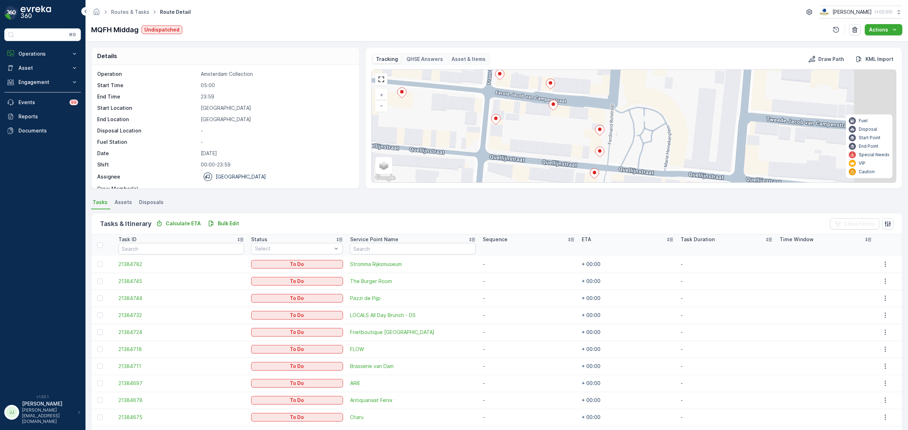
drag, startPoint x: 636, startPoint y: 135, endPoint x: 583, endPoint y: 186, distance: 74.0
click at [583, 186] on div "Tracking QHSE Answers Asset & Items Draw Path KML Import 2 + − Satellite Roadma…" at bounding box center [633, 118] width 537 height 142
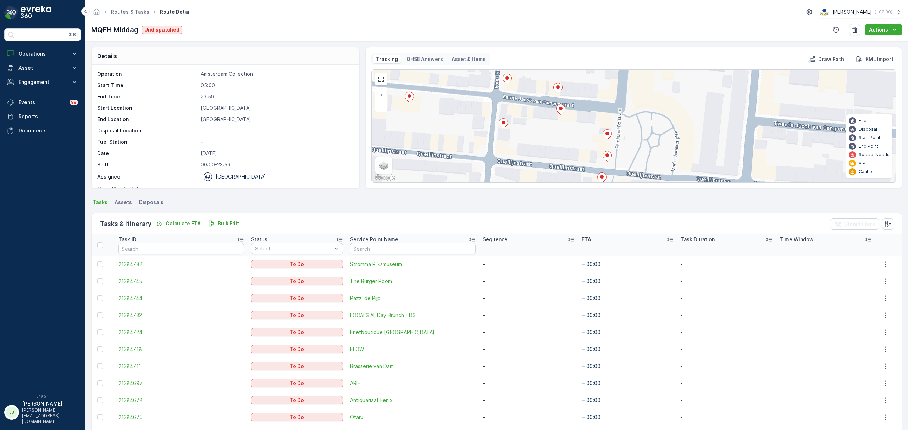
drag, startPoint x: 561, startPoint y: 138, endPoint x: 588, endPoint y: 154, distance: 31.3
click at [588, 154] on div "2 + − Satellite Roadmap Terrain Hybrid Leaflet Keyboard shortcuts Map Data Map …" at bounding box center [634, 126] width 524 height 113
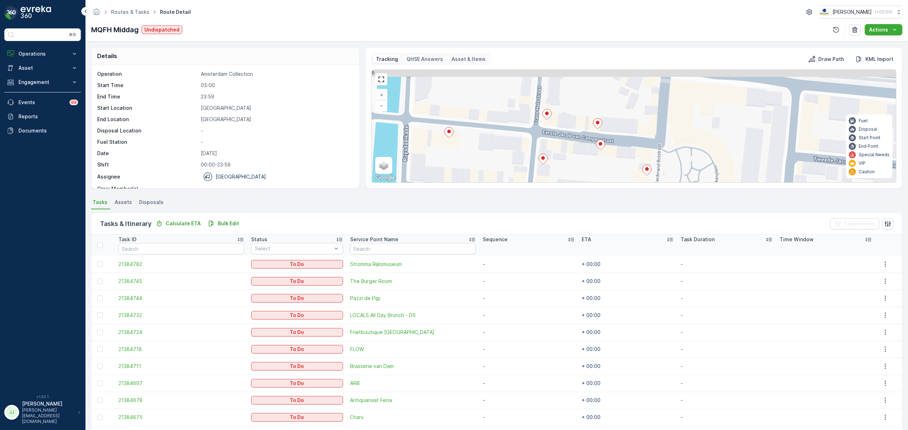
drag, startPoint x: 523, startPoint y: 122, endPoint x: 542, endPoint y: 146, distance: 30.4
click at [542, 146] on div "2 + − Satellite Roadmap Terrain Hybrid Leaflet Keyboard shortcuts Map Data Map …" at bounding box center [634, 126] width 524 height 113
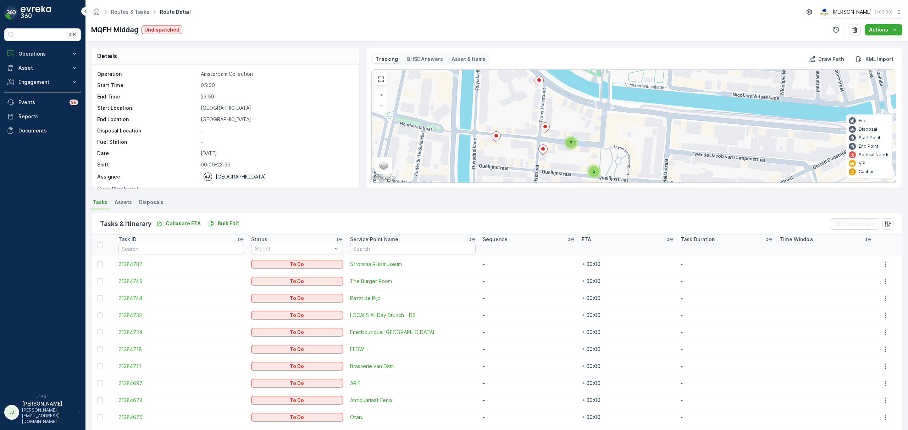
click at [539, 89] on div "2 3 2 + − Satellite Roadmap Terrain Hybrid Leaflet Keyboard shortcuts Map Data …" at bounding box center [634, 126] width 524 height 113
click at [539, 85] on icon at bounding box center [539, 81] width 9 height 10
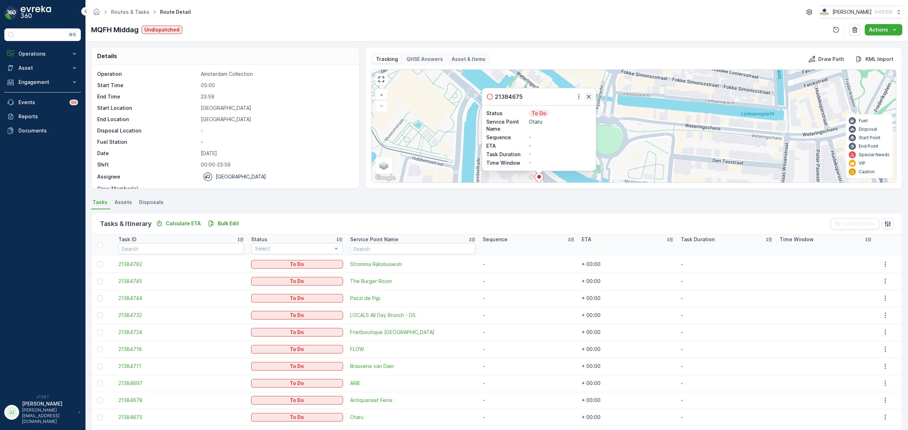
click at [591, 98] on icon "button" at bounding box center [588, 96] width 7 height 7
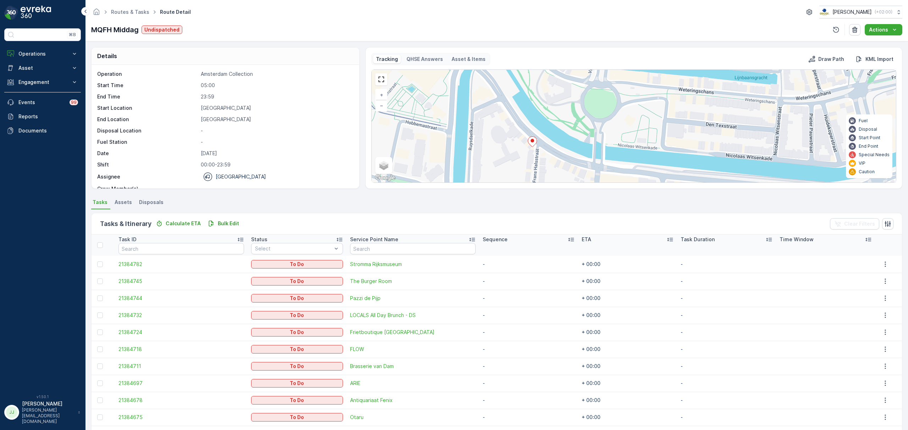
drag, startPoint x: 575, startPoint y: 113, endPoint x: 571, endPoint y: 93, distance: 20.9
click at [571, 94] on div "2 3 2 + − Satellite Roadmap Terrain Hybrid Leaflet Keyboard shortcuts Map Data …" at bounding box center [634, 126] width 524 height 113
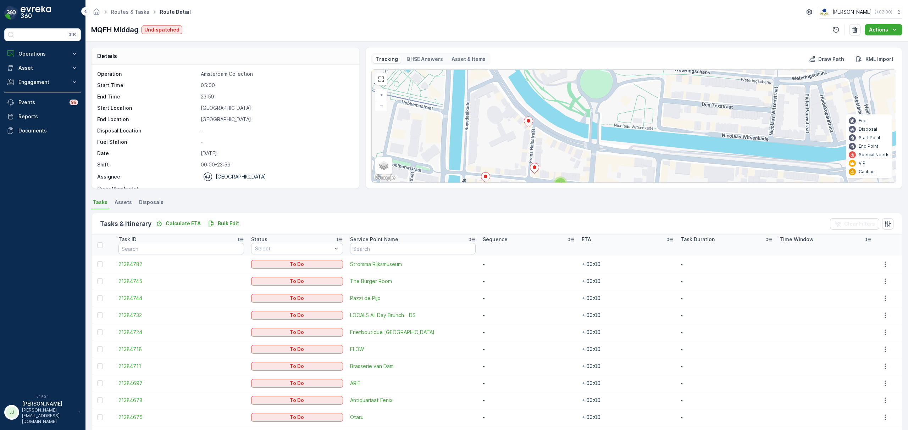
click at [536, 171] on icon at bounding box center [534, 168] width 9 height 10
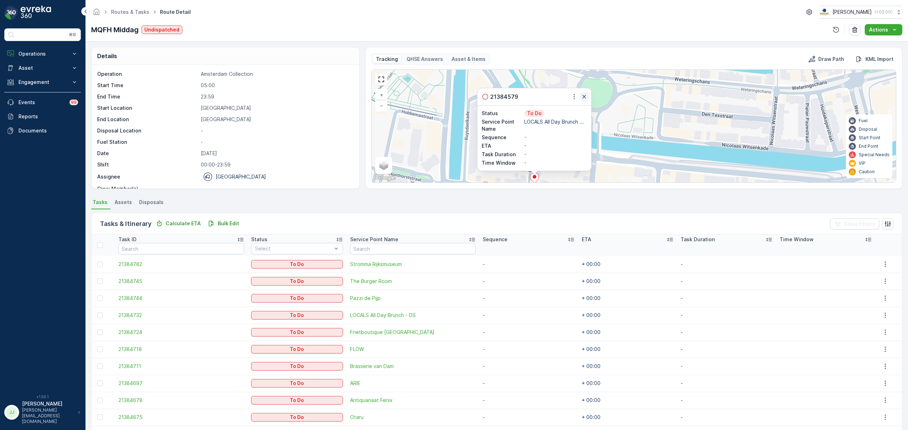
click at [587, 93] on div "21384579" at bounding box center [534, 96] width 114 height 17
drag, startPoint x: 593, startPoint y: 144, endPoint x: 587, endPoint y: 76, distance: 68.3
click at [587, 76] on div "2 3 2 21384579 Status To Do Service Point Name LOCALS All Day Brunch ... Sequen…" at bounding box center [634, 126] width 524 height 113
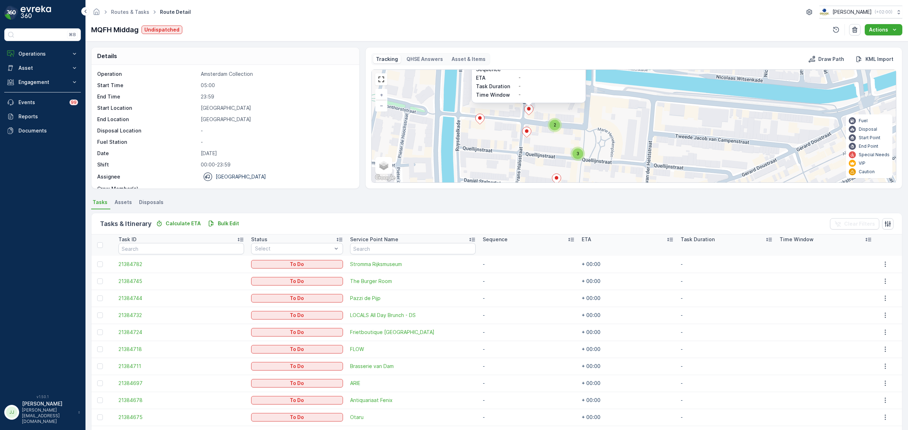
click at [556, 124] on div "2" at bounding box center [554, 125] width 11 height 11
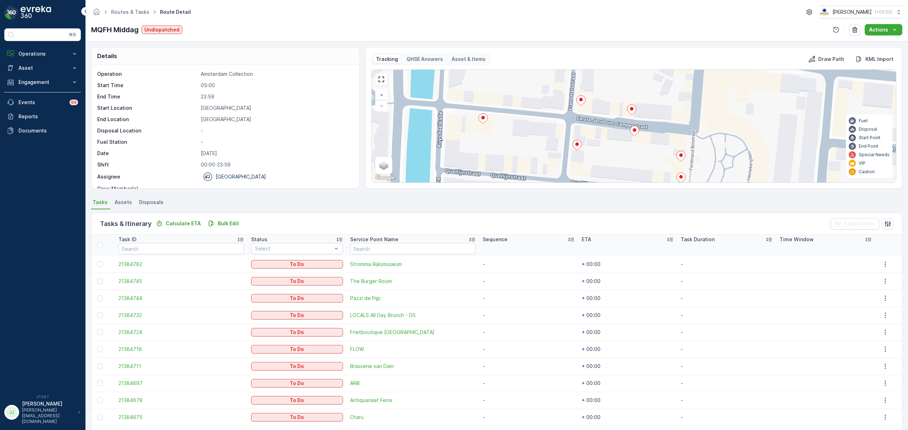
click at [633, 111] on ellipse at bounding box center [632, 109] width 4 height 4
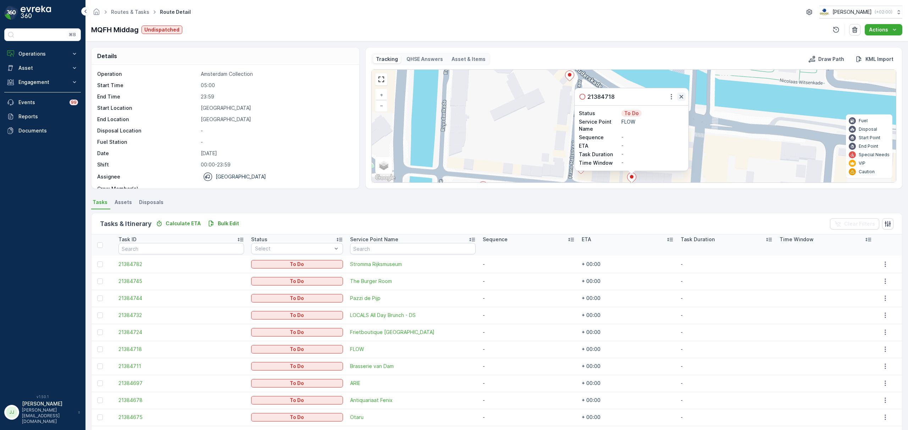
click at [683, 95] on icon "button" at bounding box center [681, 96] width 7 height 7
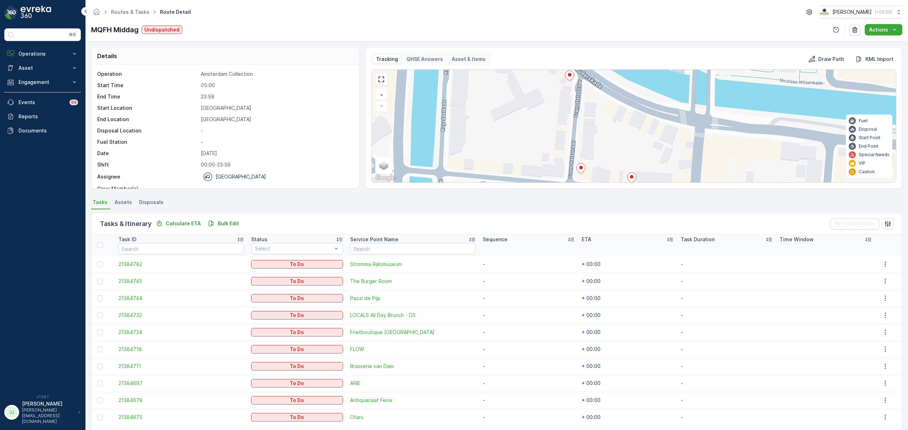
drag, startPoint x: 632, startPoint y: 105, endPoint x: 623, endPoint y: 87, distance: 20.0
drag, startPoint x: 634, startPoint y: 149, endPoint x: 601, endPoint y: 92, distance: 65.4
click at [601, 92] on div "2 + − Satellite Roadmap Terrain Hybrid Leaflet Keyboard shortcuts Map Data Map …" at bounding box center [634, 126] width 524 height 113
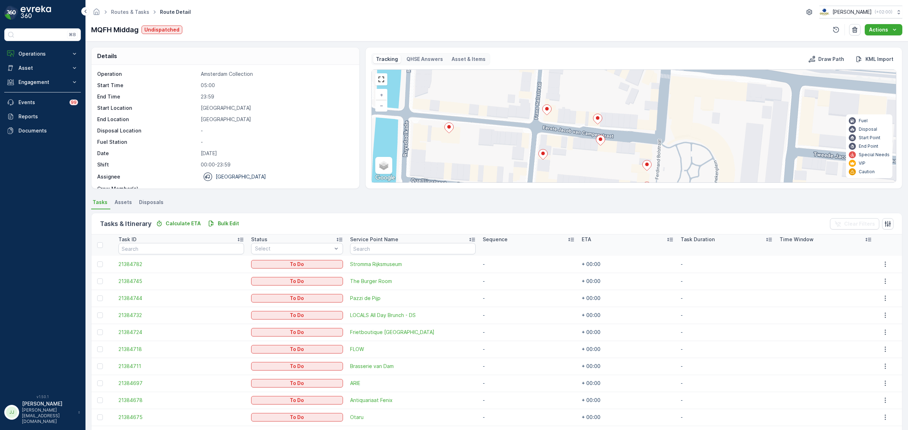
click at [601, 139] on ellipse at bounding box center [600, 140] width 4 height 4
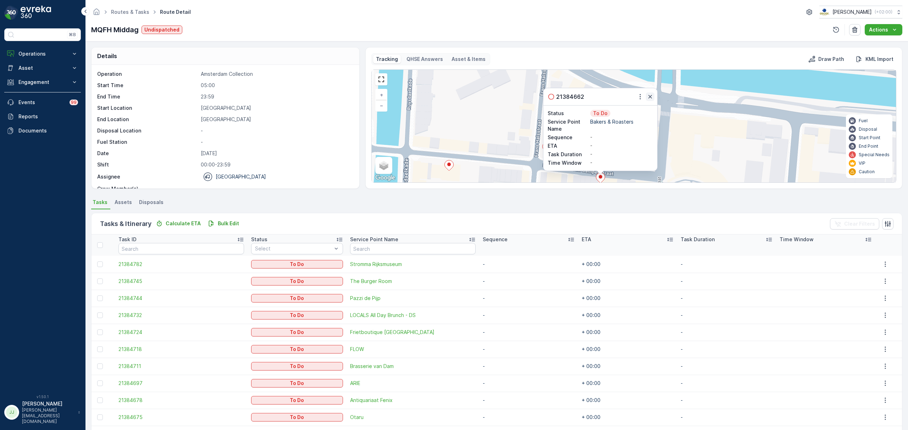
click at [650, 94] on icon "button" at bounding box center [649, 96] width 7 height 7
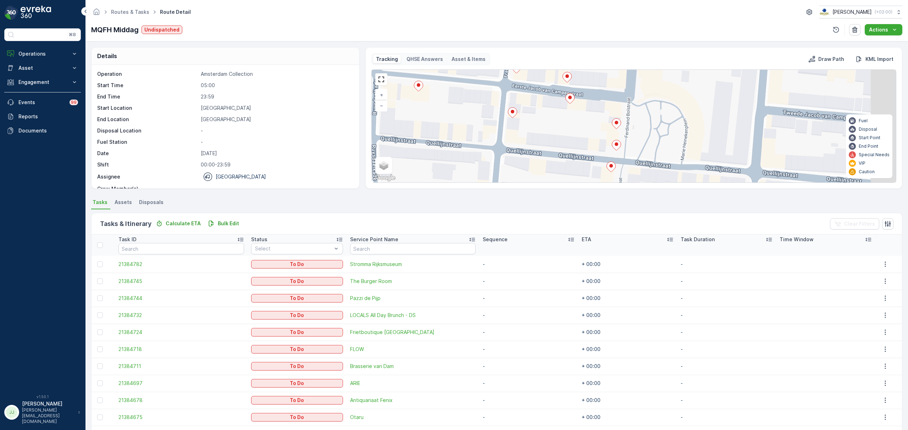
drag, startPoint x: 627, startPoint y: 77, endPoint x: 633, endPoint y: 109, distance: 33.1
click at [620, 60] on div "Tracking QHSE Answers Asset & Items Draw Path KML Import 2 + − Satellite Roadma…" at bounding box center [633, 118] width 525 height 130
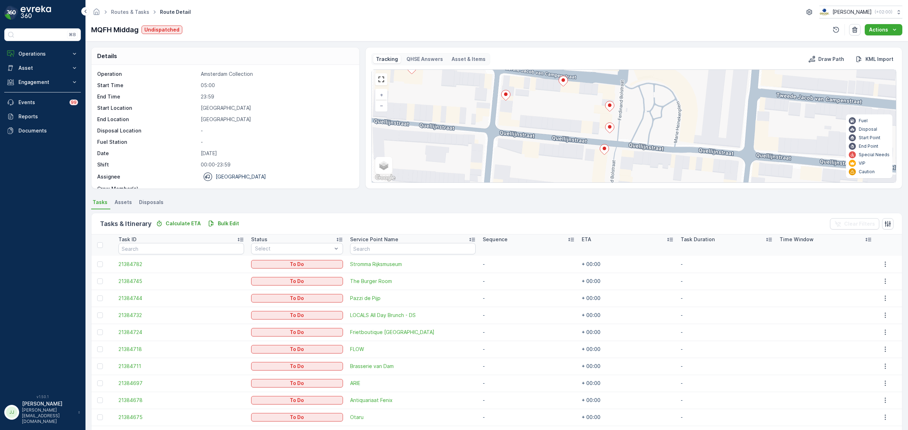
click at [612, 108] on icon at bounding box center [609, 106] width 9 height 10
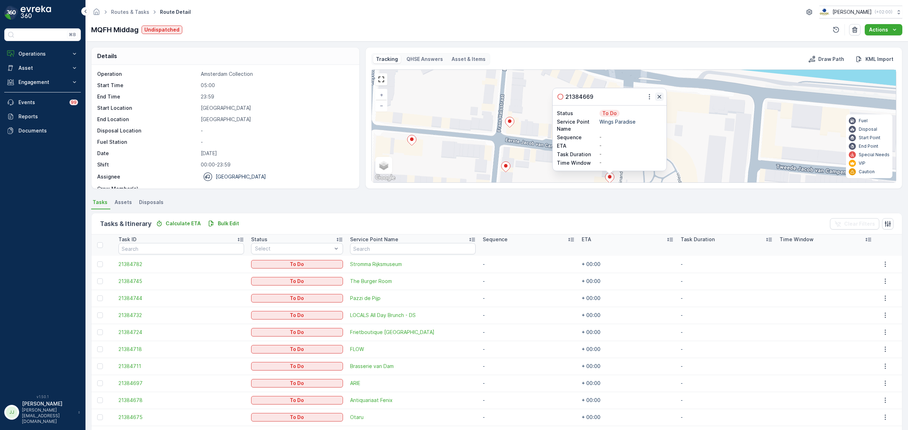
click at [658, 96] on icon "button" at bounding box center [659, 97] width 4 height 4
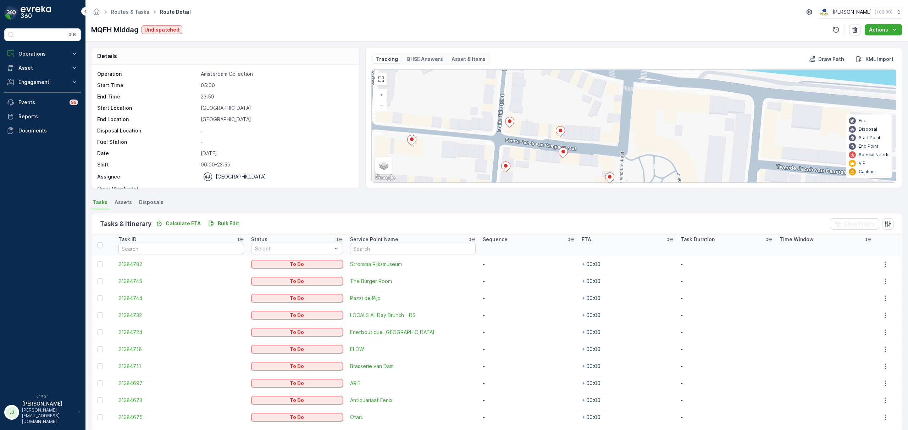
drag, startPoint x: 628, startPoint y: 84, endPoint x: 626, endPoint y: 76, distance: 9.2
click at [626, 76] on div "2 + − Satellite Roadmap Terrain Hybrid Leaflet Keyboard shortcuts Map Data Map …" at bounding box center [634, 126] width 524 height 113
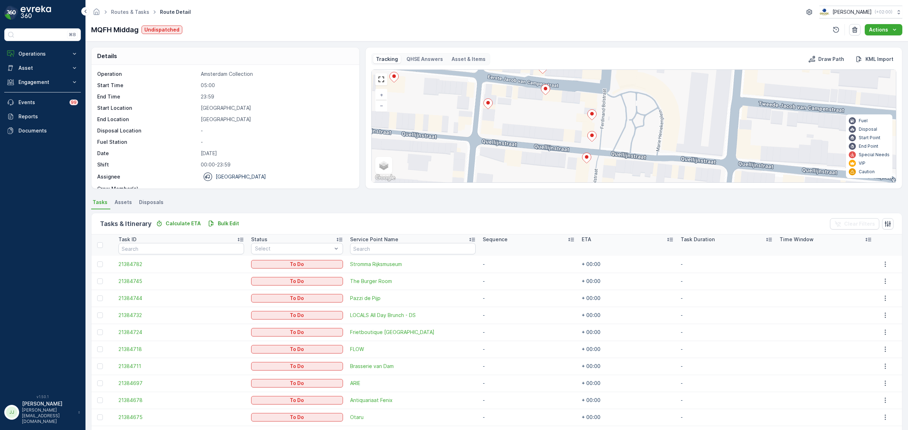
click at [595, 136] on icon at bounding box center [591, 137] width 9 height 10
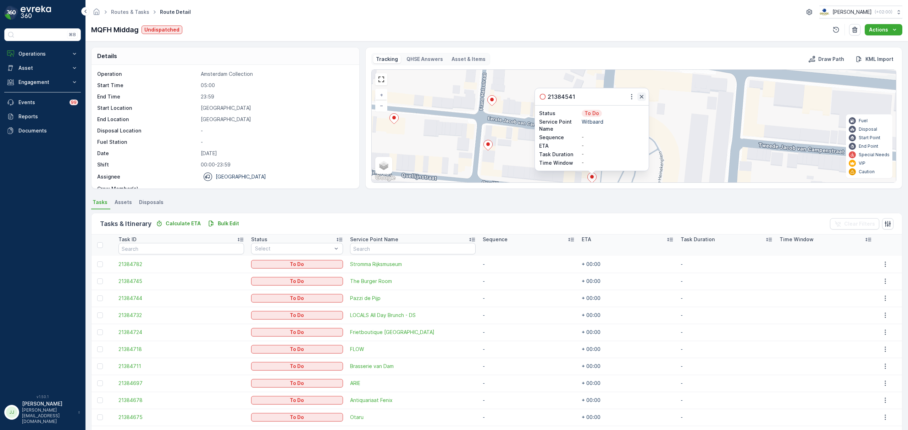
click at [640, 97] on icon "button" at bounding box center [641, 96] width 7 height 7
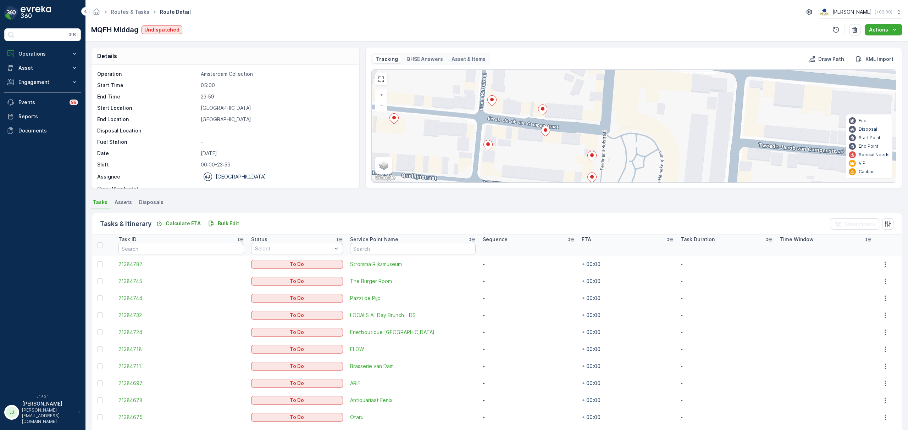
drag, startPoint x: 623, startPoint y: 140, endPoint x: 622, endPoint y: 73, distance: 67.7
click at [622, 73] on div "2 + − Satellite Roadmap Terrain Hybrid Leaflet Keyboard shortcuts Map Data Map …" at bounding box center [634, 126] width 524 height 113
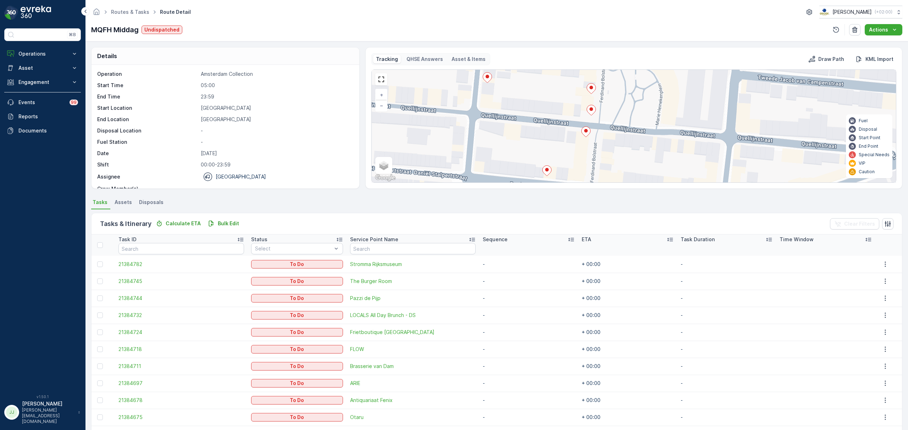
click at [586, 133] on ellipse at bounding box center [586, 131] width 4 height 4
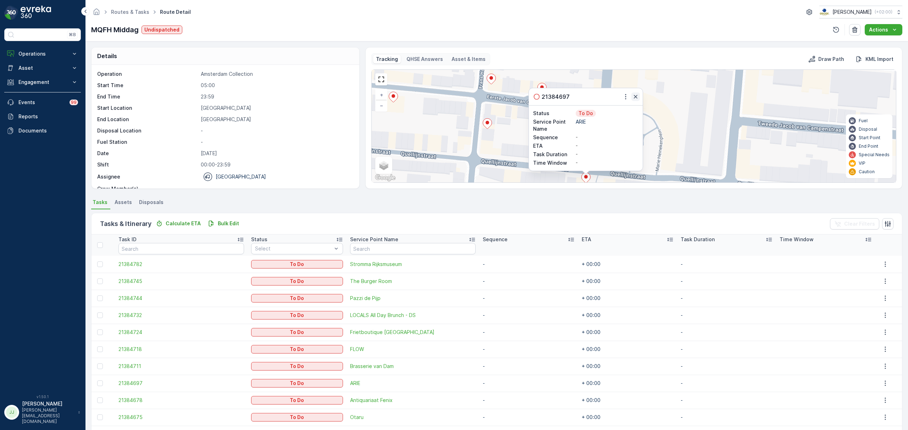
click at [633, 95] on icon "button" at bounding box center [635, 96] width 7 height 7
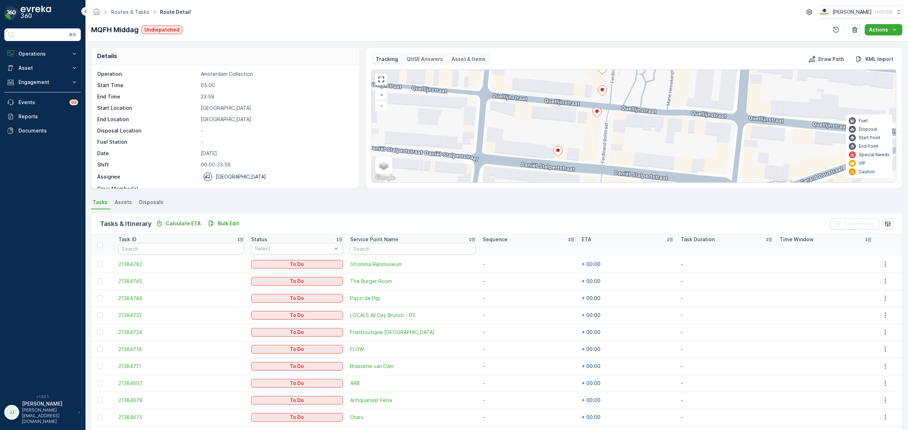
drag, startPoint x: 600, startPoint y: 116, endPoint x: 613, endPoint y: 72, distance: 46.4
click at [613, 72] on div "2 + − Satellite Roadmap Terrain Hybrid Leaflet Keyboard shortcuts Map Data Map …" at bounding box center [634, 126] width 524 height 113
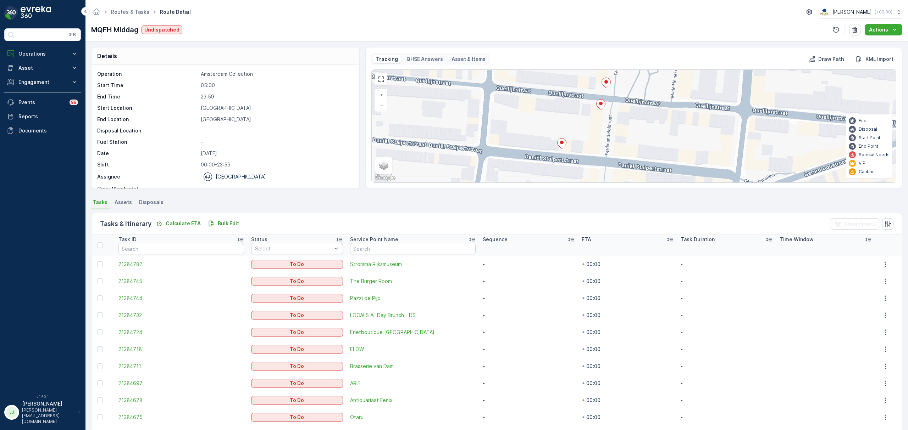
click at [564, 147] on icon at bounding box center [561, 143] width 9 height 11
click at [561, 139] on icon at bounding box center [561, 143] width 9 height 10
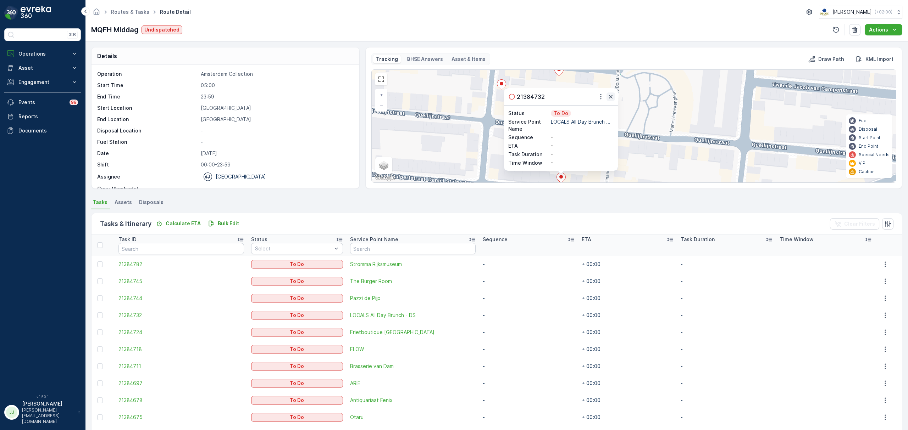
click at [610, 96] on icon "button" at bounding box center [610, 96] width 7 height 7
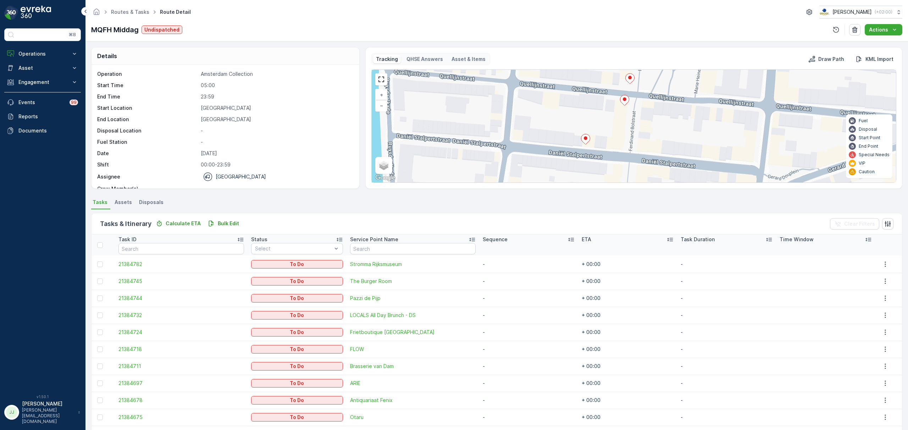
drag, startPoint x: 555, startPoint y: 128, endPoint x: 579, endPoint y: 89, distance: 45.7
click at [579, 89] on div "2 + − Satellite Roadmap Terrain Hybrid Leaflet Keyboard shortcuts Map Data Map …" at bounding box center [634, 126] width 524 height 113
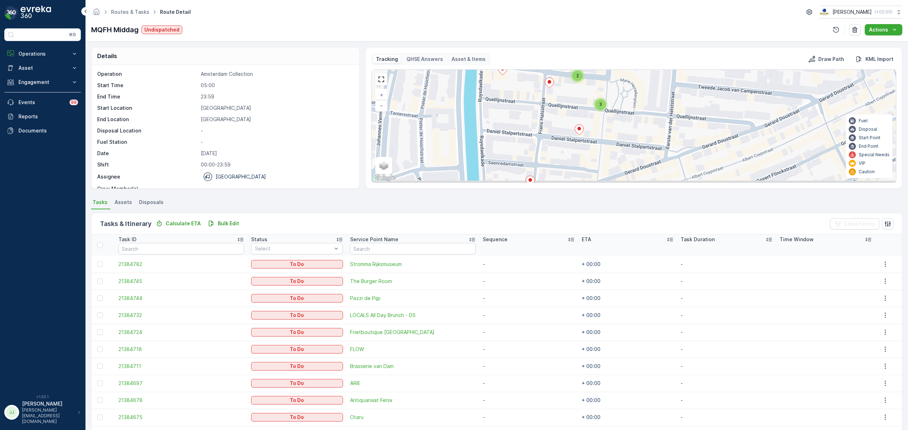
drag, startPoint x: 555, startPoint y: 129, endPoint x: 589, endPoint y: 90, distance: 52.1
click at [589, 89] on div "2 3 2 + − Satellite Roadmap Terrain Hybrid Leaflet Keyboard shortcuts Map Data …" at bounding box center [634, 126] width 524 height 113
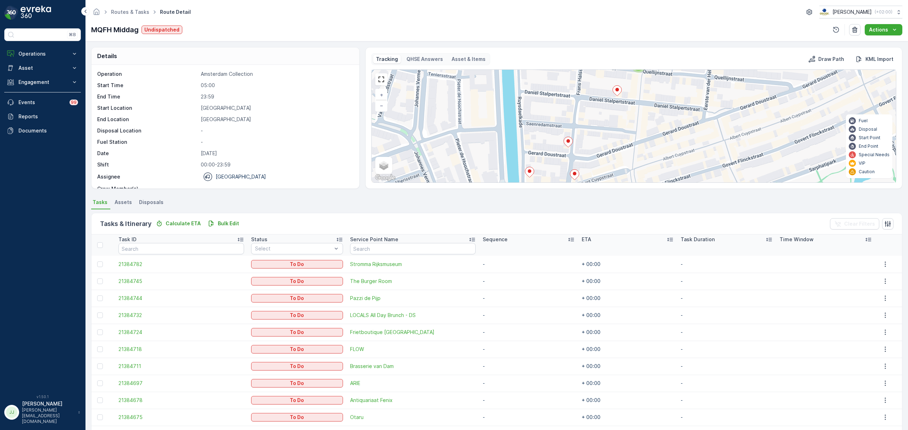
click at [582, 96] on div "2 3 2 + − Satellite Roadmap Terrain Hybrid Leaflet Keyboard shortcuts Map Data …" at bounding box center [634, 126] width 524 height 113
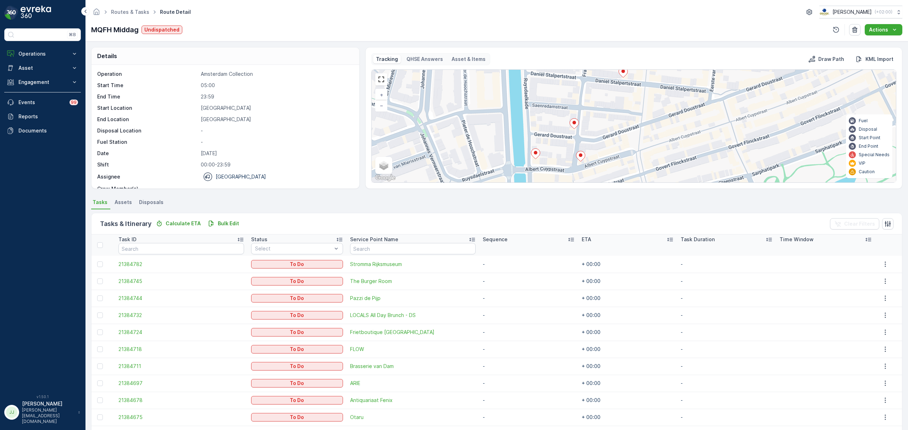
click at [572, 126] on icon at bounding box center [574, 124] width 9 height 10
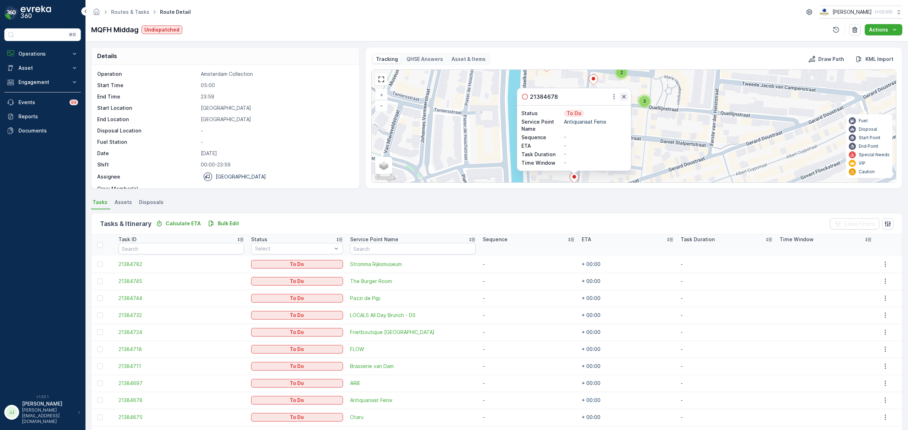
click at [623, 99] on icon "button" at bounding box center [623, 96] width 7 height 7
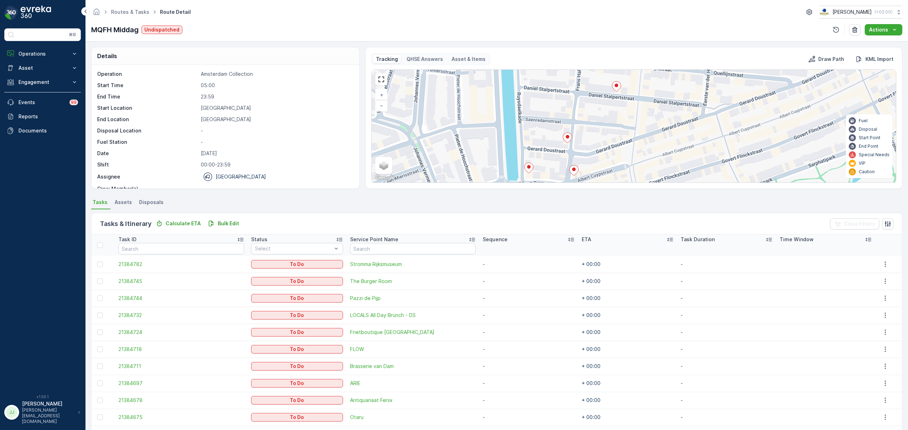
drag, startPoint x: 593, startPoint y: 124, endPoint x: 591, endPoint y: 99, distance: 25.3
click at [591, 99] on div "2 3 2 + − Satellite Roadmap Terrain Hybrid Leaflet Keyboard shortcuts Map Data …" at bounding box center [634, 126] width 524 height 113
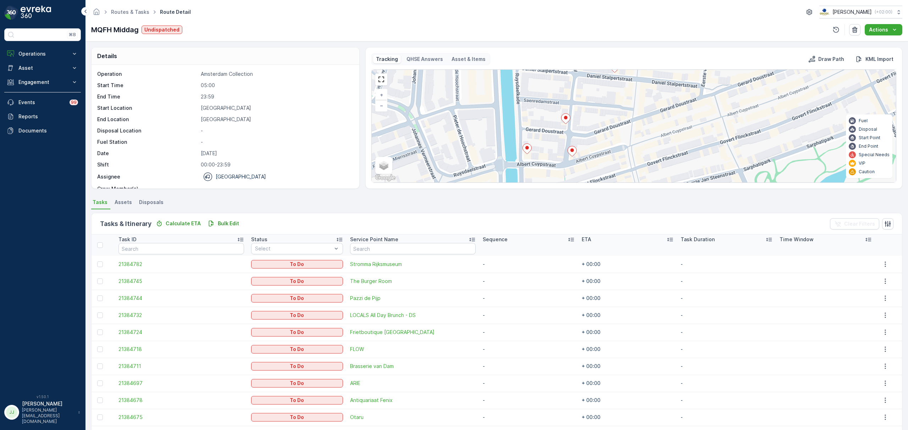
click at [572, 152] on ellipse at bounding box center [572, 151] width 4 height 4
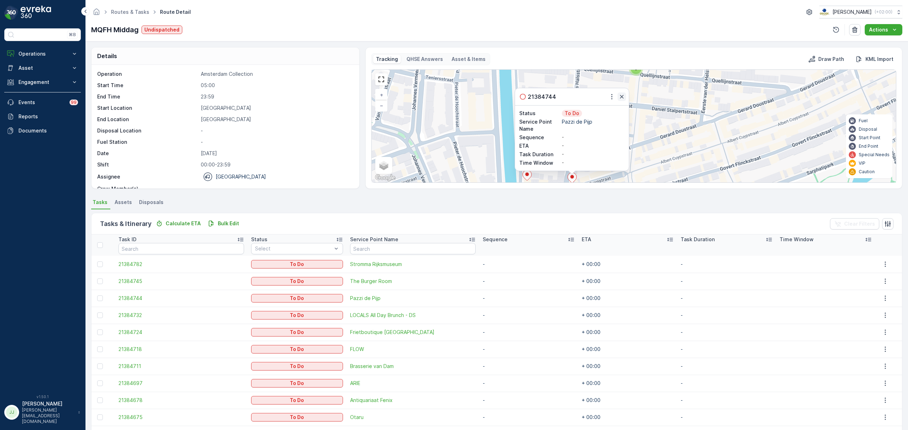
click at [620, 97] on icon "button" at bounding box center [621, 96] width 7 height 7
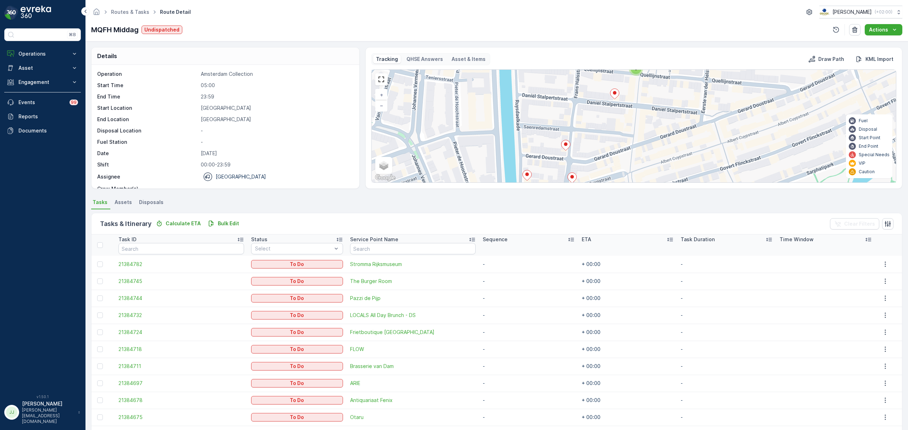
click at [531, 130] on div "2 3 2 + − Satellite Roadmap Terrain Hybrid Leaflet Keyboard shortcuts Map Data …" at bounding box center [634, 126] width 524 height 113
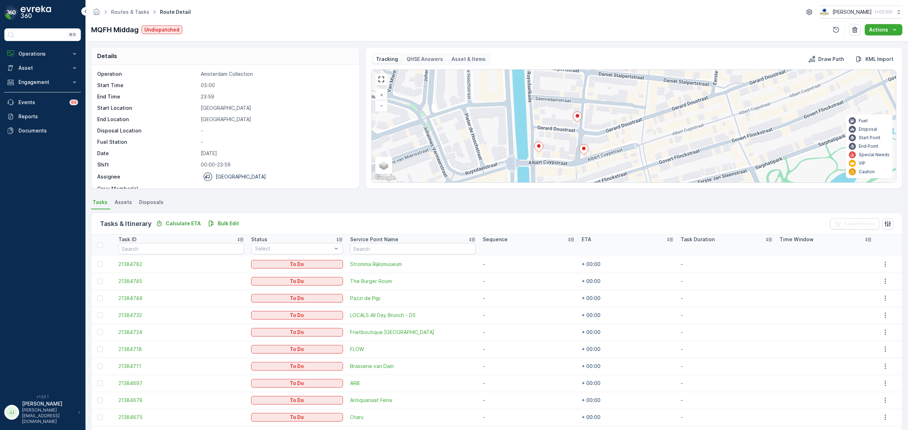
click at [537, 146] on ellipse at bounding box center [539, 146] width 4 height 4
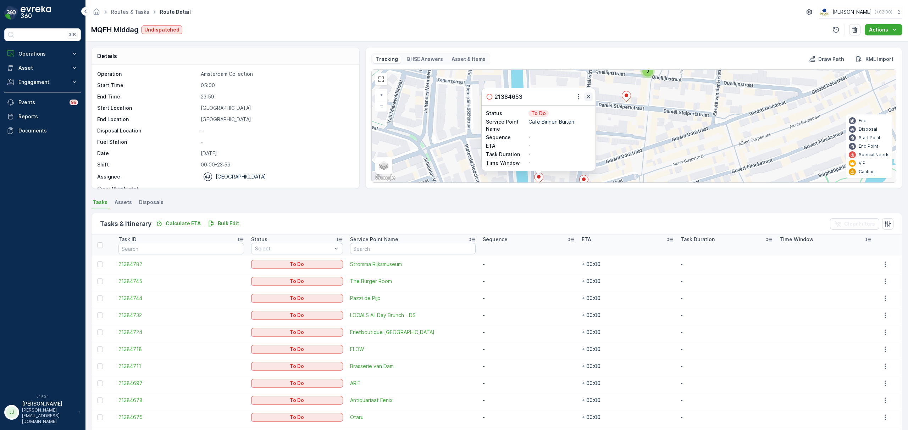
click at [586, 97] on icon "button" at bounding box center [588, 96] width 7 height 7
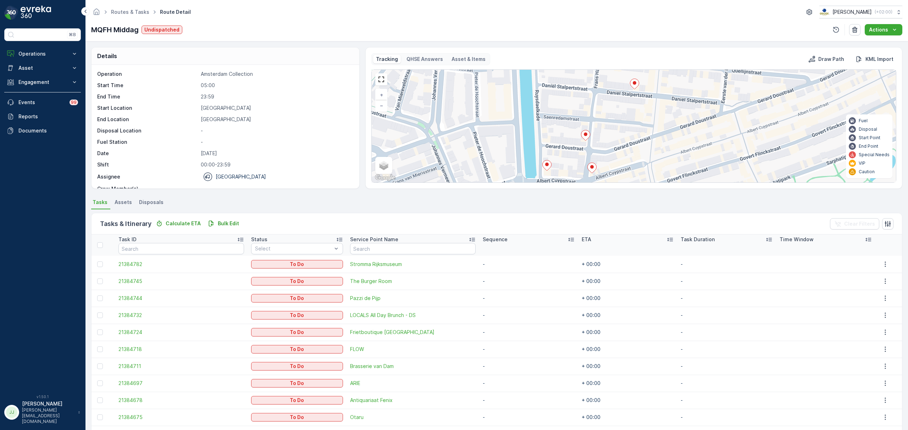
click at [594, 117] on div "2 3 2 + − Satellite Roadmap Terrain Hybrid Leaflet Keyboard shortcuts Map Data …" at bounding box center [634, 126] width 524 height 113
drag, startPoint x: 577, startPoint y: 113, endPoint x: 570, endPoint y: 159, distance: 45.9
click at [570, 159] on div "2 3 2 + − Satellite Roadmap Terrain Hybrid Leaflet Keyboard shortcuts Map Data …" at bounding box center [634, 126] width 524 height 113
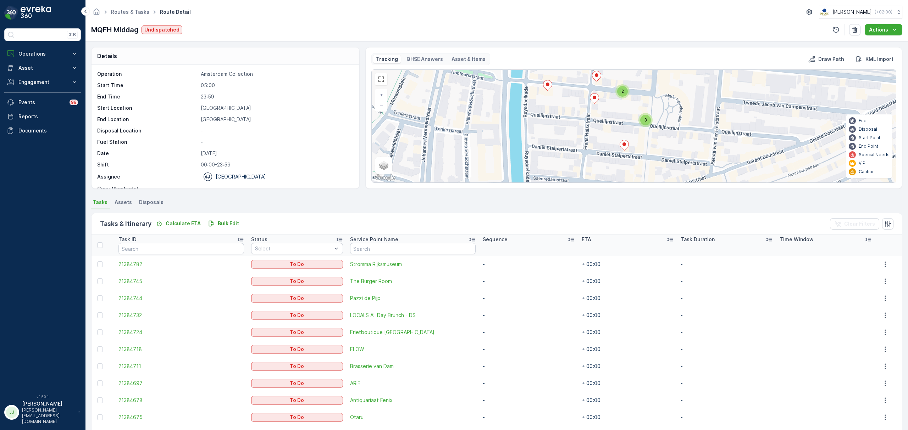
click at [558, 152] on div "2 3 2 + − Satellite Roadmap Terrain Hybrid Leaflet Keyboard shortcuts Map Data …" at bounding box center [634, 126] width 524 height 113
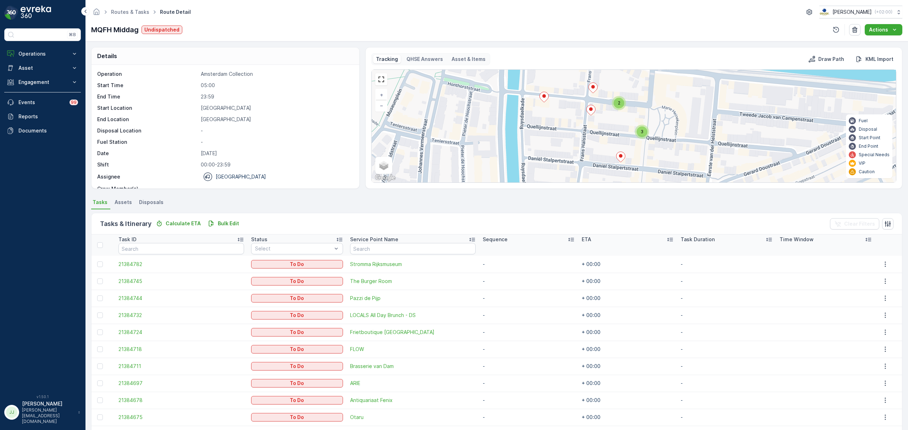
click at [617, 106] on div "2" at bounding box center [618, 103] width 11 height 11
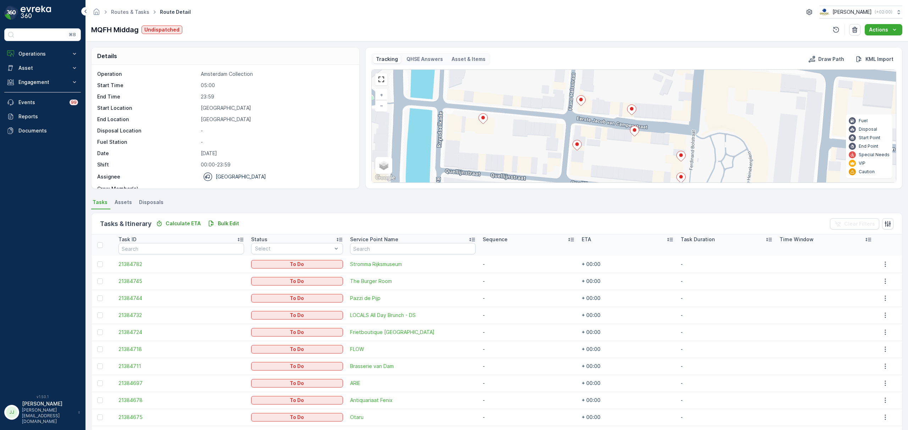
click at [633, 112] on icon at bounding box center [631, 110] width 9 height 10
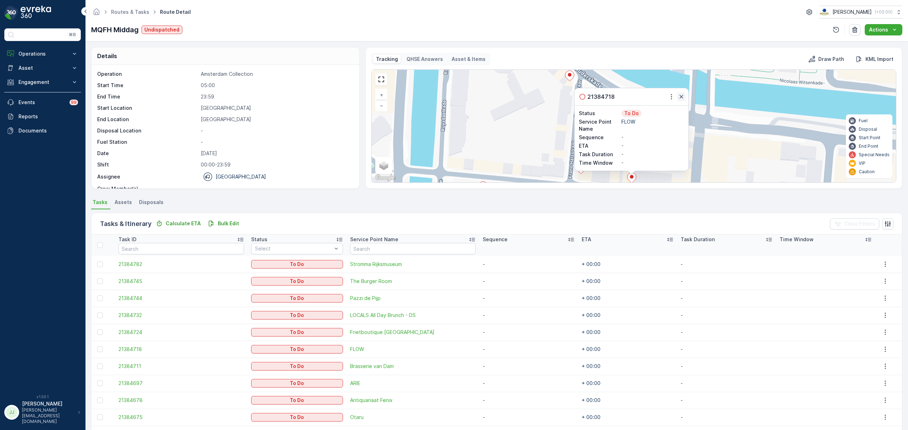
click at [681, 96] on icon "button" at bounding box center [681, 96] width 7 height 7
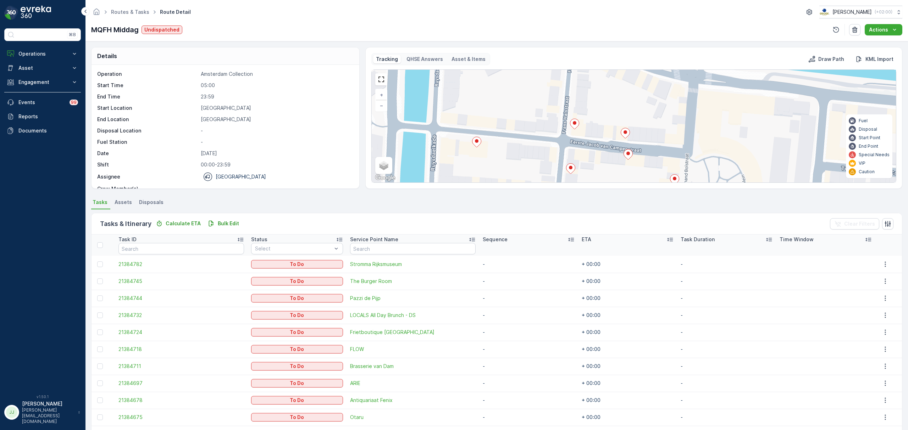
drag, startPoint x: 633, startPoint y: 135, endPoint x: 629, endPoint y: 118, distance: 16.7
click at [629, 118] on div "2 + − Satellite Roadmap Terrain Hybrid Leaflet Keyboard shortcuts Map Data Map …" at bounding box center [634, 126] width 524 height 113
click at [628, 153] on ellipse at bounding box center [628, 152] width 4 height 4
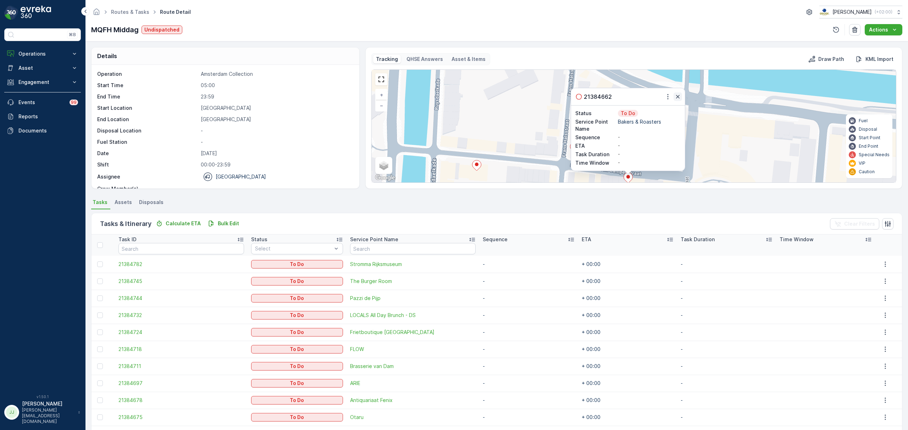
click at [674, 94] on icon "button" at bounding box center [677, 96] width 7 height 7
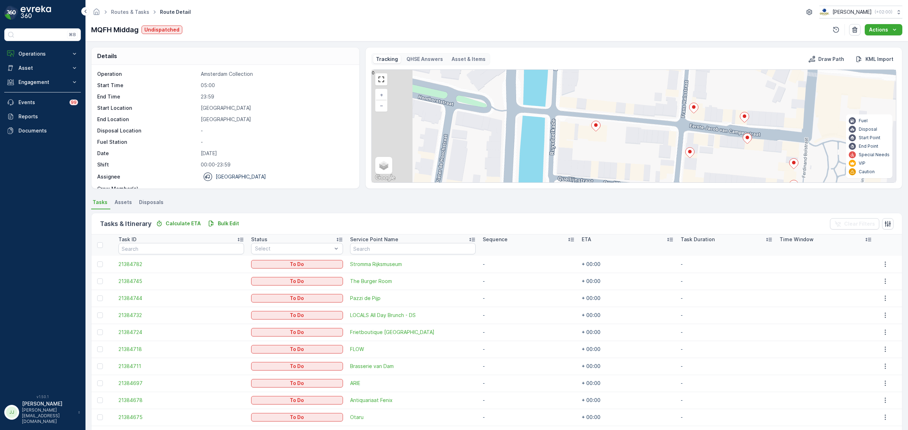
drag, startPoint x: 528, startPoint y: 133, endPoint x: 647, endPoint y: 94, distance: 125.5
click at [647, 94] on div "2 + − Satellite Roadmap Terrain Hybrid Leaflet Keyboard shortcuts Map Data Map …" at bounding box center [634, 126] width 524 height 113
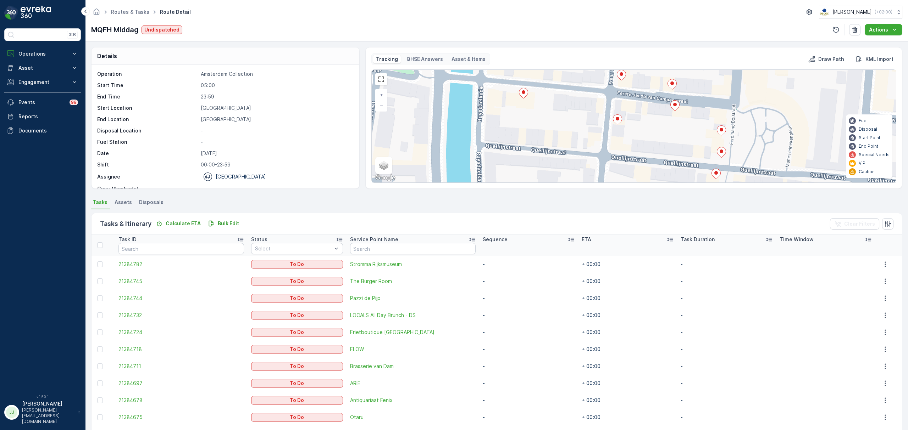
drag, startPoint x: 654, startPoint y: 144, endPoint x: 588, endPoint y: 121, distance: 70.3
click at [588, 121] on div "2 + − Satellite Roadmap Terrain Hybrid Leaflet Keyboard shortcuts Map Data Map …" at bounding box center [634, 126] width 524 height 113
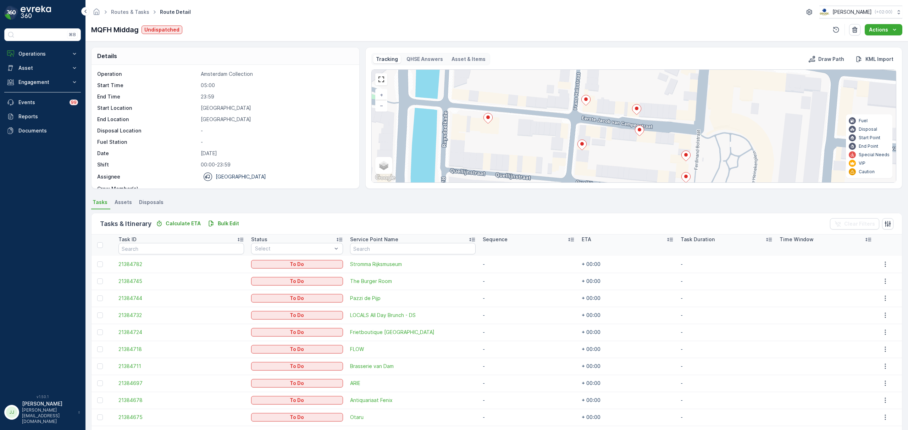
drag, startPoint x: 589, startPoint y: 121, endPoint x: 545, endPoint y: 143, distance: 48.8
click at [555, 147] on div "2 + − Satellite Roadmap Terrain Hybrid Leaflet Keyboard shortcuts Map Data Map …" at bounding box center [634, 126] width 524 height 113
drag, startPoint x: 521, startPoint y: 125, endPoint x: 498, endPoint y: 142, distance: 28.4
click at [498, 142] on div "2 + − Satellite Roadmap Terrain Hybrid Leaflet Keyboard shortcuts Map Data Map …" at bounding box center [634, 126] width 524 height 113
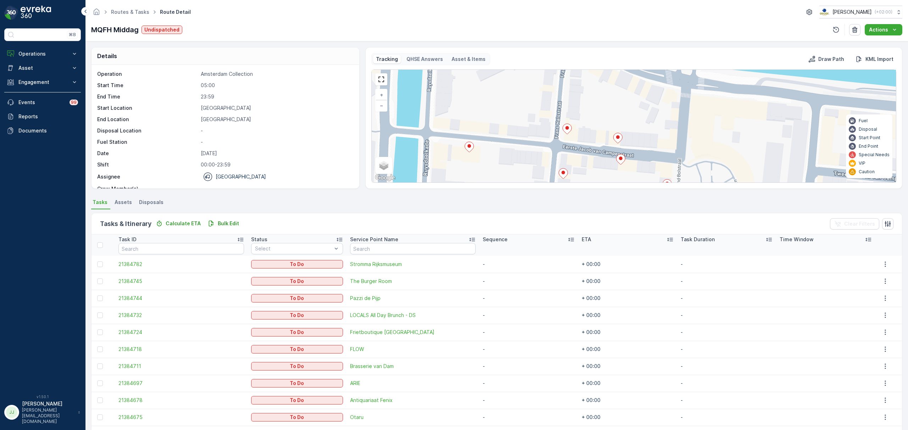
drag, startPoint x: 566, startPoint y: 132, endPoint x: 571, endPoint y: 141, distance: 9.7
click at [574, 154] on div "2 + − Satellite Roadmap Terrain Hybrid Leaflet Keyboard shortcuts Map Data Map …" at bounding box center [634, 126] width 524 height 113
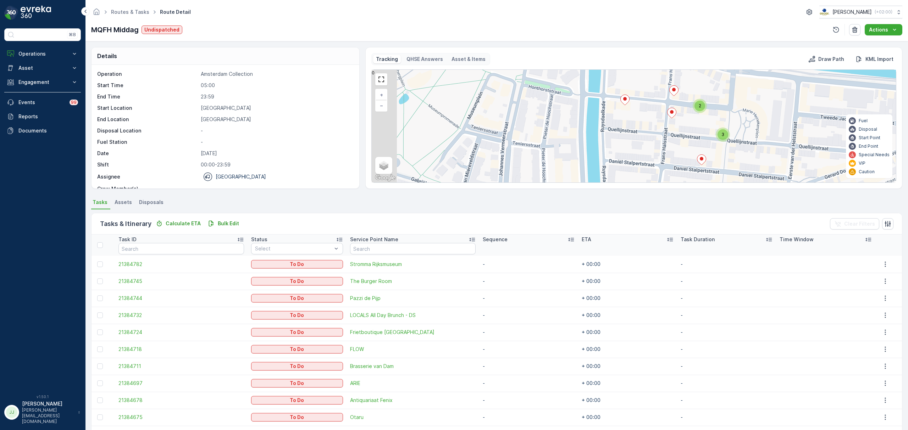
drag, startPoint x: 549, startPoint y: 107, endPoint x: 652, endPoint y: 72, distance: 109.0
click at [652, 72] on div "2 3 2 + − Satellite Roadmap Terrain Hybrid Leaflet Keyboard shortcuts Map Data …" at bounding box center [634, 126] width 524 height 113
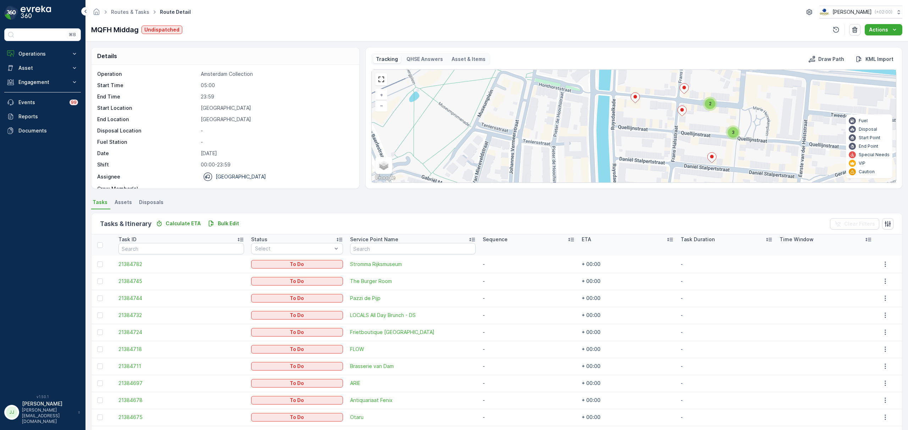
drag, startPoint x: 599, startPoint y: 102, endPoint x: 830, endPoint y: 84, distance: 231.8
click at [830, 84] on div "2 3 2 + − Satellite Roadmap Terrain Hybrid Leaflet Keyboard shortcuts Map Data …" at bounding box center [634, 126] width 524 height 113
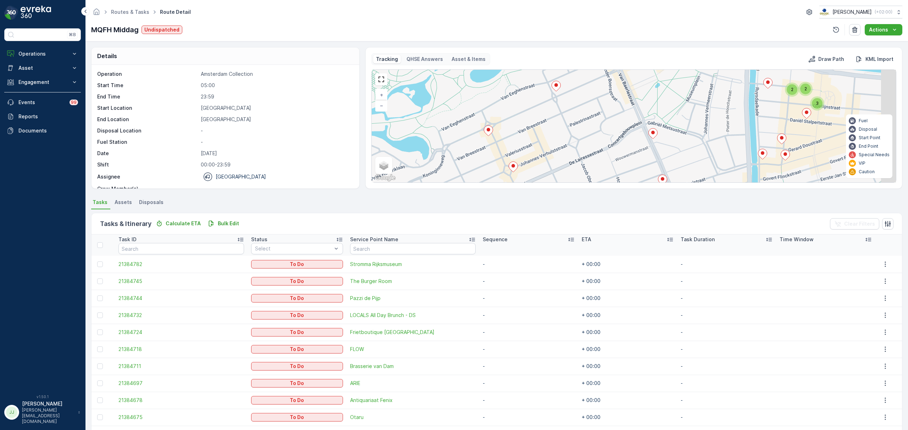
drag, startPoint x: 659, startPoint y: 125, endPoint x: 642, endPoint y: 121, distance: 16.8
click at [642, 121] on div "2 3 2 2 + − Satellite Roadmap Terrain Hybrid Leaflet Keyboard shortcuts Map Dat…" at bounding box center [634, 126] width 524 height 113
drag, startPoint x: 642, startPoint y: 134, endPoint x: 639, endPoint y: 107, distance: 26.8
click at [635, 104] on div "2 3 2 2 + − Satellite Roadmap Terrain Hybrid Leaflet Keyboard shortcuts Map Dat…" at bounding box center [634, 126] width 524 height 113
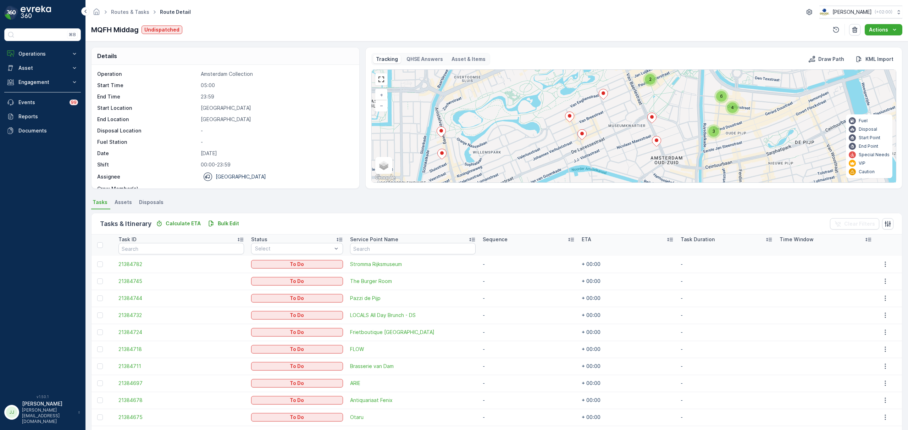
click at [603, 101] on div at bounding box center [602, 95] width 9 height 12
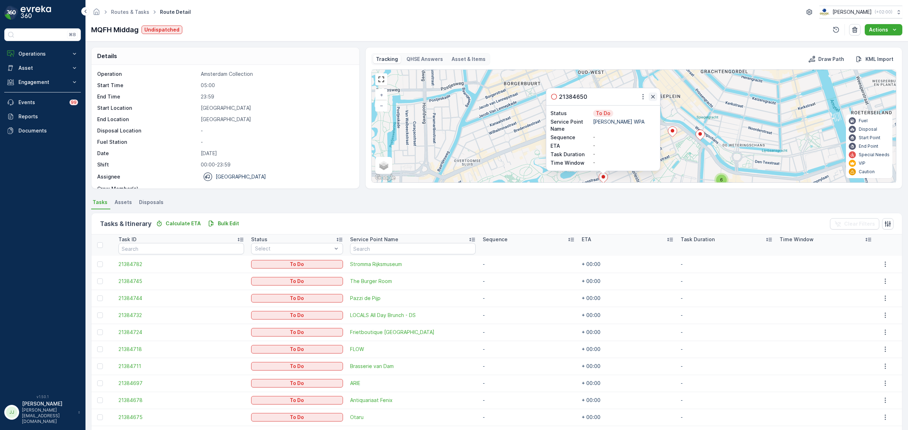
click at [652, 97] on icon "button" at bounding box center [652, 96] width 7 height 7
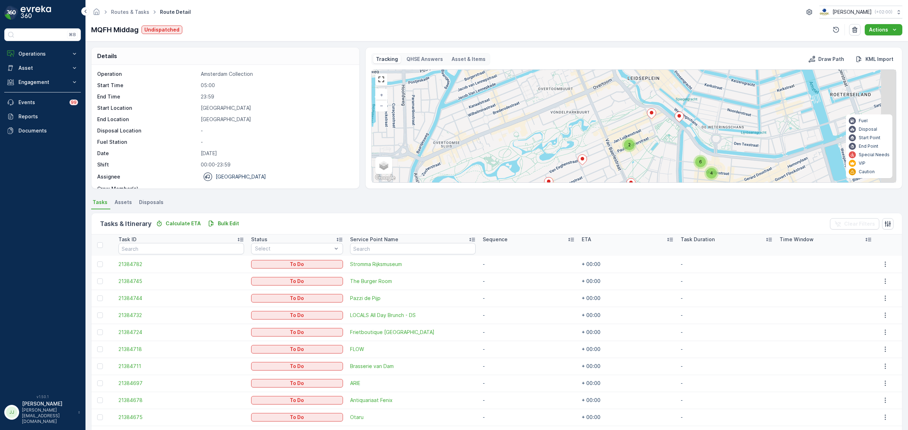
drag, startPoint x: 615, startPoint y: 116, endPoint x: 578, endPoint y: 92, distance: 44.6
click at [578, 92] on div "2 3 4 6 + − Satellite Roadmap Terrain Hybrid Leaflet Keyboard shortcuts Map Dat…" at bounding box center [634, 126] width 524 height 113
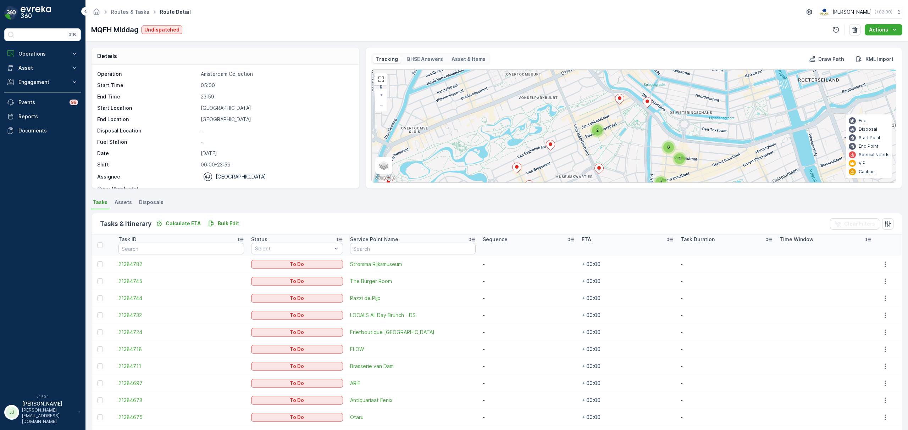
drag, startPoint x: 597, startPoint y: 116, endPoint x: 589, endPoint y: 113, distance: 8.8
click at [589, 113] on div "2 3 4 6 + − Satellite Roadmap Terrain Hybrid Leaflet Keyboard shortcuts Map Dat…" at bounding box center [634, 126] width 524 height 113
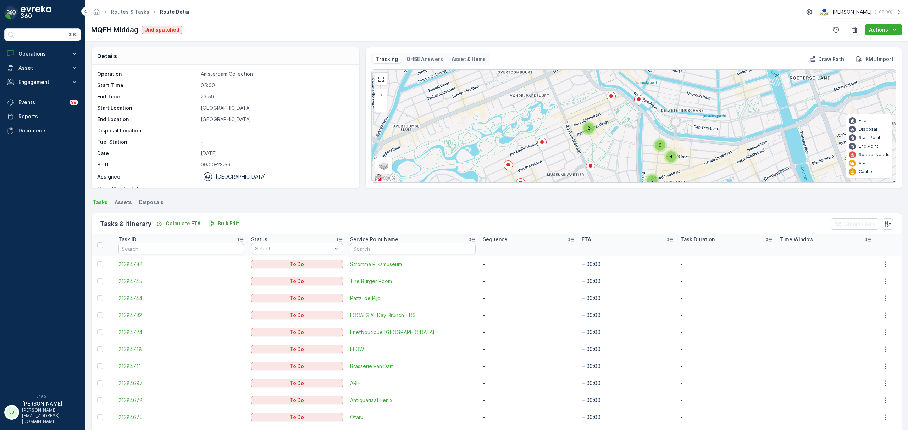
drag, startPoint x: 472, startPoint y: 118, endPoint x: 460, endPoint y: 111, distance: 14.1
click at [460, 111] on div "2 3 4 6 + − Satellite Roadmap Terrain Hybrid Leaflet Keyboard shortcuts Map Dat…" at bounding box center [634, 126] width 524 height 113
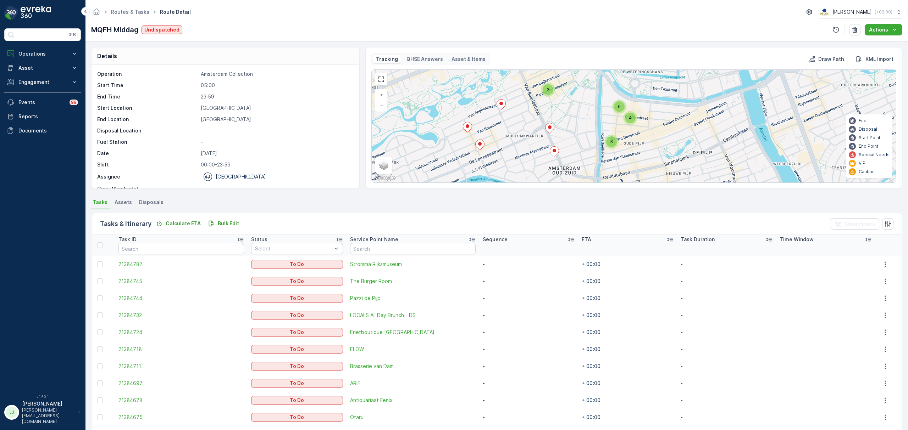
drag, startPoint x: 586, startPoint y: 141, endPoint x: 599, endPoint y: 133, distance: 15.0
click at [599, 133] on div "2 3 4 6 + − Satellite Roadmap Terrain Hybrid Leaflet Keyboard shortcuts Map Dat…" at bounding box center [634, 126] width 524 height 113
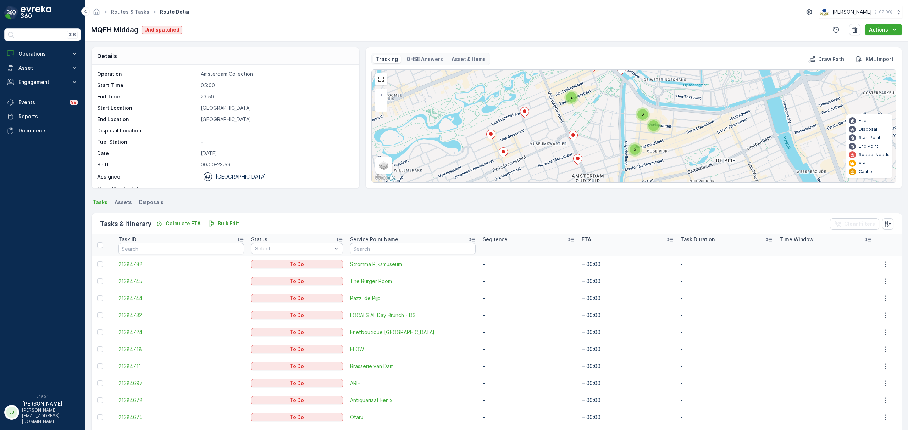
drag, startPoint x: 564, startPoint y: 145, endPoint x: 575, endPoint y: 162, distance: 19.7
click at [575, 162] on icon at bounding box center [577, 160] width 9 height 10
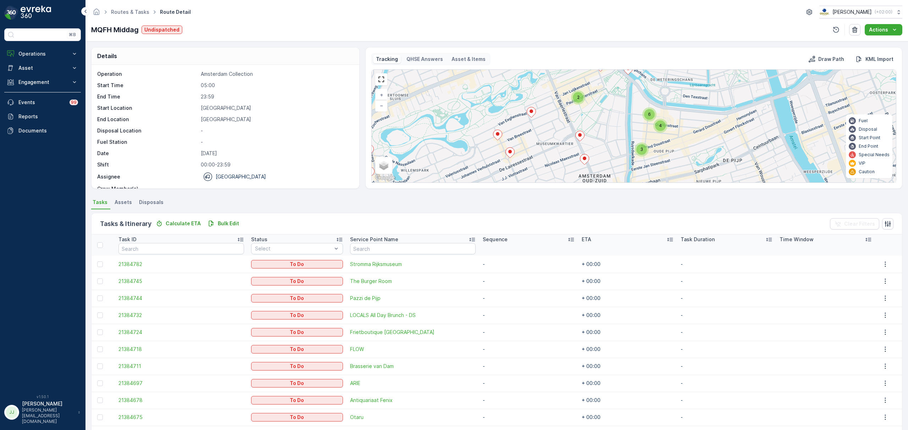
drag, startPoint x: 584, startPoint y: 152, endPoint x: 591, endPoint y: 152, distance: 7.1
click at [591, 152] on div "2 3 4 6 + − Satellite Roadmap Terrain Hybrid Leaflet Keyboard shortcuts Map Dat…" at bounding box center [634, 126] width 524 height 113
click at [586, 160] on icon at bounding box center [584, 159] width 9 height 10
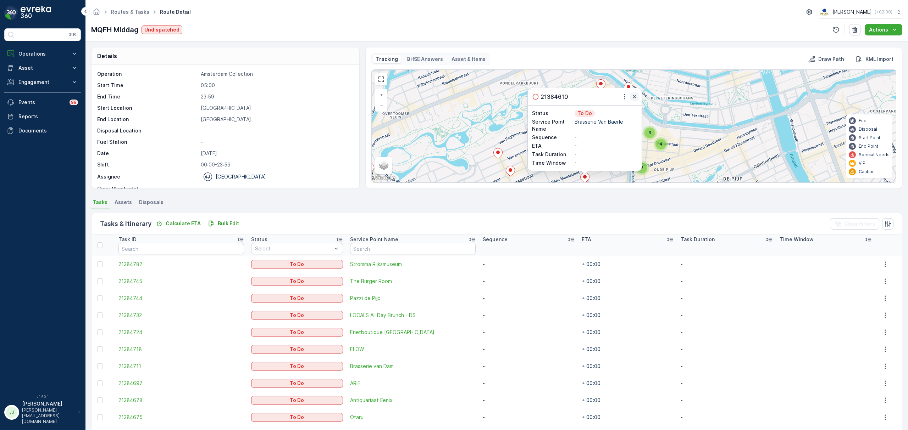
click at [634, 95] on icon "button" at bounding box center [634, 96] width 7 height 7
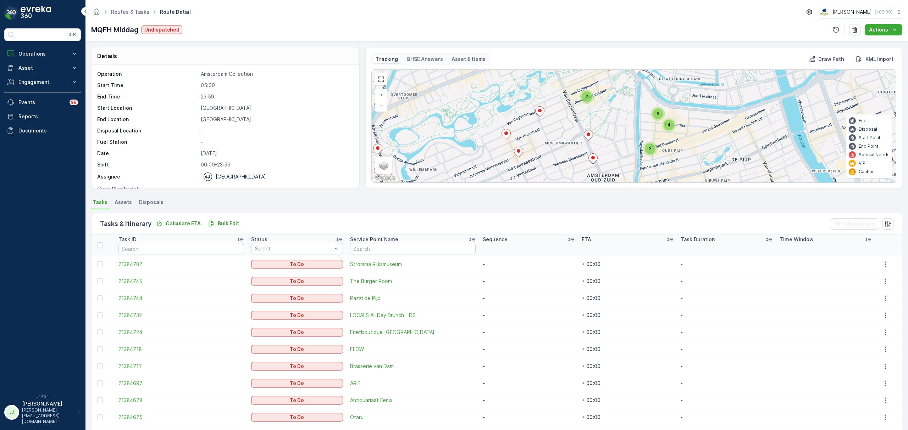
drag, startPoint x: 579, startPoint y: 153, endPoint x: 587, endPoint y: 134, distance: 20.8
click at [587, 134] on ellipse at bounding box center [588, 135] width 4 height 4
click at [589, 136] on ellipse at bounding box center [588, 135] width 4 height 4
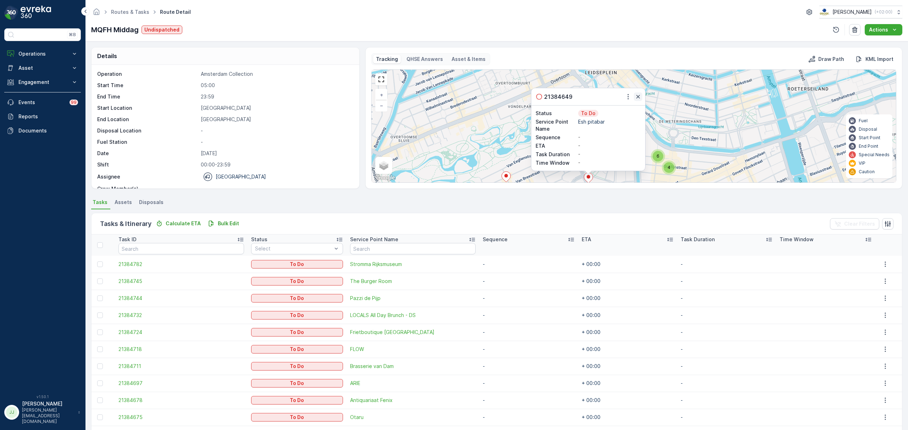
click at [636, 96] on icon "button" at bounding box center [638, 97] width 4 height 4
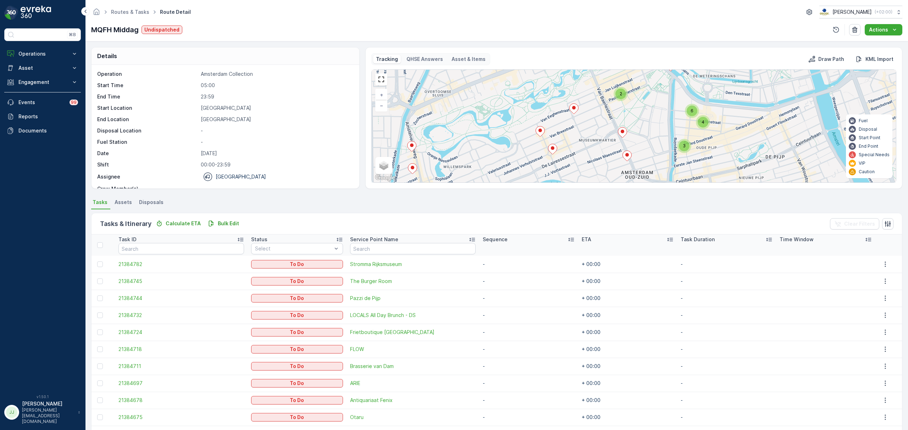
drag, startPoint x: 571, startPoint y: 143, endPoint x: 597, endPoint y: 111, distance: 41.5
click at [603, 103] on div "2 3 4 6 + − Satellite Roadmap Terrain Hybrid Leaflet Keyboard shortcuts Map Dat…" at bounding box center [634, 126] width 524 height 113
click at [554, 151] on icon at bounding box center [552, 149] width 9 height 10
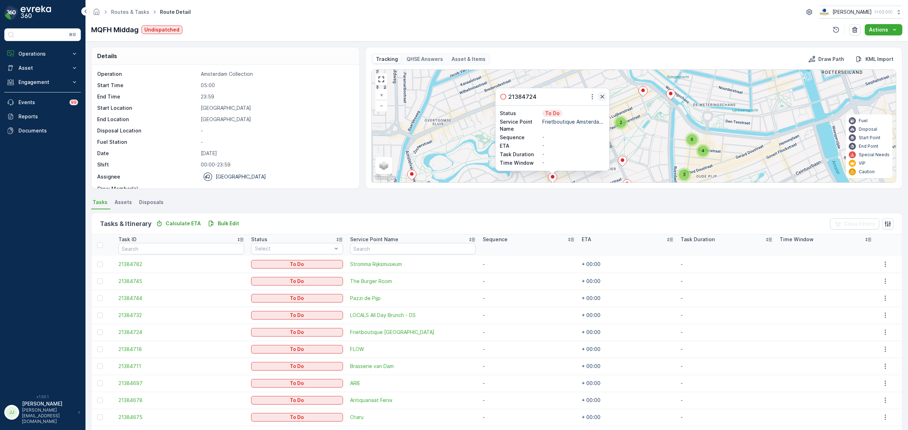
click at [603, 95] on icon "button" at bounding box center [601, 96] width 7 height 7
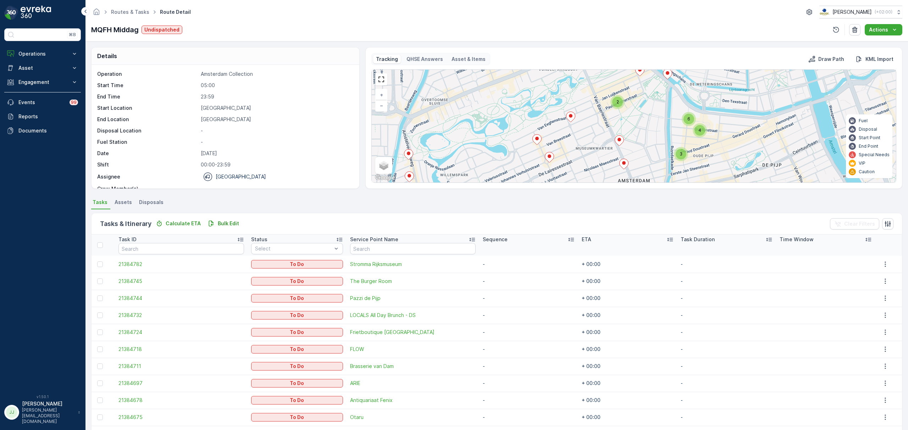
drag, startPoint x: 620, startPoint y: 138, endPoint x: 619, endPoint y: 133, distance: 5.2
click at [619, 133] on div "2 3 4 6 + − Satellite Roadmap Terrain Hybrid Leaflet Keyboard shortcuts Map Dat…" at bounding box center [634, 126] width 524 height 113
click at [533, 142] on icon at bounding box center [537, 140] width 9 height 10
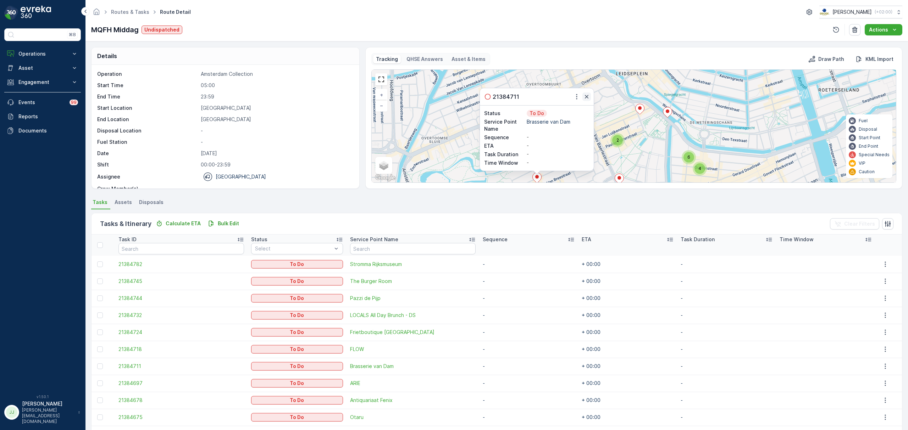
click at [583, 95] on icon "button" at bounding box center [586, 96] width 7 height 7
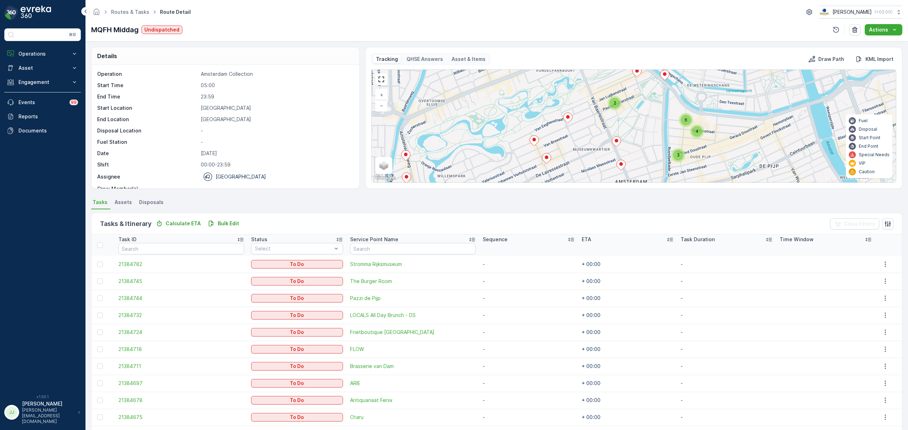
drag, startPoint x: 571, startPoint y: 121, endPoint x: 570, endPoint y: 108, distance: 12.8
click at [570, 108] on div "2 3 4 6 + − Satellite Roadmap Terrain Hybrid Leaflet Keyboard shortcuts Map Dat…" at bounding box center [634, 126] width 524 height 113
click at [569, 117] on ellipse at bounding box center [568, 117] width 4 height 4
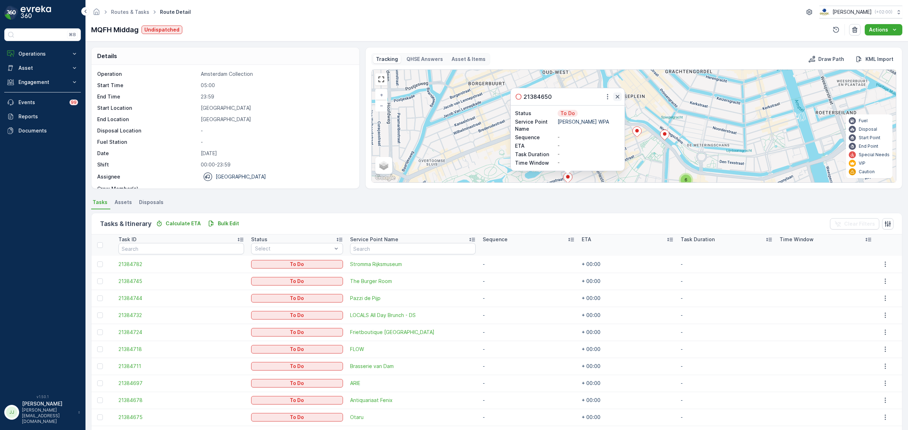
click at [617, 96] on icon "button" at bounding box center [617, 96] width 7 height 7
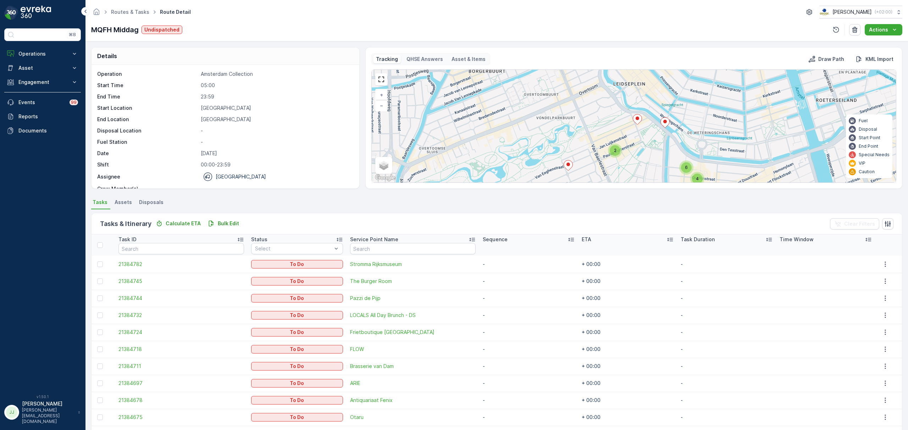
drag, startPoint x: 603, startPoint y: 117, endPoint x: 607, endPoint y: 87, distance: 30.0
click at [607, 87] on div "2 3 4 6 + − Satellite Roadmap Terrain Hybrid Leaflet Keyboard shortcuts Map Dat…" at bounding box center [634, 126] width 524 height 113
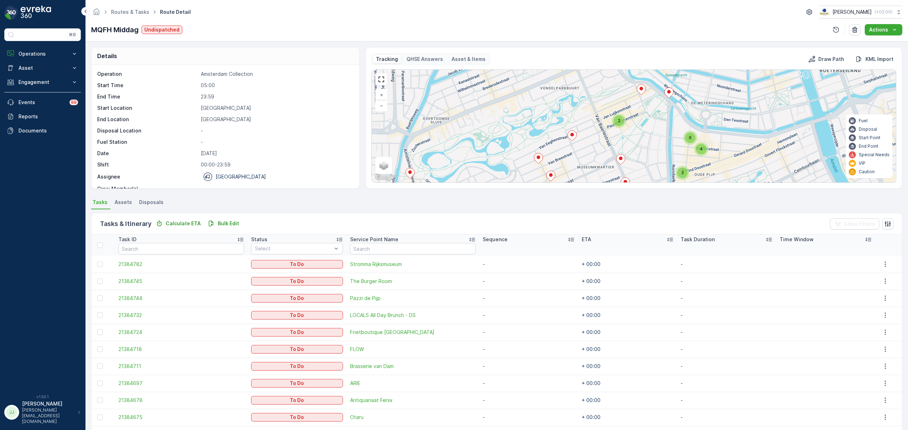
click at [551, 177] on ellipse at bounding box center [551, 175] width 4 height 4
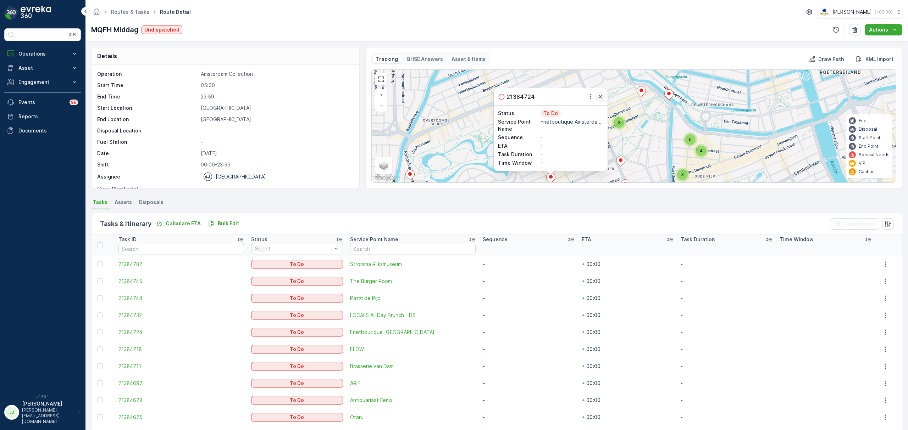
click at [600, 95] on icon "button" at bounding box center [600, 96] width 7 height 7
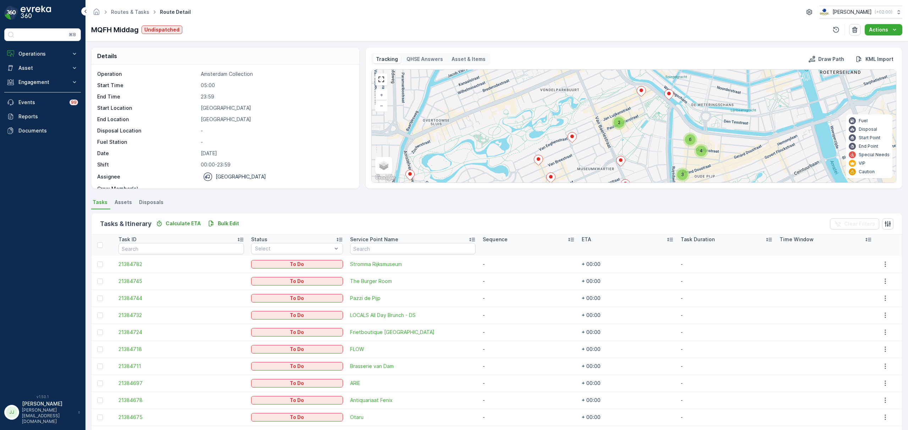
drag, startPoint x: 462, startPoint y: 138, endPoint x: 467, endPoint y: 88, distance: 50.7
click at [467, 87] on div "2 3 4 6 + − Satellite Roadmap Terrain Hybrid Leaflet Keyboard shortcuts Map Dat…" at bounding box center [634, 126] width 524 height 113
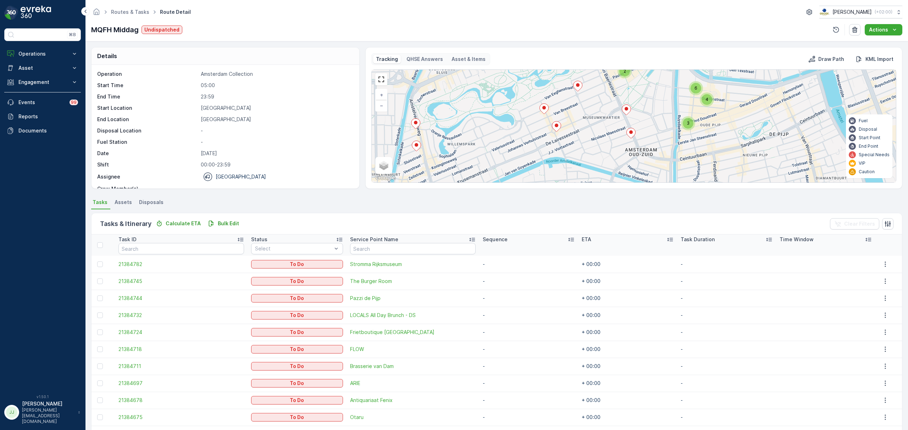
click at [417, 123] on icon at bounding box center [415, 124] width 9 height 10
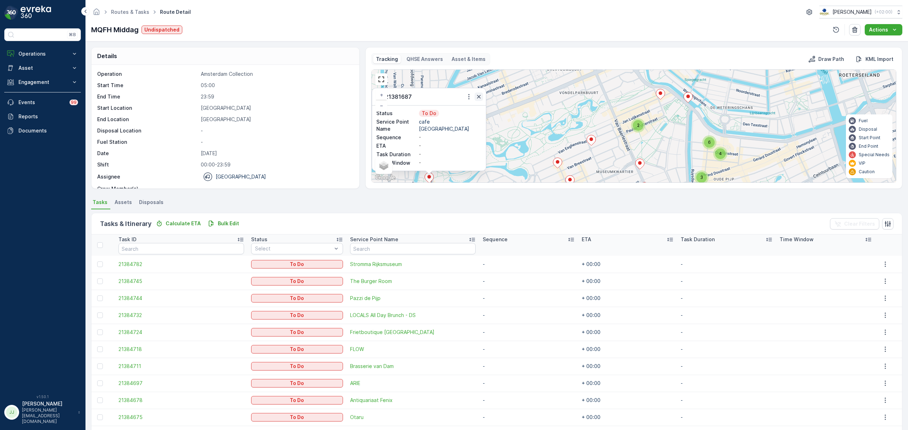
click at [477, 97] on icon "button" at bounding box center [478, 96] width 7 height 7
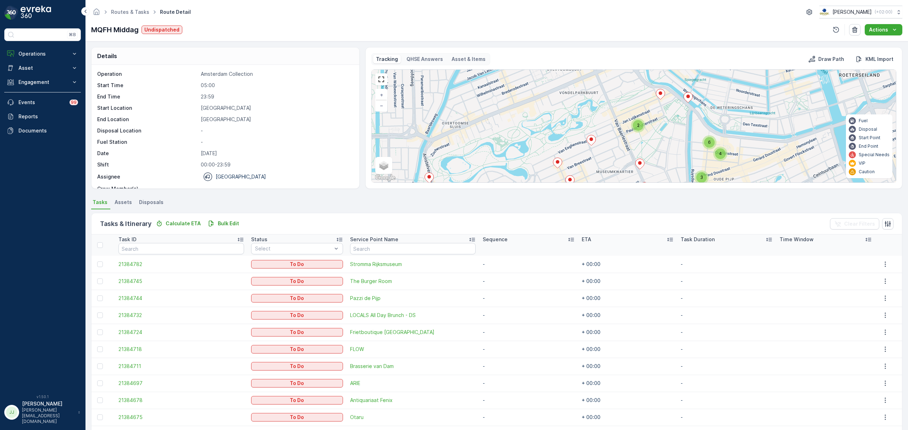
click at [444, 132] on div "2 3 4 6 + − Satellite Roadmap Terrain Hybrid Leaflet Keyboard shortcuts Map Dat…" at bounding box center [634, 126] width 524 height 113
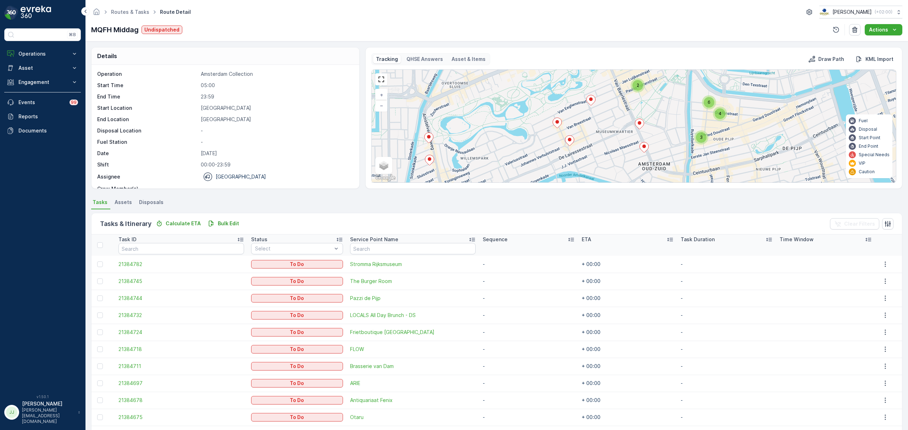
click at [432, 161] on icon at bounding box center [429, 160] width 9 height 10
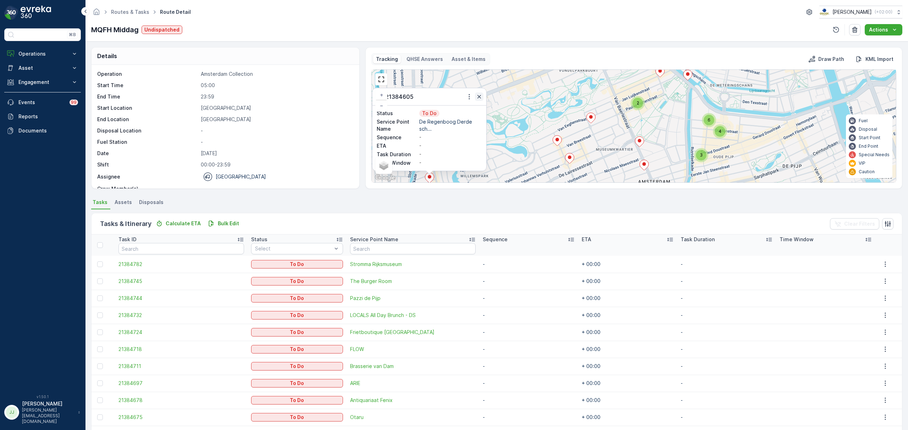
click at [476, 95] on icon "button" at bounding box center [478, 96] width 7 height 7
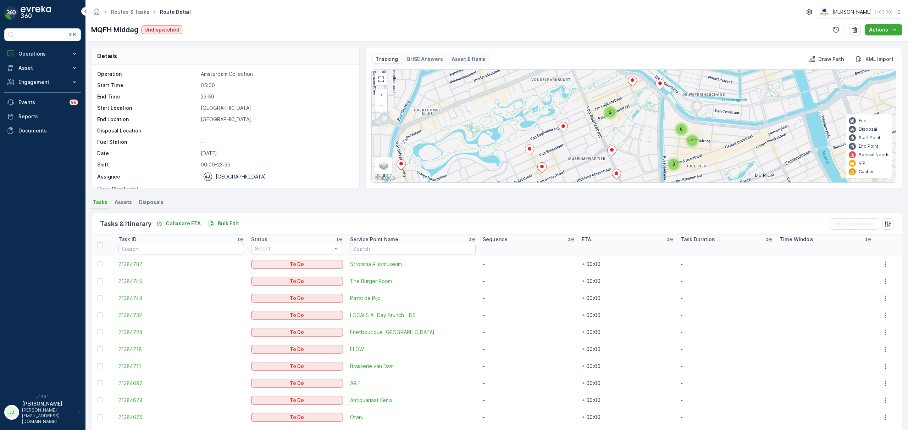
drag, startPoint x: 611, startPoint y: 128, endPoint x: 555, endPoint y: 137, distance: 56.6
click at [555, 137] on div "2 3 4 6 + − Satellite Roadmap Terrain Hybrid Leaflet Keyboard shortcuts Map Dat…" at bounding box center [634, 126] width 524 height 113
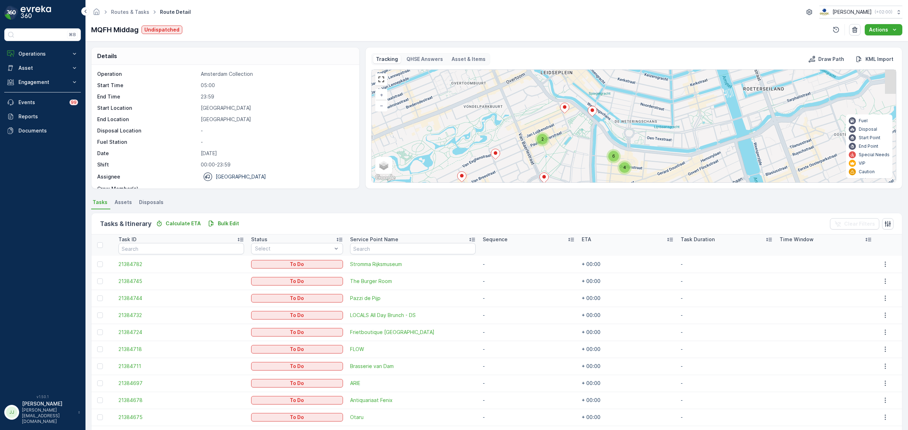
drag, startPoint x: 595, startPoint y: 124, endPoint x: 587, endPoint y: 136, distance: 14.5
click at [587, 136] on div "2 3 4 6 + − Satellite Roadmap Terrain Hybrid Leaflet Keyboard shortcuts Map Dat…" at bounding box center [634, 126] width 524 height 113
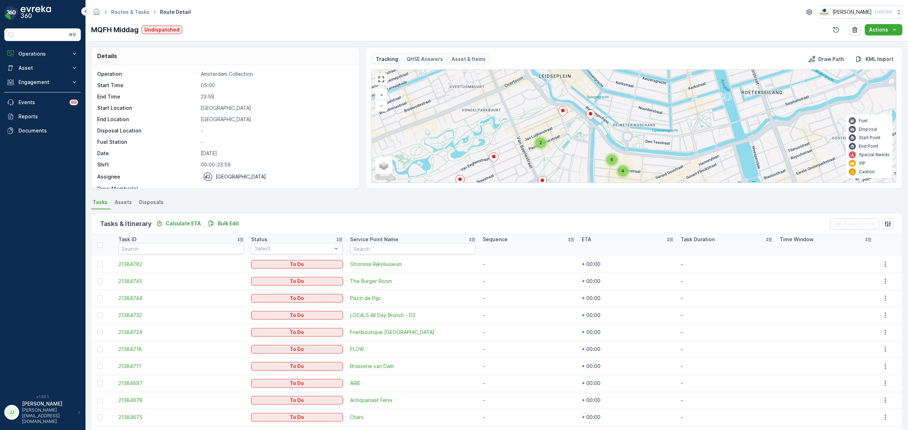
click at [563, 110] on ellipse at bounding box center [563, 111] width 4 height 4
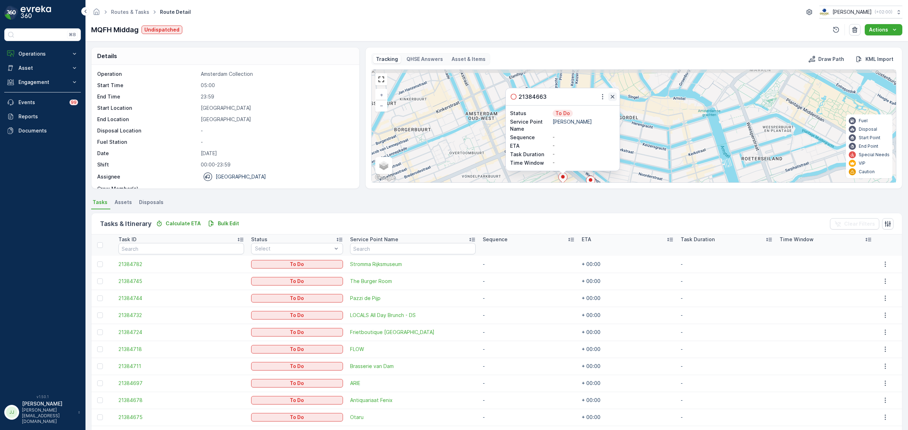
click at [612, 96] on icon "button" at bounding box center [612, 96] width 7 height 7
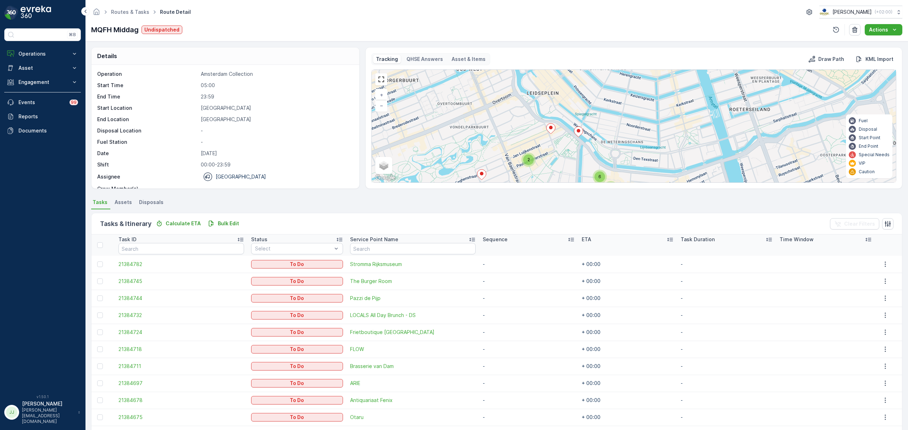
drag, startPoint x: 588, startPoint y: 135, endPoint x: 586, endPoint y: 123, distance: 12.6
click at [586, 123] on div "2 3 4 6 + − Satellite Roadmap Terrain Hybrid Leaflet Keyboard shortcuts Map Dat…" at bounding box center [634, 126] width 524 height 113
click at [580, 130] on icon at bounding box center [578, 131] width 9 height 10
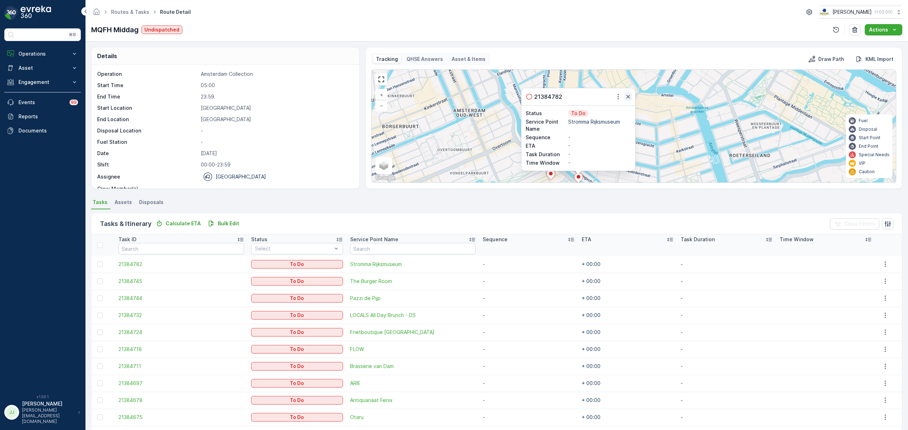
click at [625, 95] on icon "button" at bounding box center [627, 96] width 7 height 7
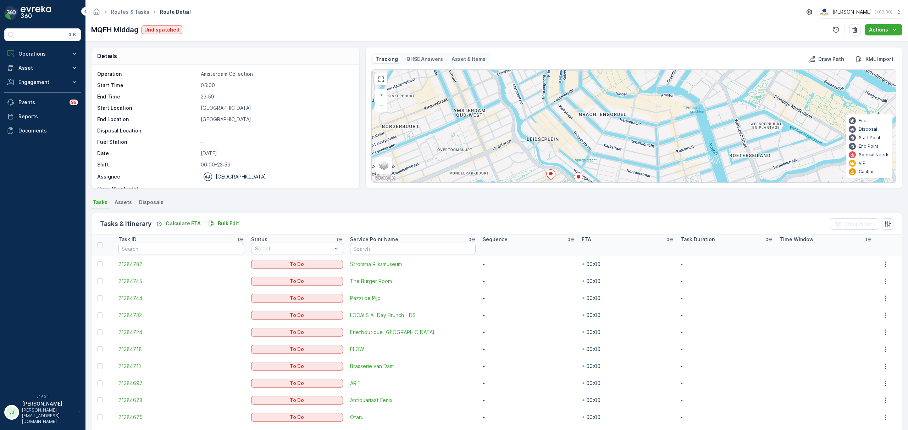
click at [550, 176] on ellipse at bounding box center [551, 174] width 4 height 4
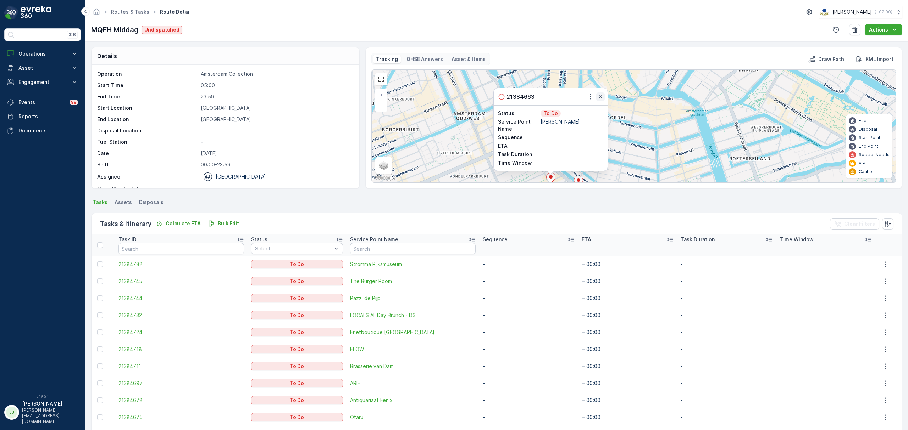
click at [602, 95] on icon "button" at bounding box center [600, 96] width 7 height 7
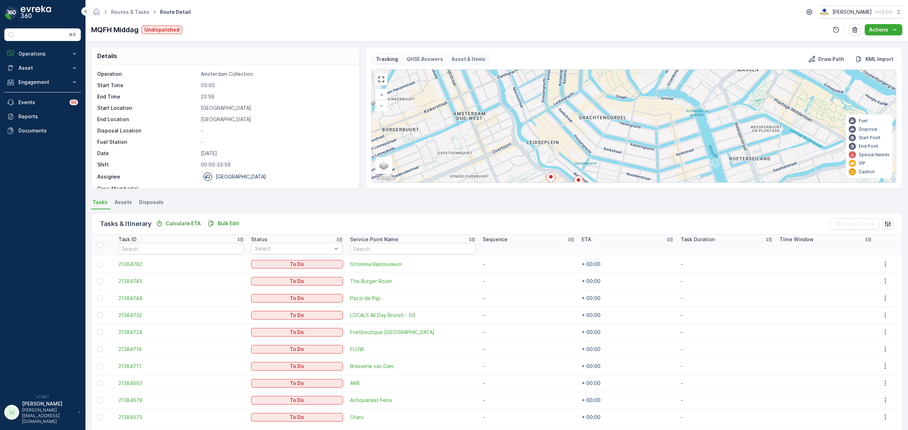
drag, startPoint x: 597, startPoint y: 137, endPoint x: 565, endPoint y: 74, distance: 70.1
click at [565, 74] on div "2 3 4 6 + − Satellite Roadmap Terrain Hybrid Leaflet Keyboard shortcuts Map Dat…" at bounding box center [634, 126] width 524 height 113
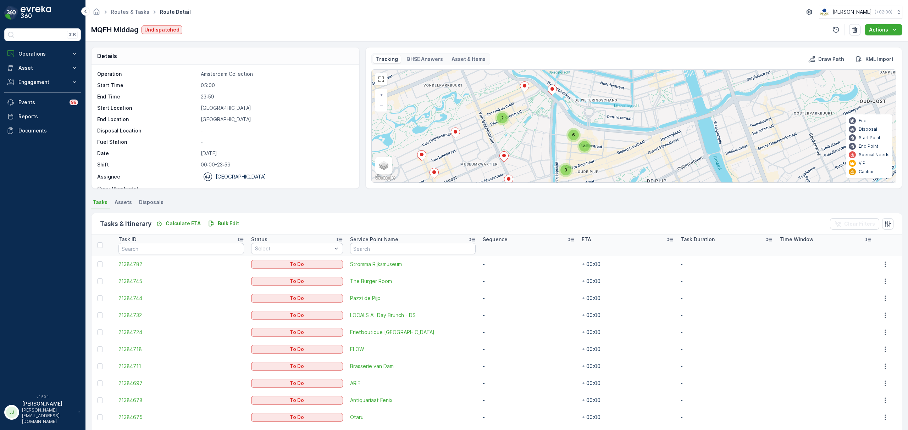
drag, startPoint x: 593, startPoint y: 101, endPoint x: 595, endPoint y: 107, distance: 6.3
click at [599, 97] on div "2 3 4 6 + − Satellite Roadmap Terrain Hybrid Leaflet Keyboard shortcuts Map Dat…" at bounding box center [634, 126] width 524 height 113
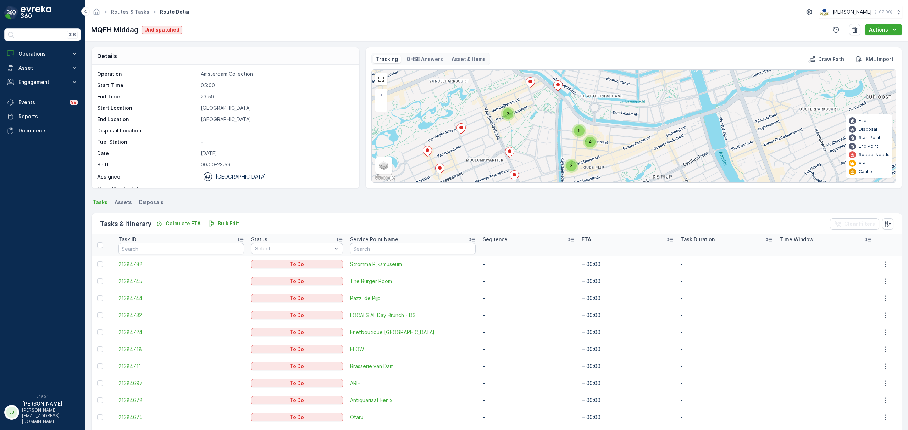
click at [594, 106] on div "2 3 4 6 + − Satellite Roadmap Terrain Hybrid Leaflet Keyboard shortcuts Map Dat…" at bounding box center [634, 126] width 524 height 113
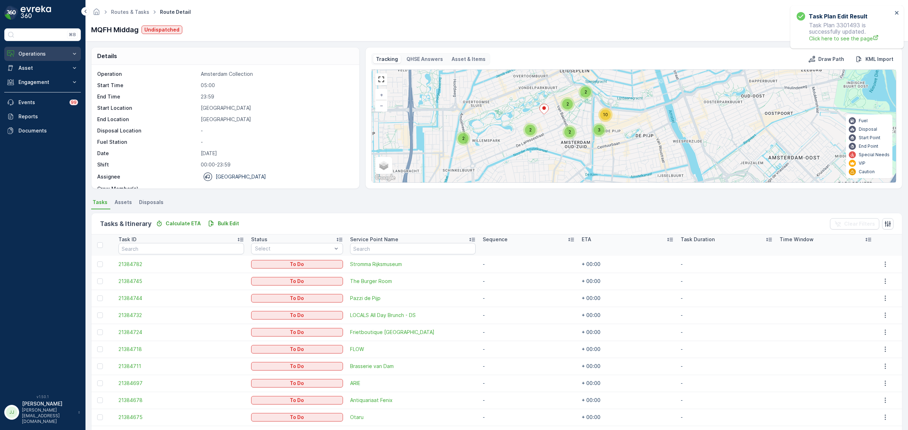
click at [54, 57] on p "Operations" at bounding box center [42, 53] width 48 height 7
click at [45, 78] on link "Planning" at bounding box center [48, 76] width 66 height 10
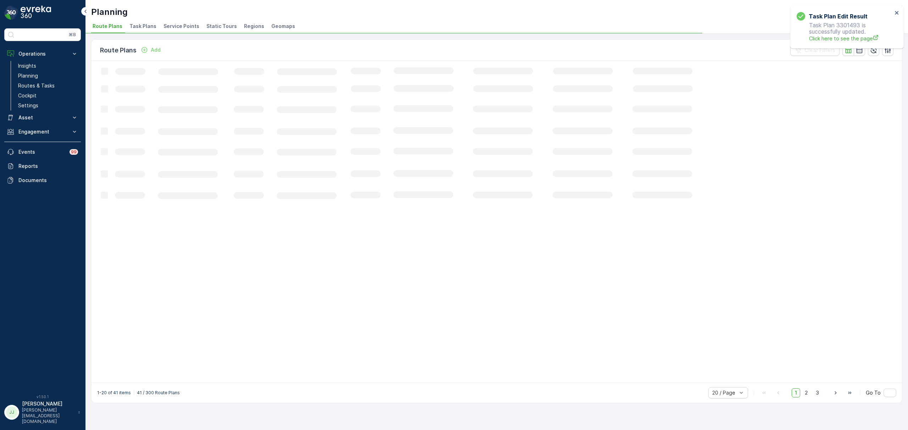
click at [140, 30] on li "Task Plans" at bounding box center [143, 27] width 31 height 12
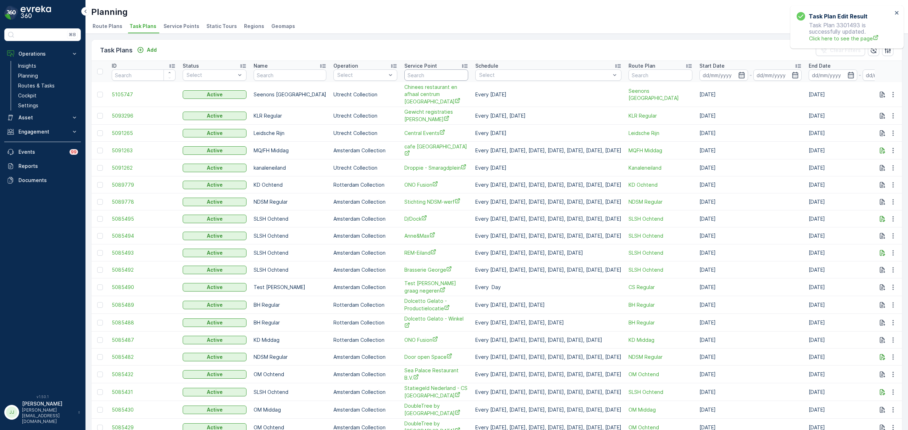
click at [412, 78] on input "text" at bounding box center [436, 74] width 64 height 11
type input "KL"
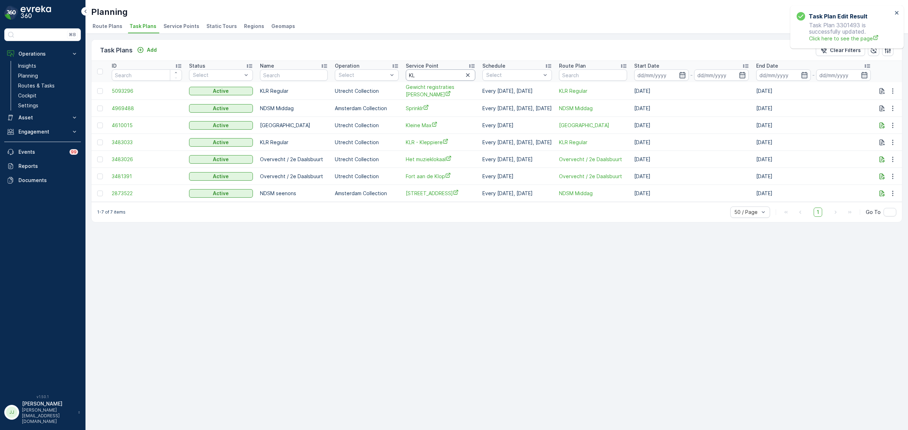
click at [420, 78] on input "KL" at bounding box center [440, 74] width 69 height 11
type input "K"
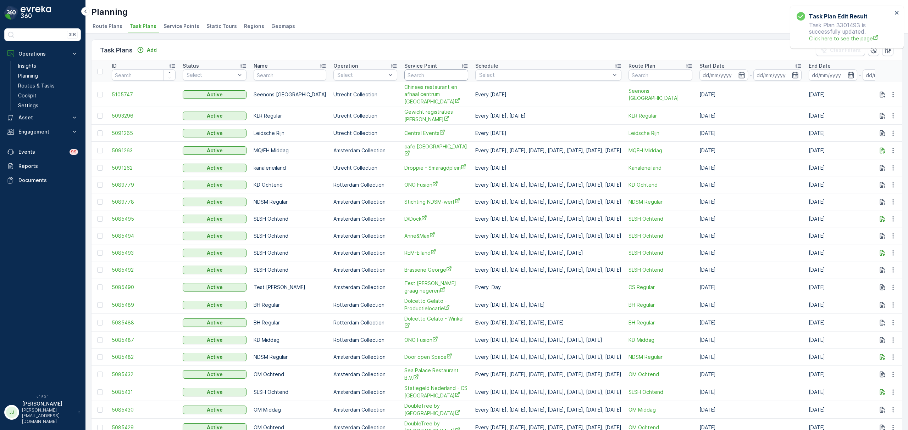
click at [420, 78] on input "text" at bounding box center [436, 74] width 64 height 11
type input "s"
type input "c"
type input "nvw"
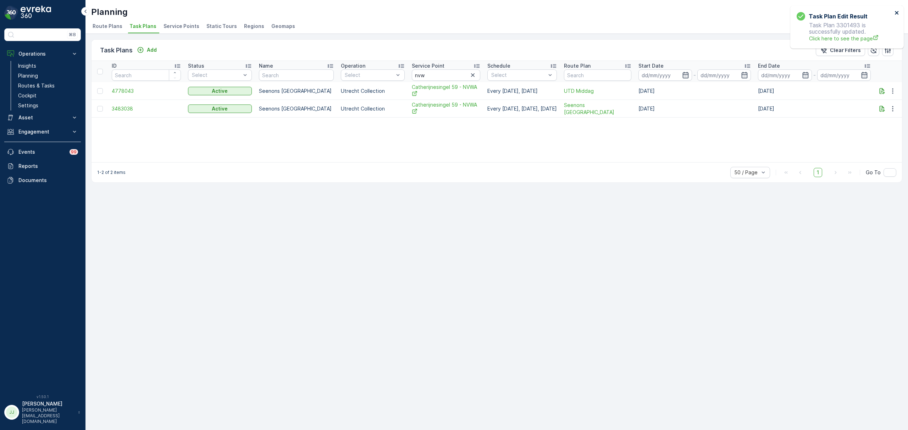
click at [895, 13] on icon "close" at bounding box center [897, 13] width 4 height 4
click at [429, 76] on input "nvw" at bounding box center [446, 74] width 68 height 11
drag, startPoint x: 433, startPoint y: 77, endPoint x: 390, endPoint y: 77, distance: 42.9
click at [390, 77] on tr "ID Status Select Name Operation Select Service Point nvw Schedule Select Route …" at bounding box center [496, 71] width 810 height 21
type input "pon"
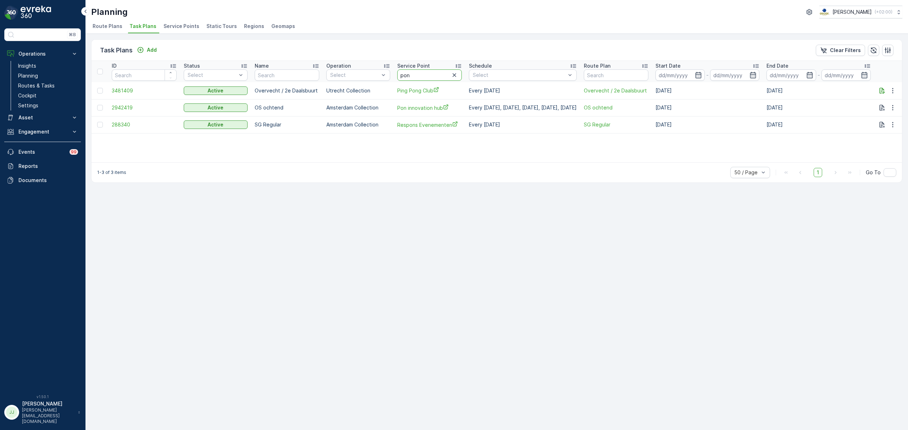
click at [421, 76] on input "pon" at bounding box center [429, 74] width 65 height 11
type input "p"
type input "wills"
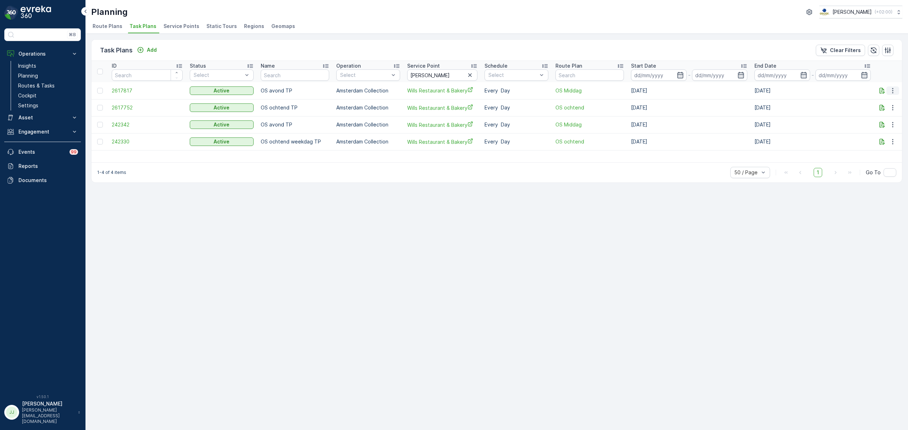
click at [892, 91] on icon "button" at bounding box center [892, 90] width 1 height 5
click at [888, 111] on span "Edit Task Plan" at bounding box center [880, 111] width 33 height 7
click at [890, 91] on icon "button" at bounding box center [892, 90] width 7 height 7
click at [33, 74] on p "Planning" at bounding box center [28, 75] width 20 height 7
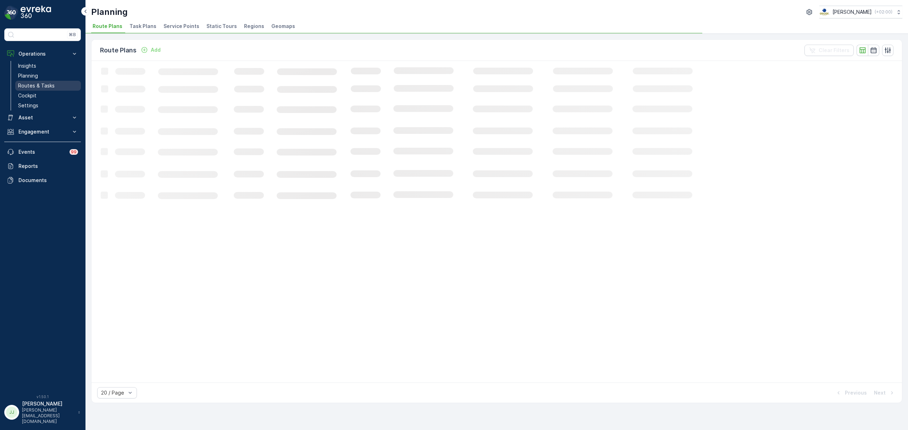
click at [38, 87] on p "Routes & Tasks" at bounding box center [36, 85] width 37 height 7
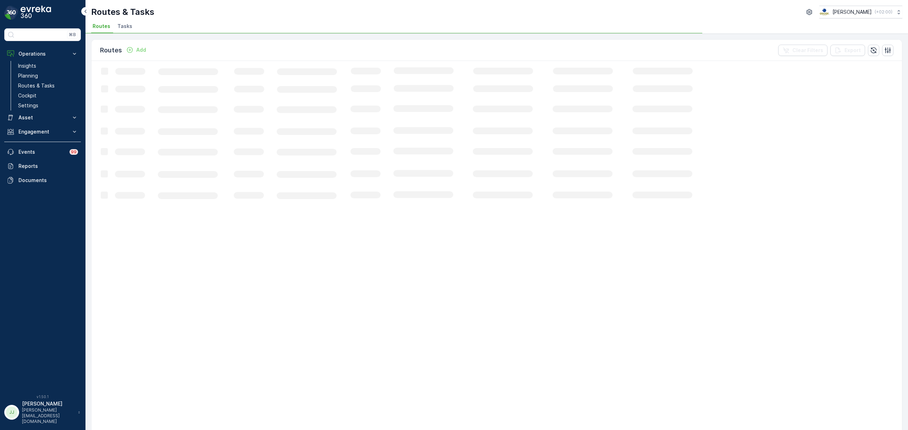
click at [121, 28] on span "Tasks" at bounding box center [124, 26] width 15 height 7
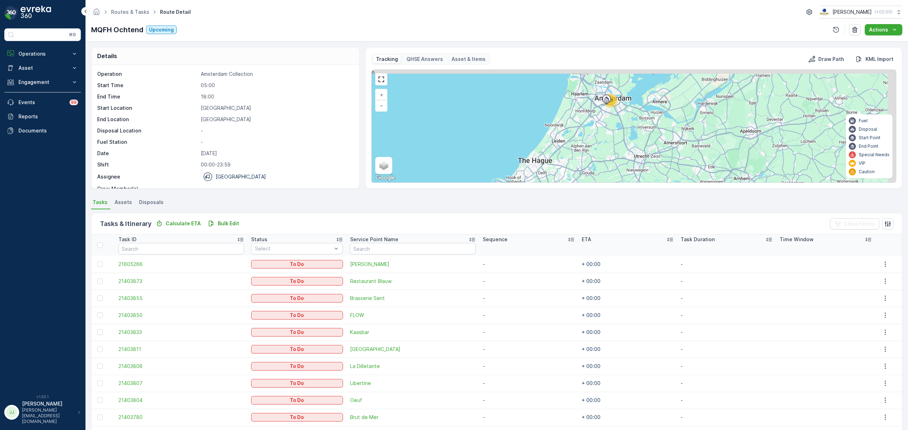
drag, startPoint x: 643, startPoint y: 121, endPoint x: 603, endPoint y: 152, distance: 51.2
click at [605, 150] on div "21 + − Satellite Roadmap Terrain Hybrid Leaflet Keyboard shortcuts Map Data Map…" at bounding box center [634, 126] width 524 height 113
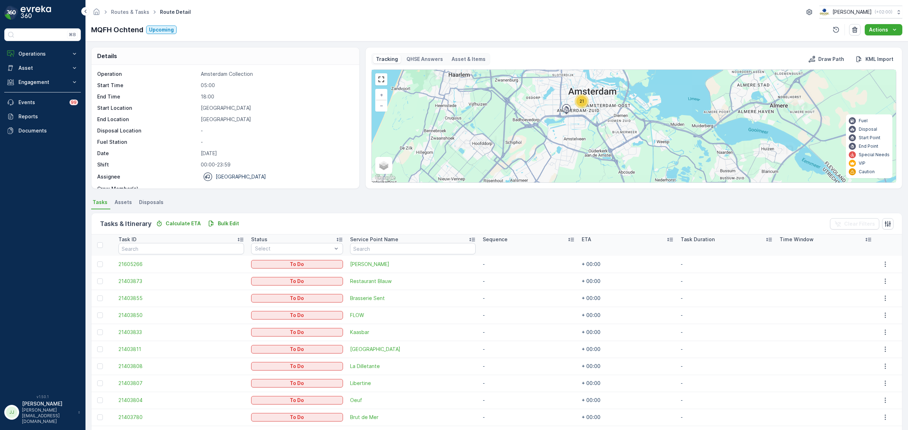
drag, startPoint x: 579, startPoint y: 118, endPoint x: 581, endPoint y: 155, distance: 37.0
click at [581, 155] on div "21 + − Satellite Roadmap Terrain Hybrid Leaflet Keyboard shortcuts Map Data Map…" at bounding box center [634, 126] width 524 height 113
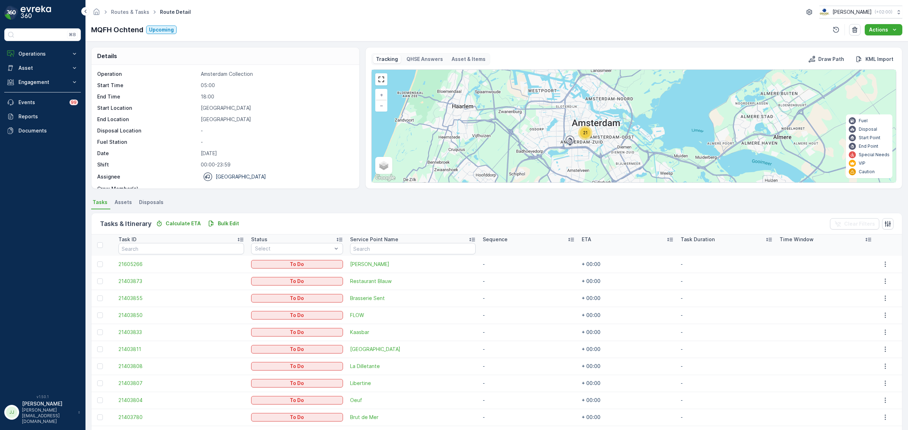
click at [584, 132] on span "21" at bounding box center [585, 132] width 5 height 5
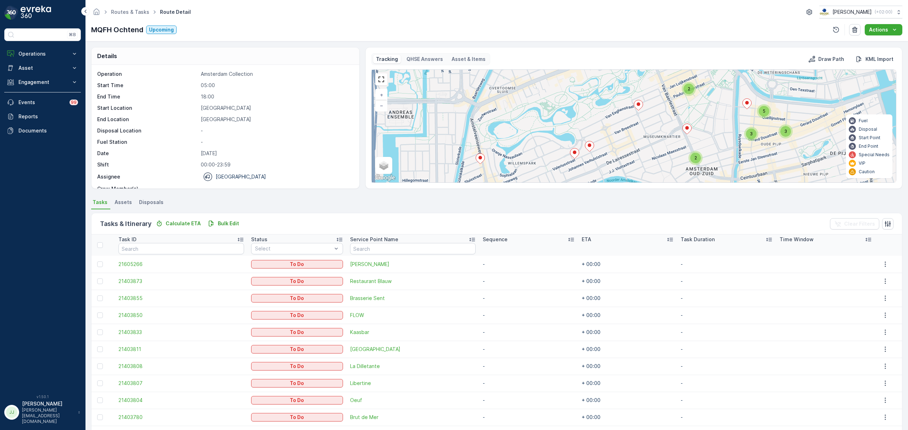
drag, startPoint x: 681, startPoint y: 140, endPoint x: 619, endPoint y: 145, distance: 62.0
click at [619, 145] on div "2 2 3 3 5 + − Satellite Roadmap Terrain Hybrid Leaflet Keyboard shortcuts Map D…" at bounding box center [634, 126] width 524 height 113
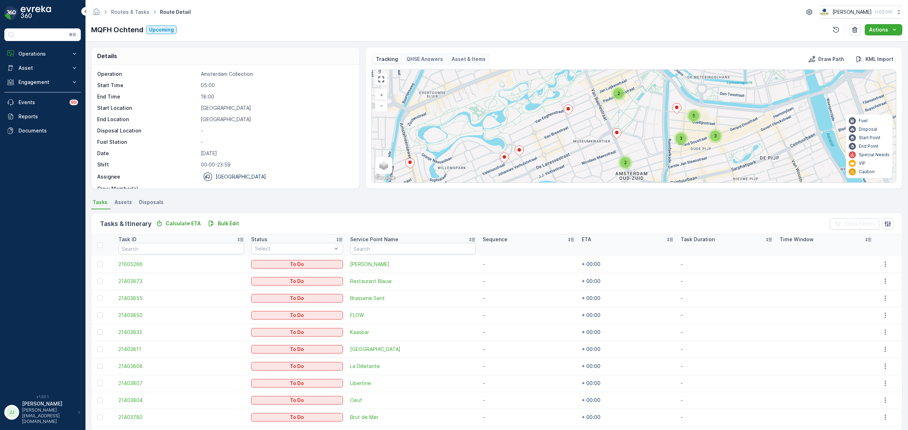
click at [626, 160] on div "2" at bounding box center [625, 162] width 11 height 11
